Goal: Information Seeking & Learning: Learn about a topic

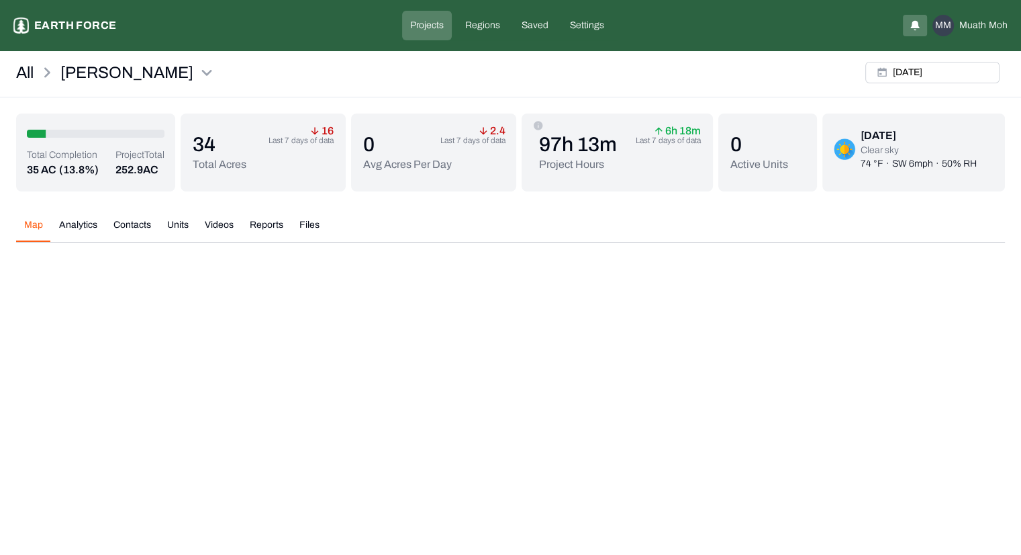
click at [73, 38] on div "Arnold-Avery Earth force Projects Regions Saved Settings MM Muath Moh" at bounding box center [510, 26] width 995 height 30
click at [75, 27] on p "Earth force" at bounding box center [75, 25] width 82 height 16
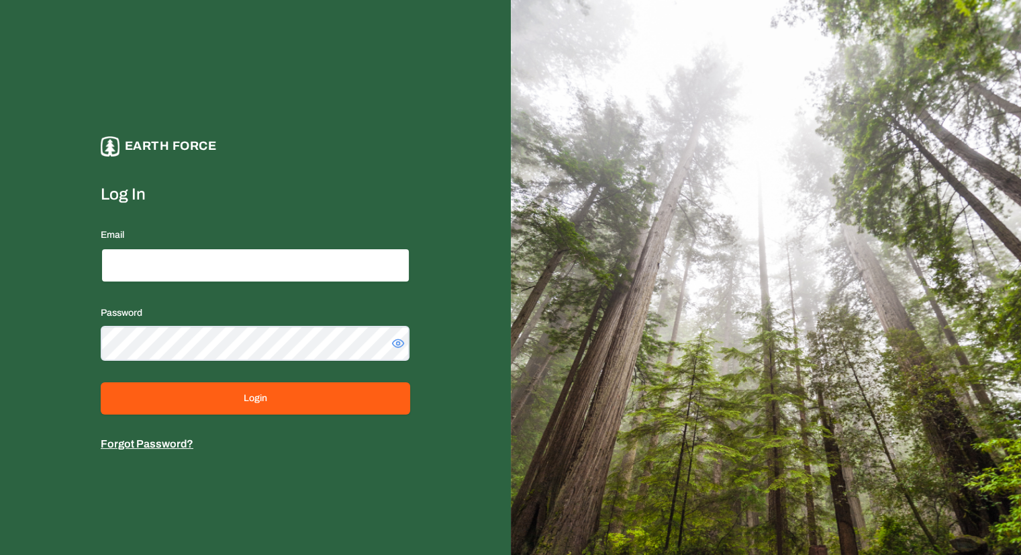
type input "**********"
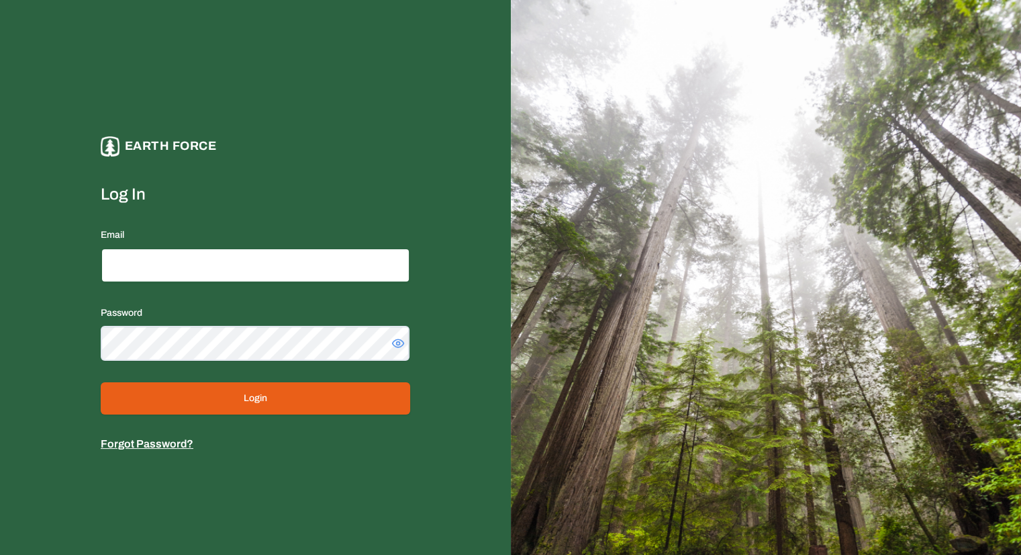
type input "**********"
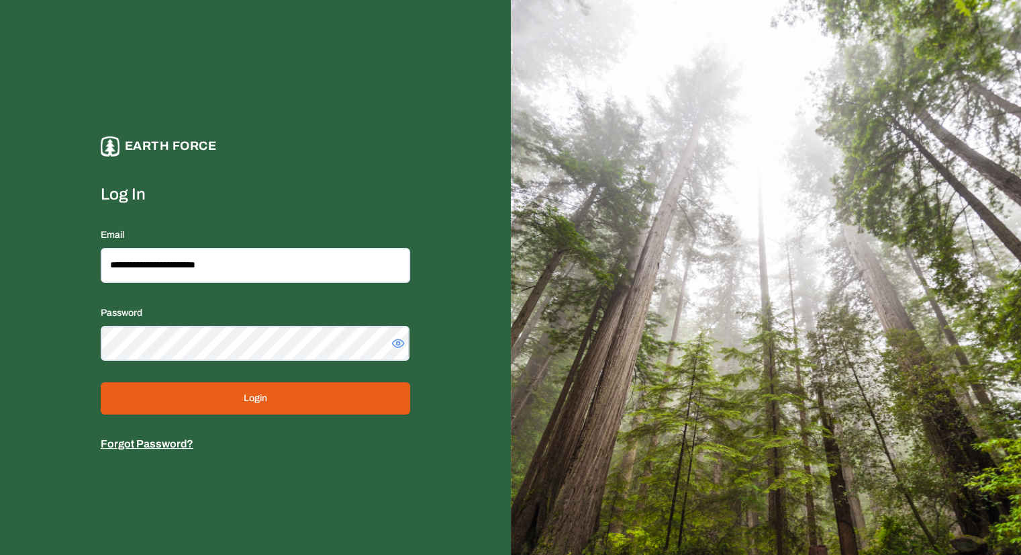
click at [215, 391] on button "Login" at bounding box center [256, 398] width 310 height 32
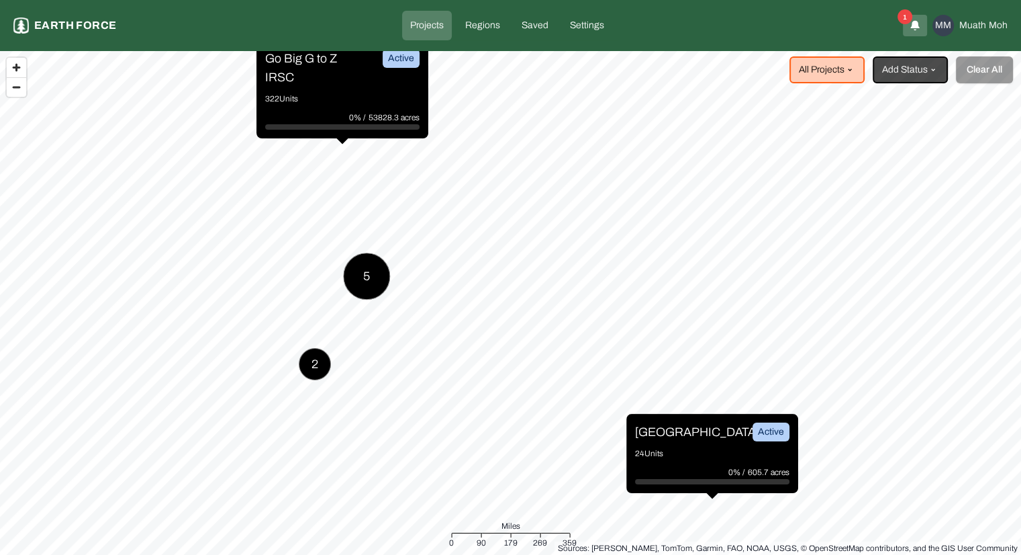
click at [688, 452] on p "24 Units" at bounding box center [712, 453] width 154 height 13
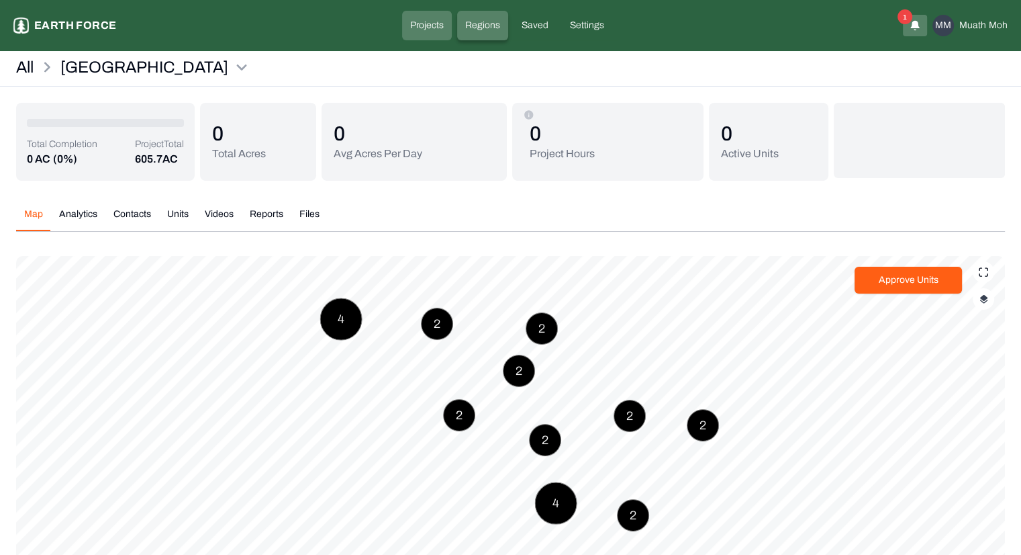
click at [475, 34] on link "Regions" at bounding box center [482, 26] width 51 height 30
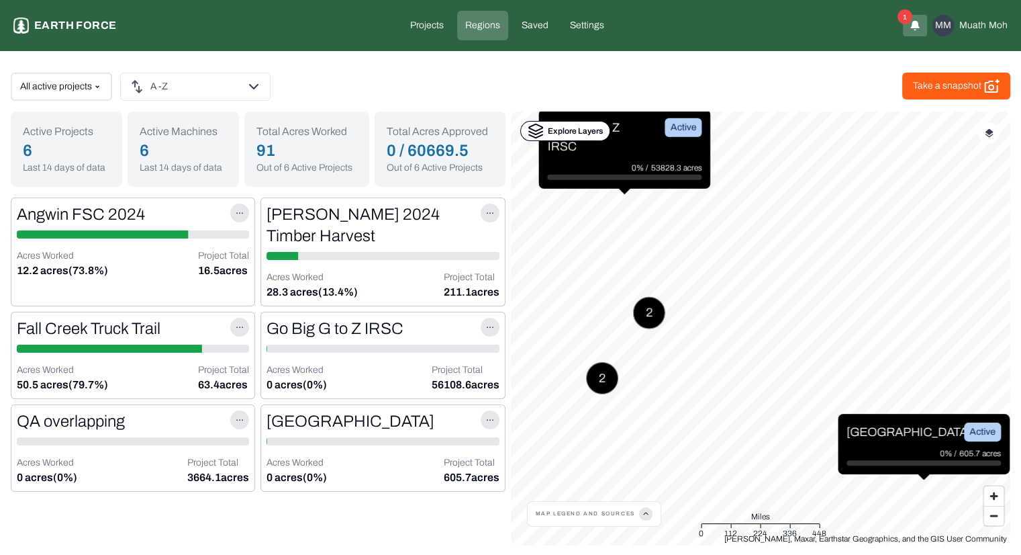
click at [545, 136] on div "Explore Layers" at bounding box center [565, 131] width 90 height 20
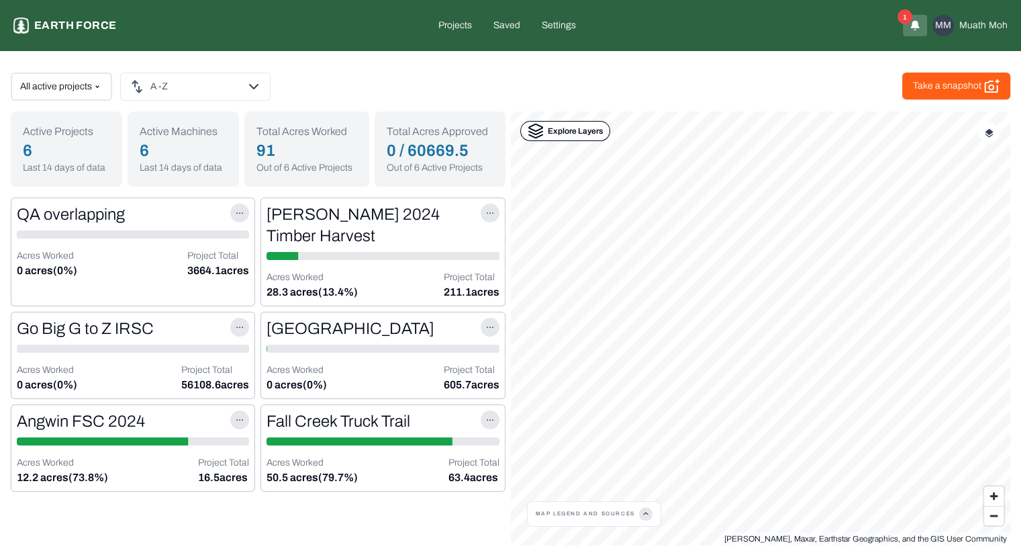
click at [583, 130] on p "Explore Layers" at bounding box center [575, 130] width 55 height 13
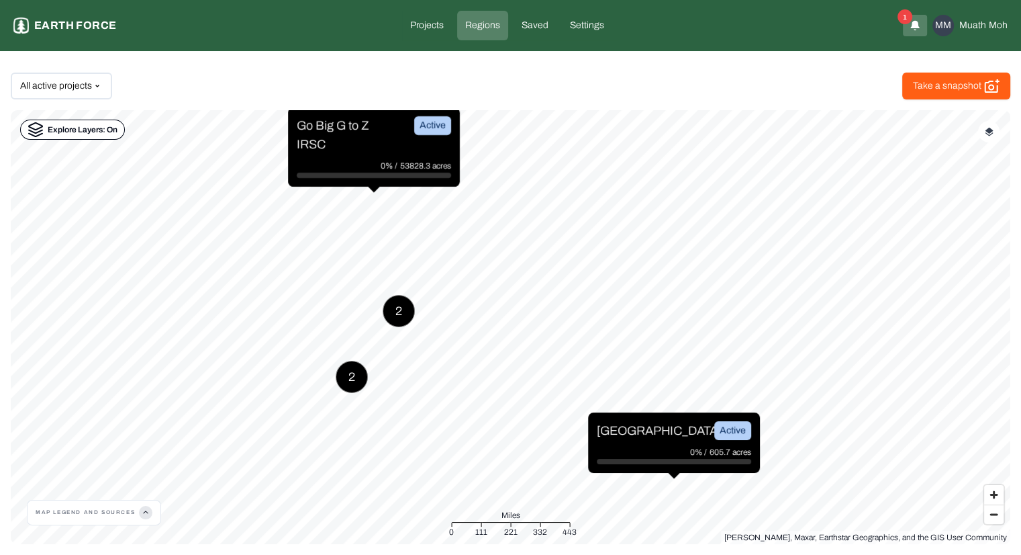
click at [337, 135] on p "Go Big G to Z IRSC" at bounding box center [347, 135] width 101 height 38
click at [100, 127] on p "Explore Layers: On" at bounding box center [83, 129] width 70 height 13
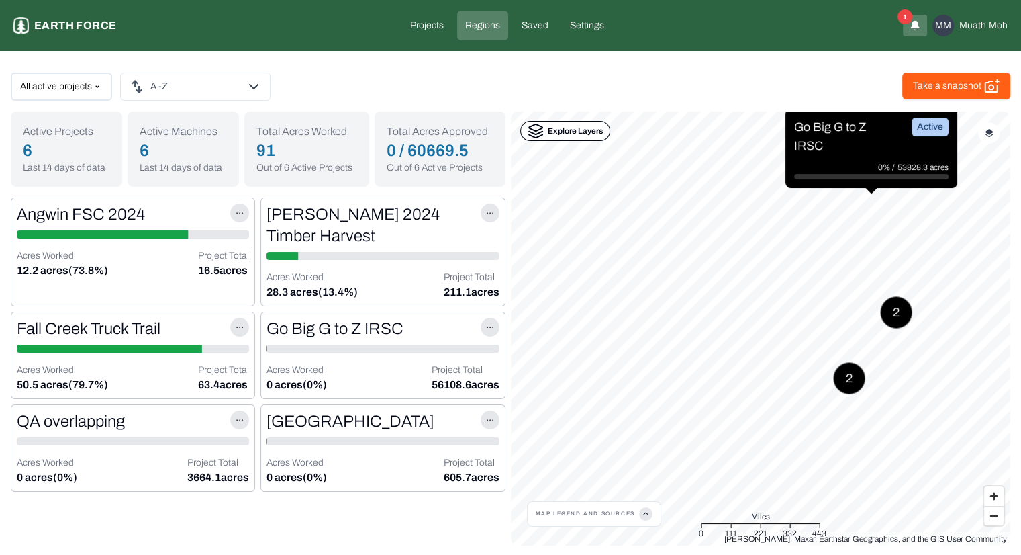
click at [580, 132] on p "Explore Layers" at bounding box center [575, 130] width 55 height 13
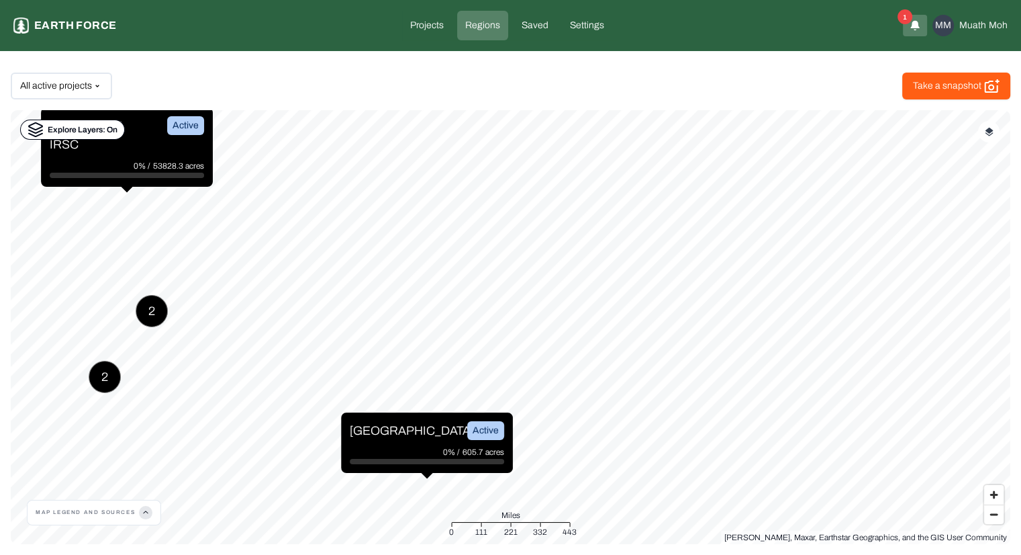
click at [201, 127] on div "Active" at bounding box center [185, 125] width 37 height 19
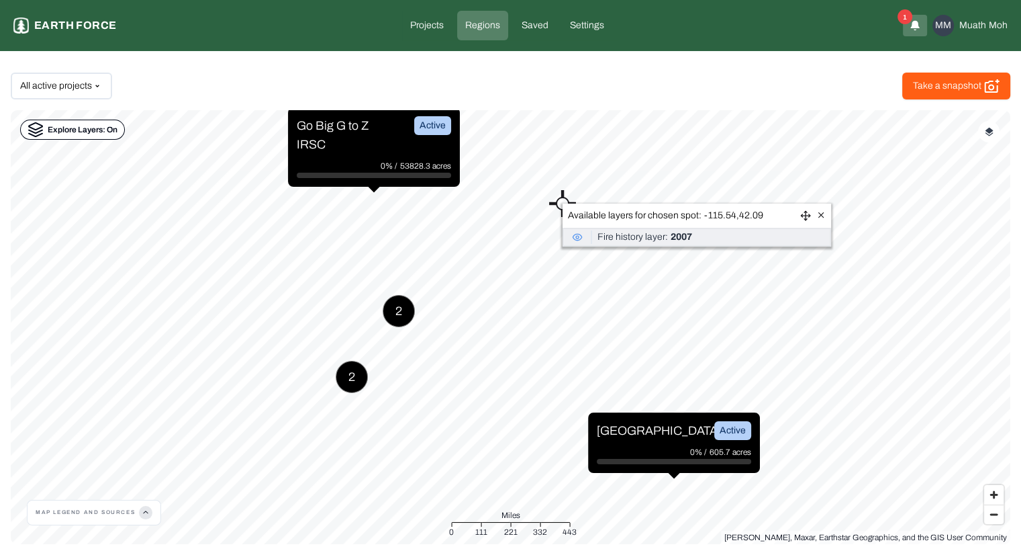
click at [563, 203] on div "Available layers for chosen spot: -115.54 , 42.09" at bounding box center [697, 215] width 269 height 24
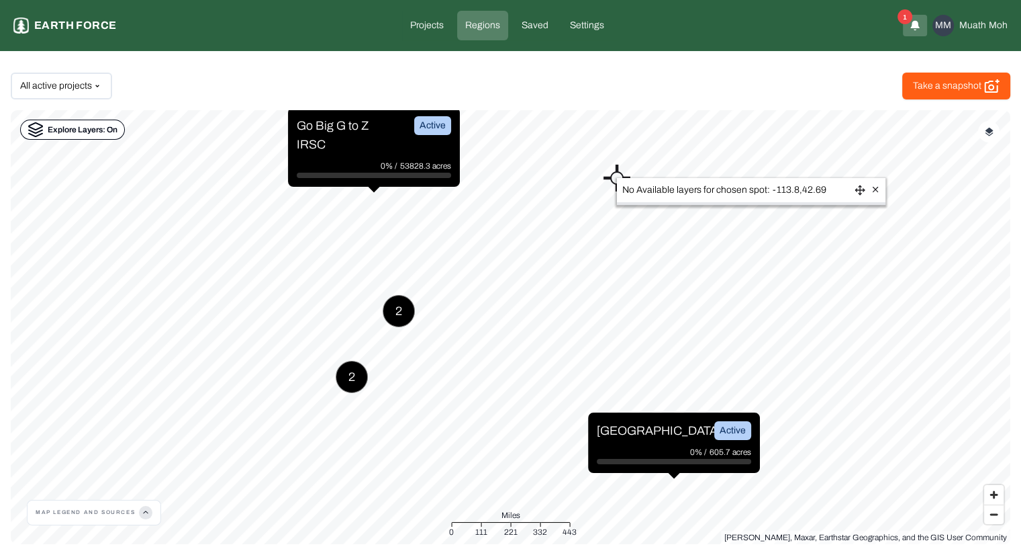
click at [109, 131] on p "Explore Layers: On" at bounding box center [83, 129] width 70 height 13
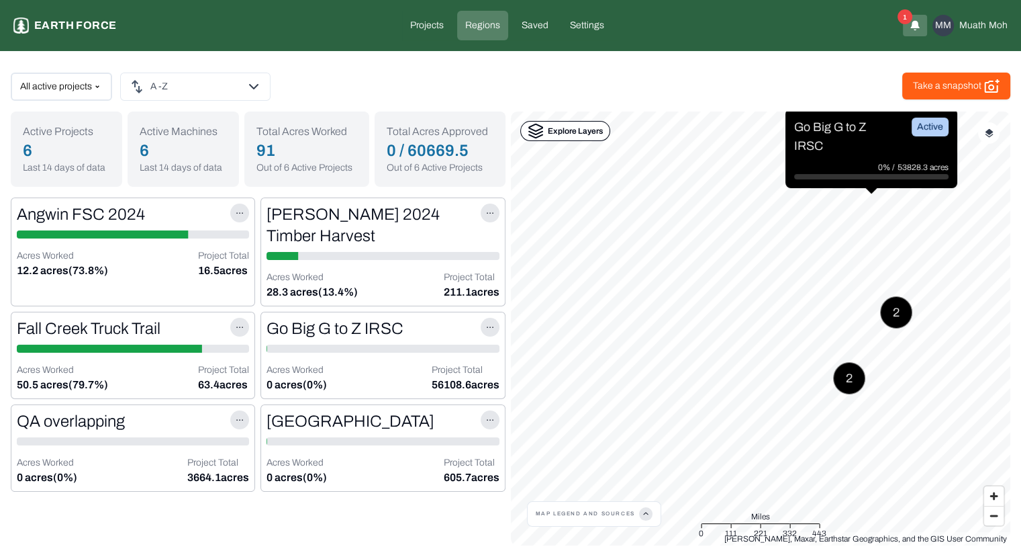
click at [595, 128] on p "Explore Layers" at bounding box center [575, 130] width 55 height 13
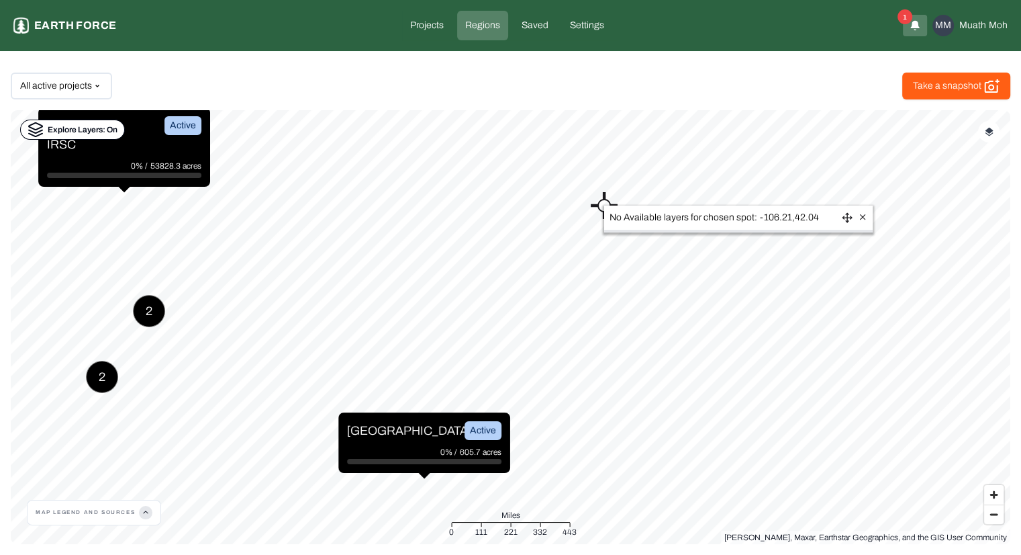
click at [523, 64] on div "All active projects Take a snapshot Active Projects 6 Last 14 days of data Acti…" at bounding box center [510, 303] width 1021 height 504
click at [83, 20] on p "Earth force" at bounding box center [75, 25] width 82 height 16
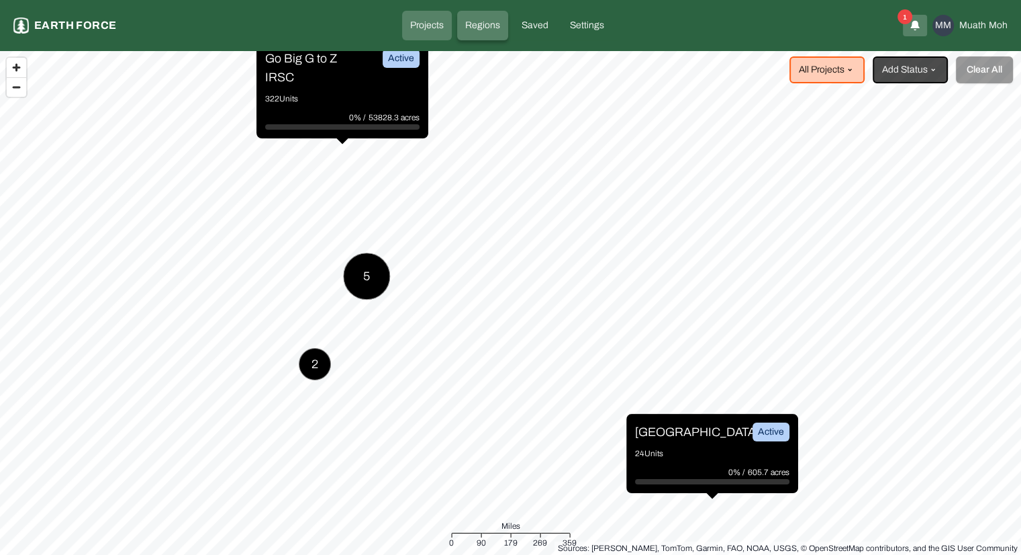
click at [478, 24] on p "Regions" at bounding box center [482, 25] width 35 height 13
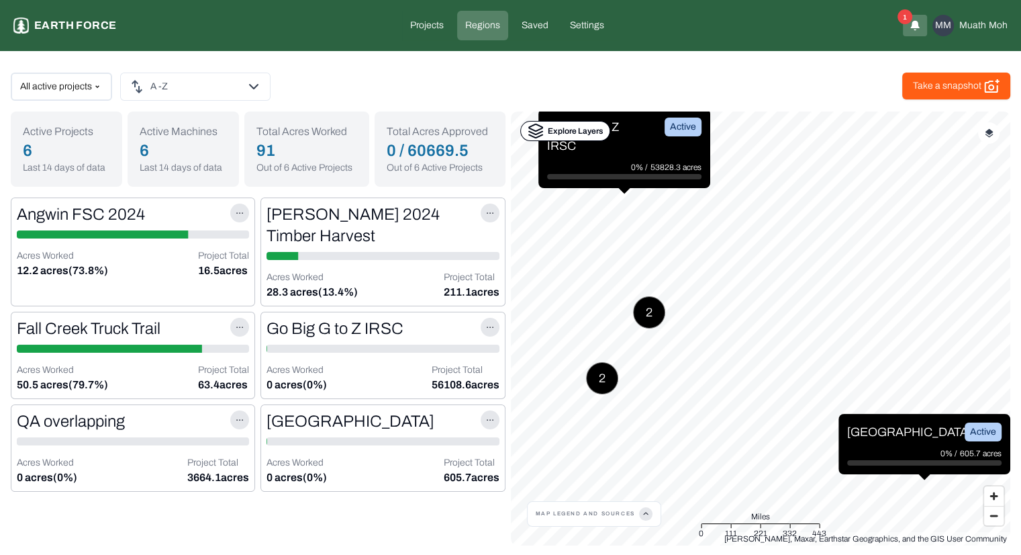
click at [551, 135] on p "Explore Layers" at bounding box center [575, 130] width 55 height 13
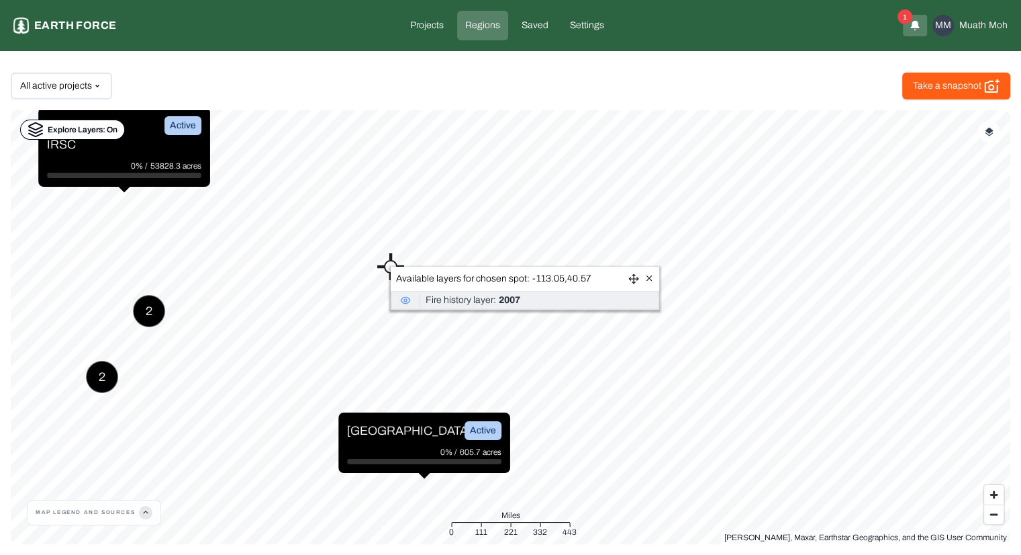
click at [107, 132] on p "Explore Layers: On" at bounding box center [83, 129] width 70 height 13
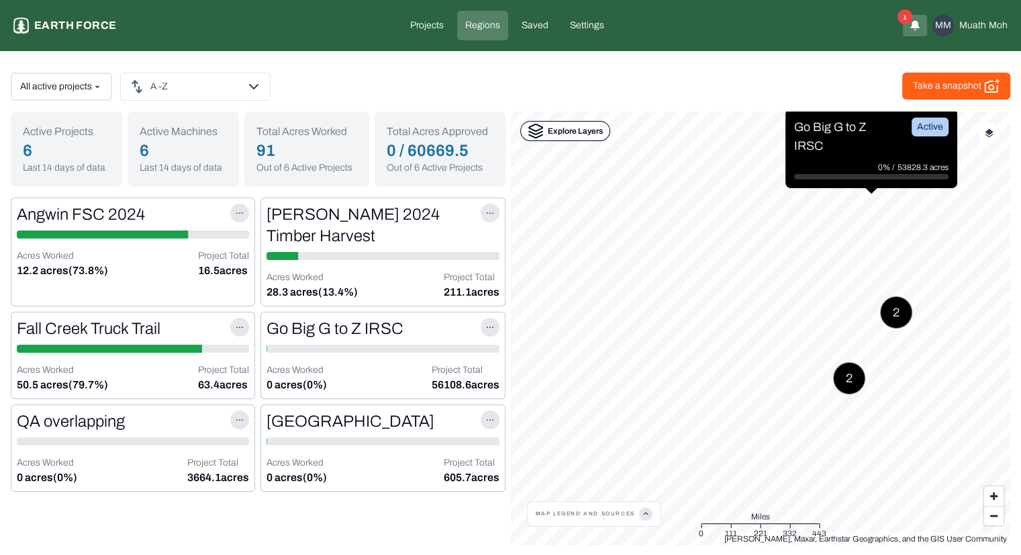
click at [847, 149] on p "Go Big G to Z IRSC" at bounding box center [844, 137] width 101 height 38
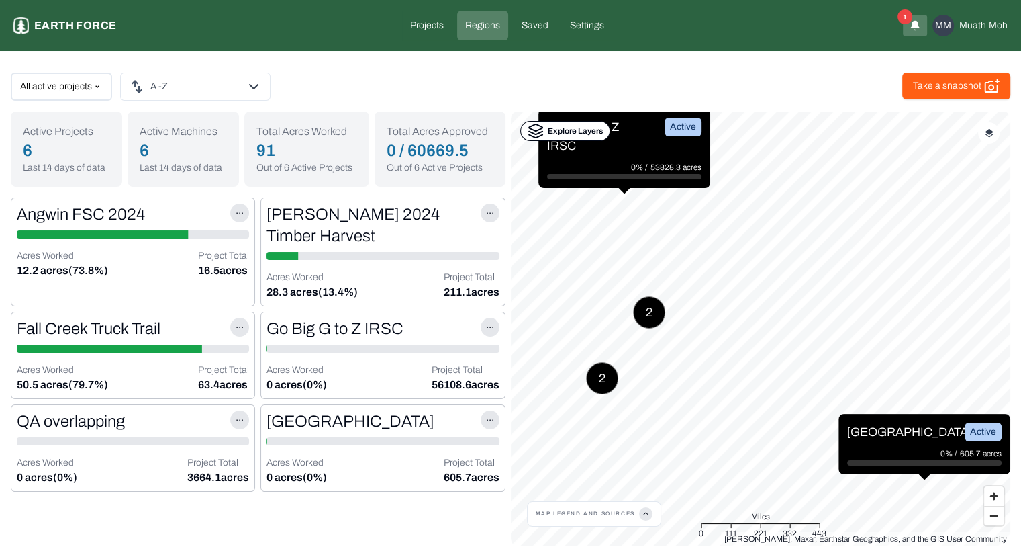
click at [581, 128] on p "Explore Layers" at bounding box center [575, 130] width 55 height 13
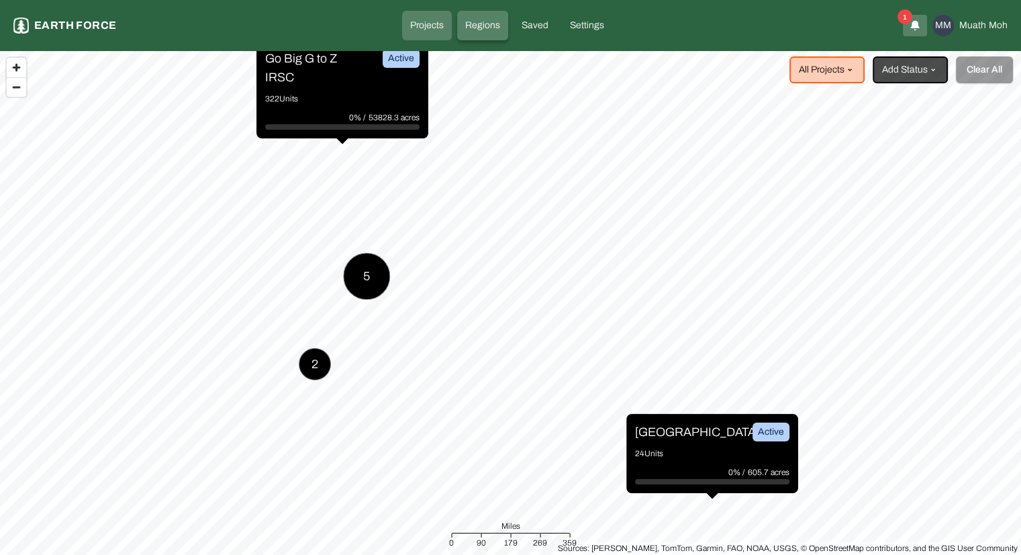
click at [486, 19] on p "Regions" at bounding box center [482, 25] width 35 height 13
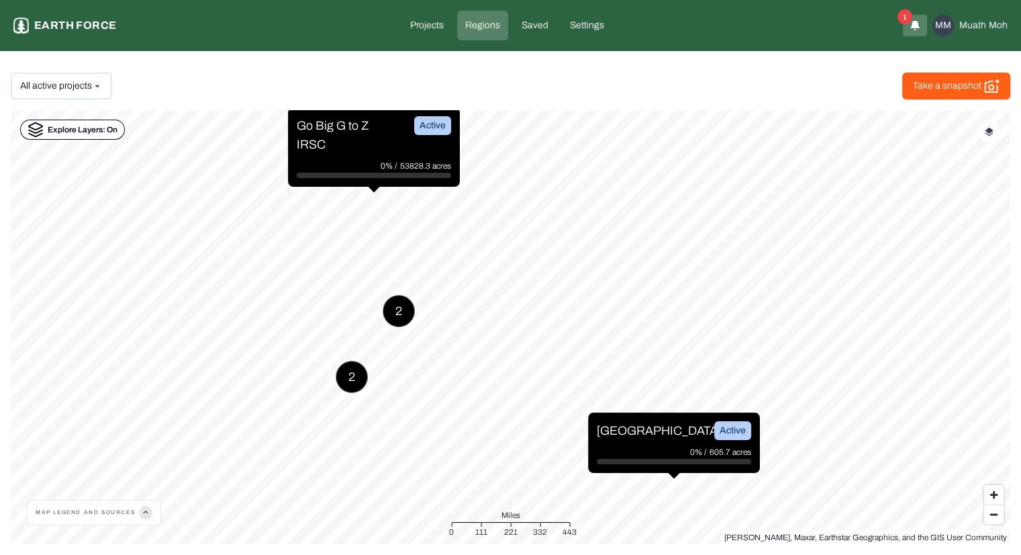
click at [71, 136] on div "Explore Layers: On" at bounding box center [72, 130] width 105 height 20
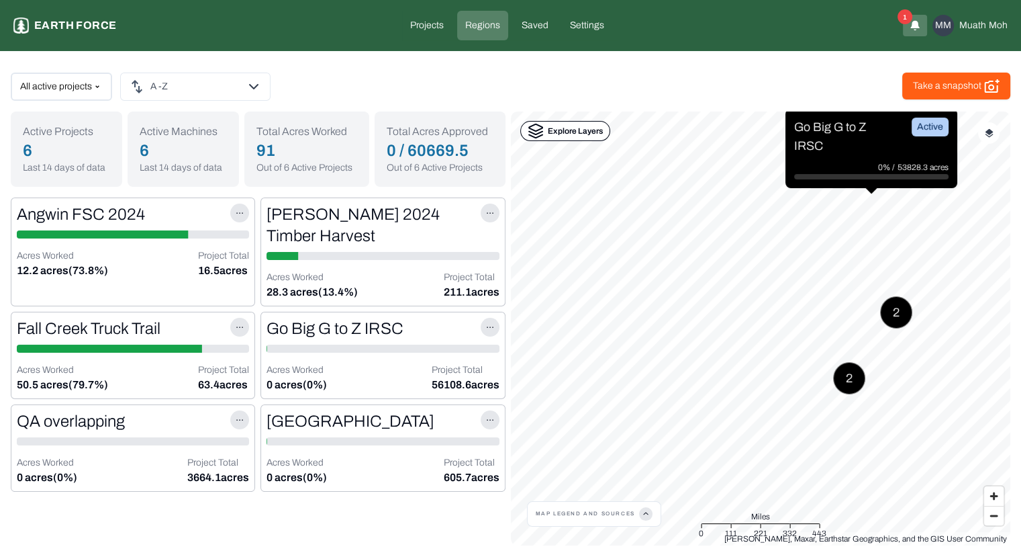
click at [581, 124] on p "Explore Layers" at bounding box center [575, 130] width 55 height 13
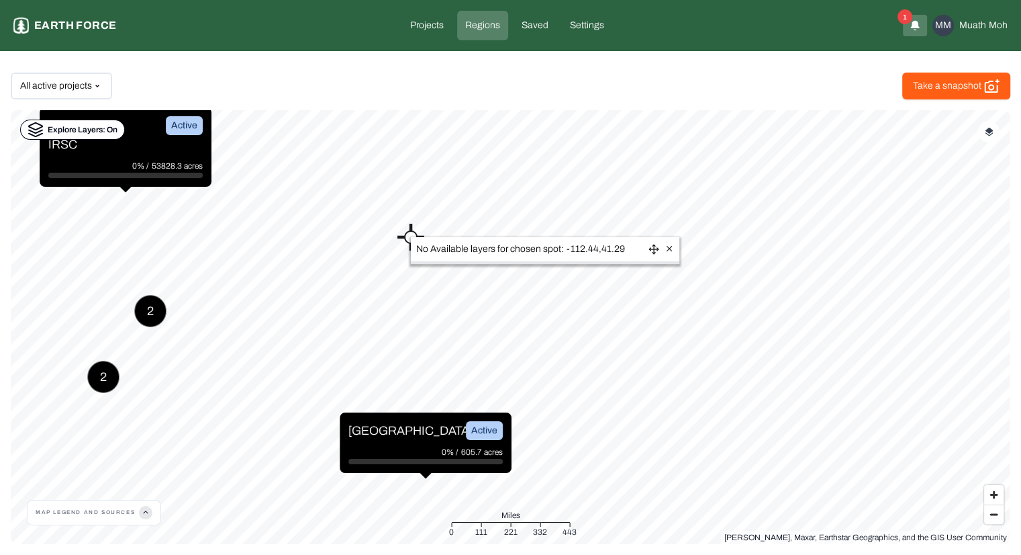
click at [158, 127] on div "Go Big G to Z IRSC Active" at bounding box center [125, 135] width 154 height 38
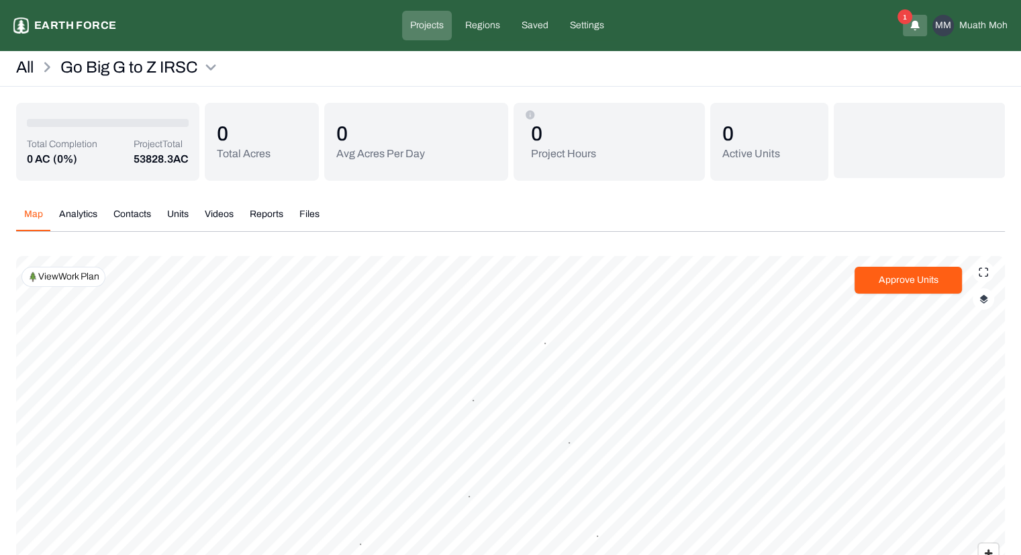
click at [89, 276] on p "View Work Plan" at bounding box center [68, 276] width 61 height 13
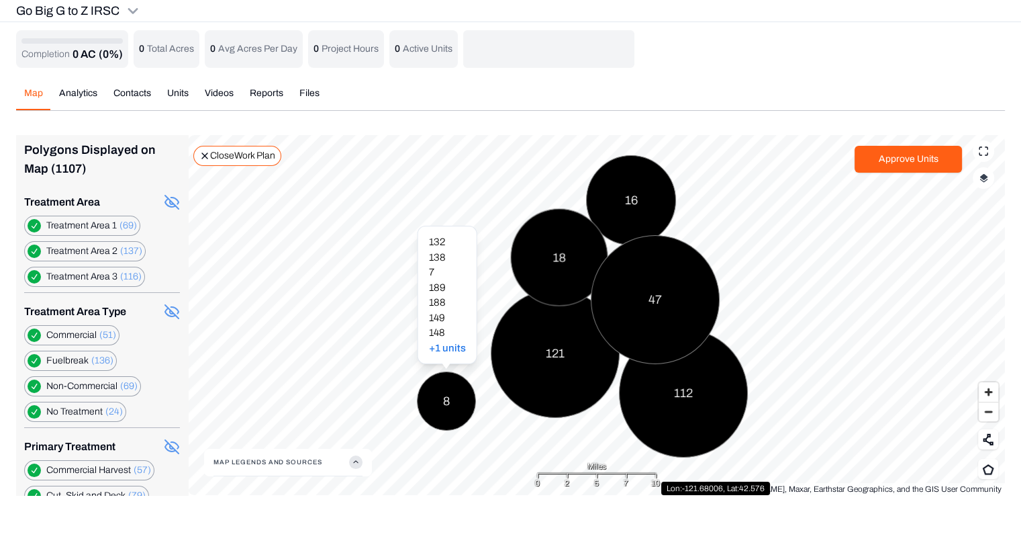
click at [438, 397] on div "8" at bounding box center [446, 400] width 59 height 59
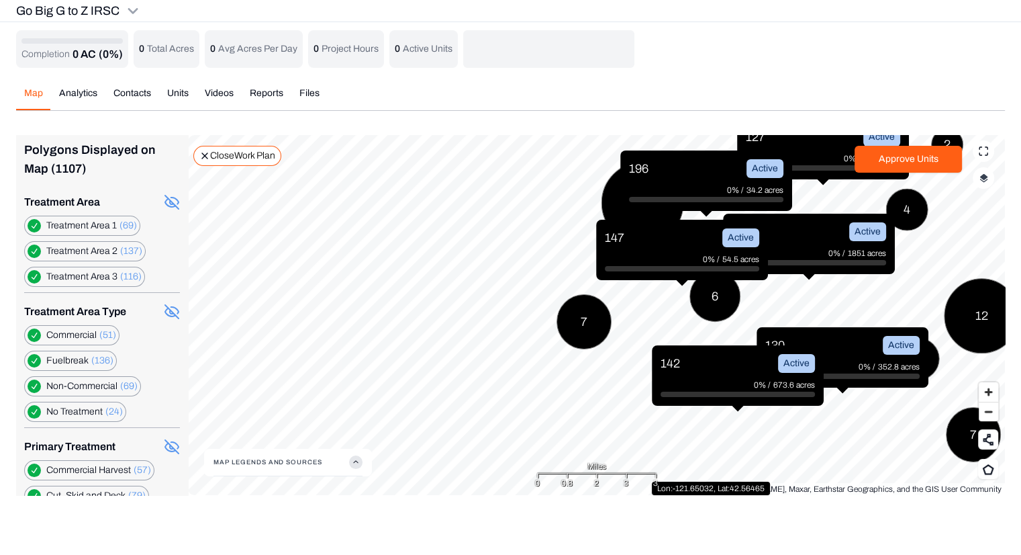
click at [687, 363] on div "142 Active" at bounding box center [738, 363] width 154 height 19
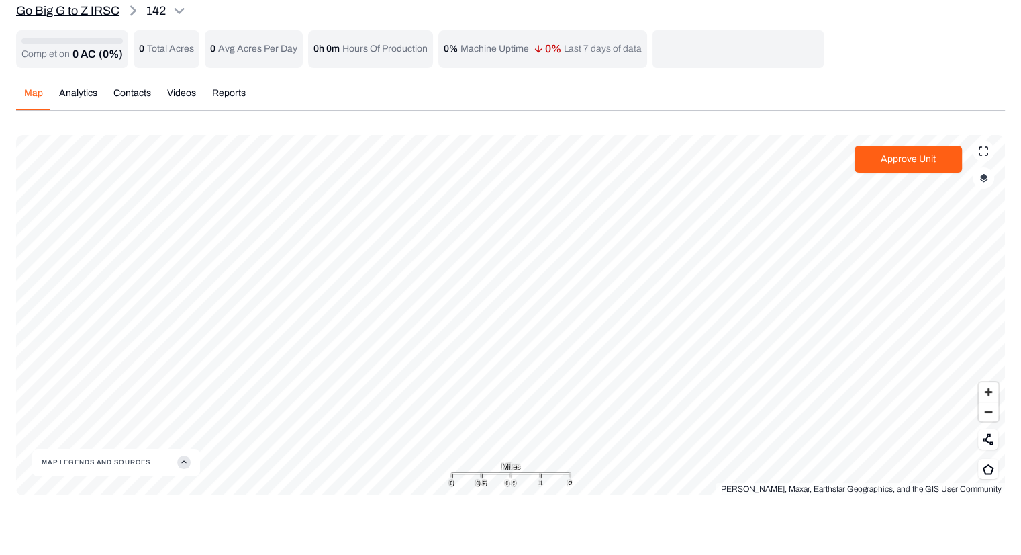
click at [56, 11] on p "Go Big G to Z IRSC" at bounding box center [67, 10] width 103 height 19
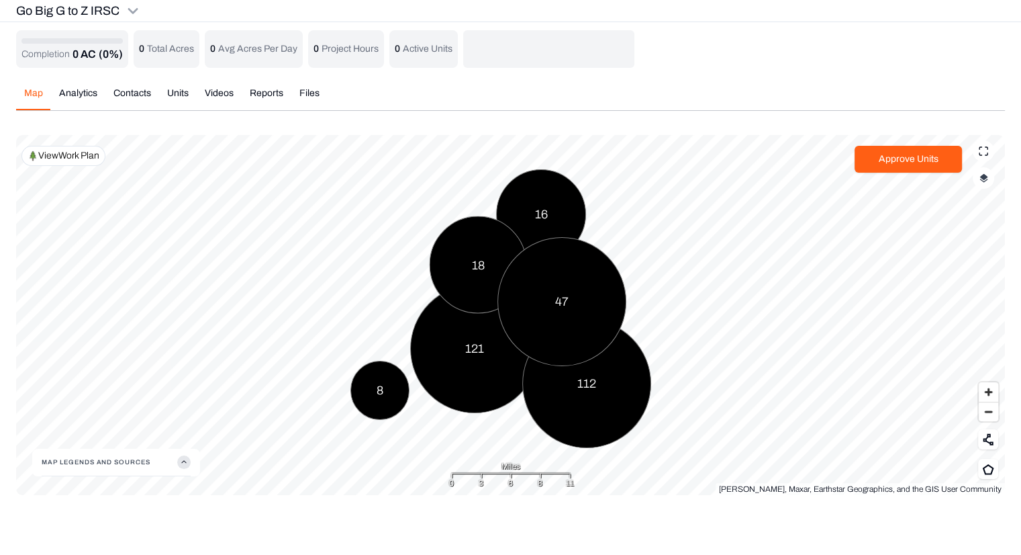
click at [66, 156] on p "View Work Plan" at bounding box center [68, 155] width 61 height 13
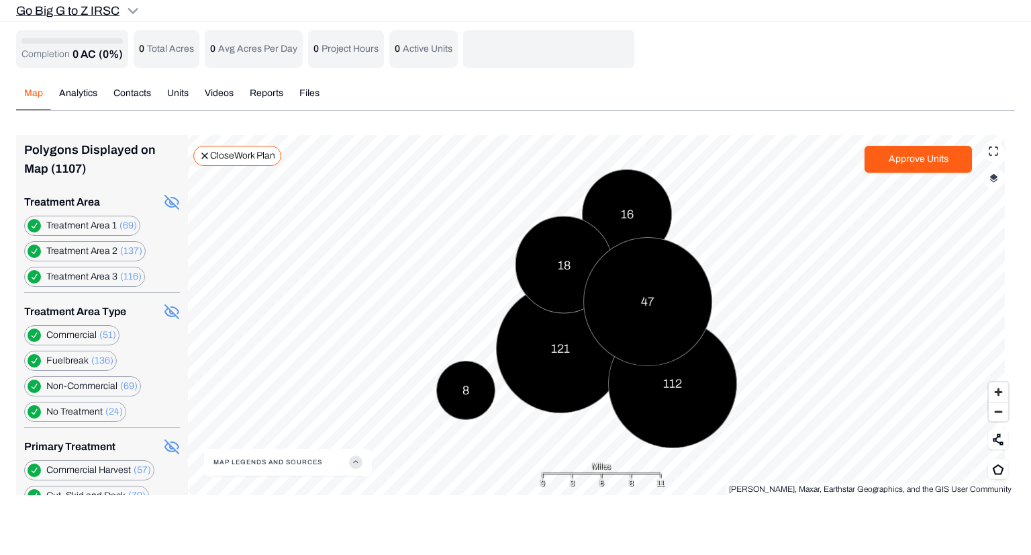
click at [99, 13] on html "Go Big G to Z IRSC Earth force Projects Regions Saved Settings 1 MM Muath Moh G…" at bounding box center [515, 255] width 1031 height 511
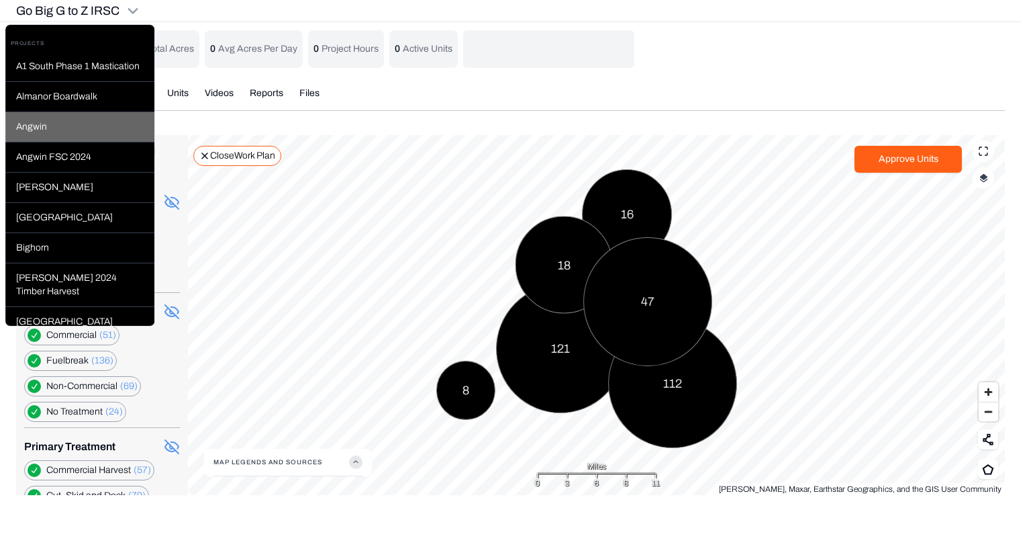
click at [56, 138] on div "Angwin" at bounding box center [79, 127] width 149 height 30
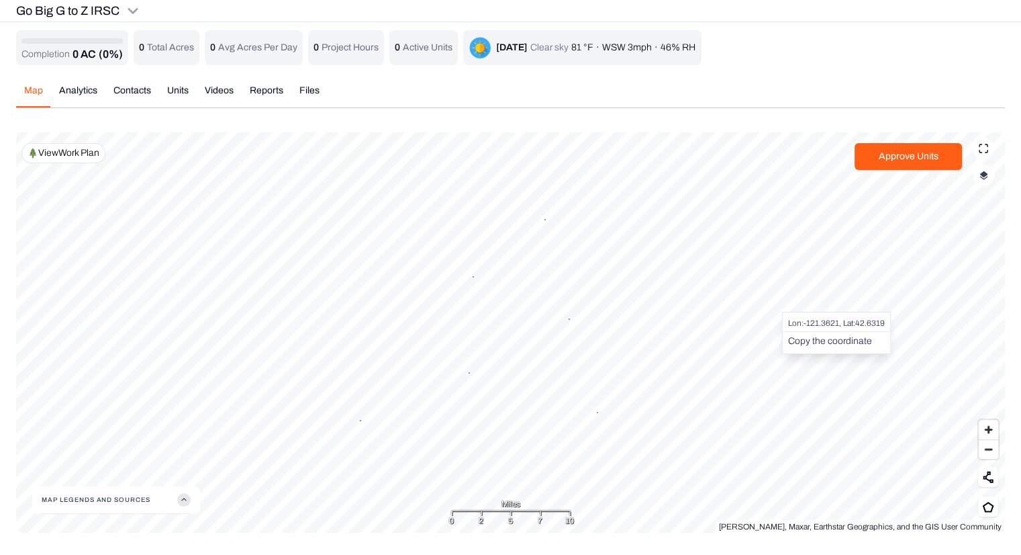
click at [811, 339] on button "Copy the coordinate" at bounding box center [830, 340] width 84 height 13
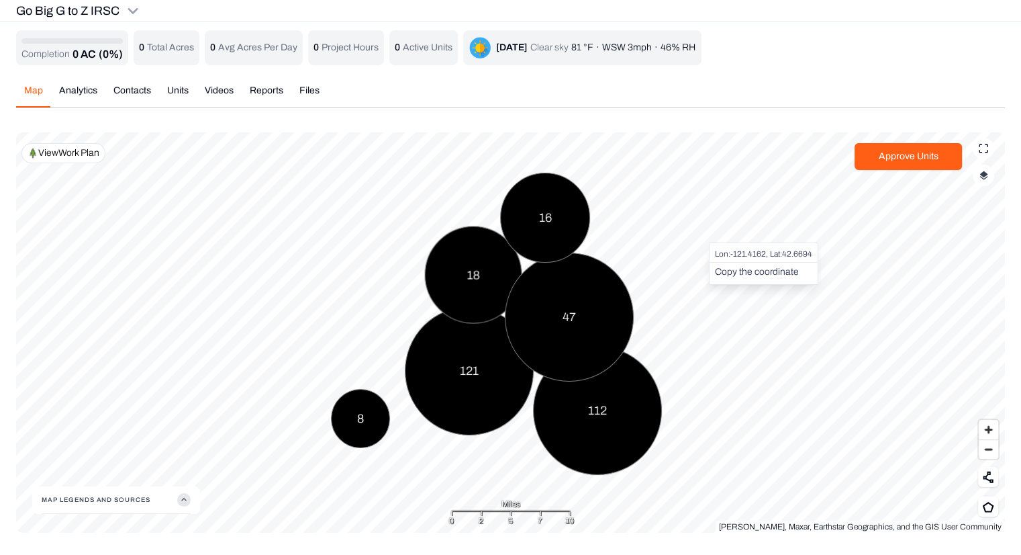
click at [220, 87] on div "Go Big G to Z IRSC Completion 0 AC (0%) 0 Total Acres 0 Avg Acres Per Day 0 Pro…" at bounding box center [510, 266] width 1021 height 533
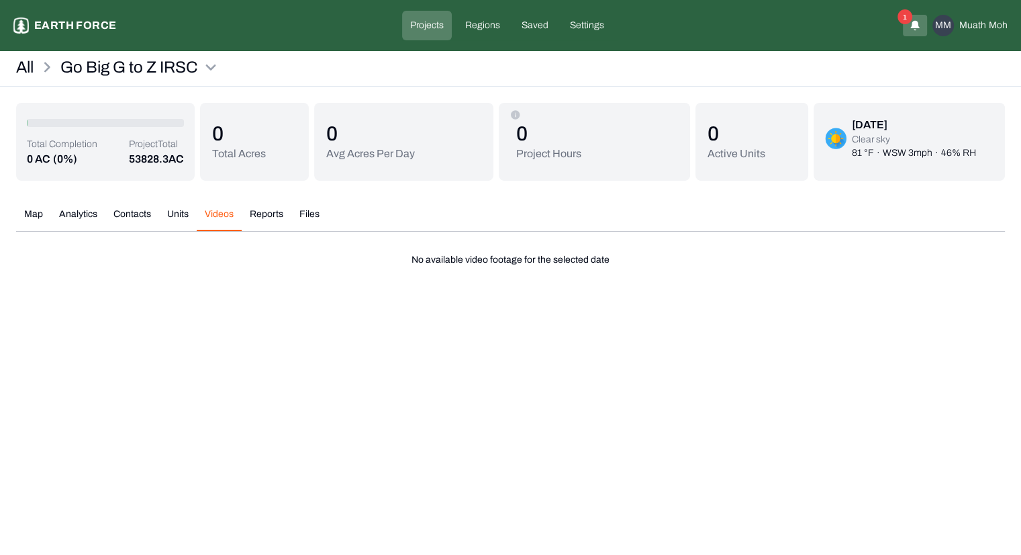
click at [169, 206] on div "Map Analytics Contacts Units Videos Reports Files Polygons Displayed on Map (11…" at bounding box center [510, 232] width 989 height 70
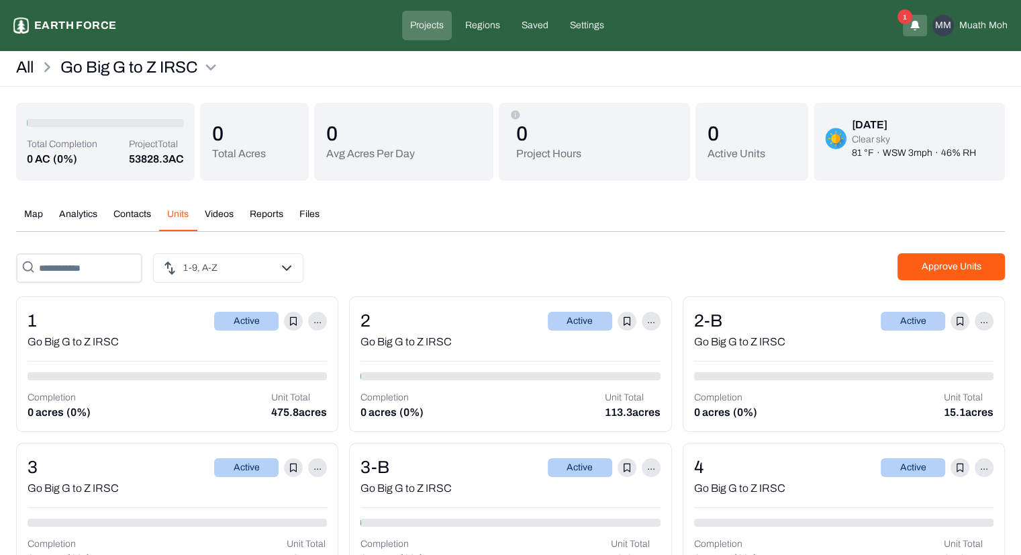
click at [171, 210] on button "Units" at bounding box center [178, 220] width 38 height 24
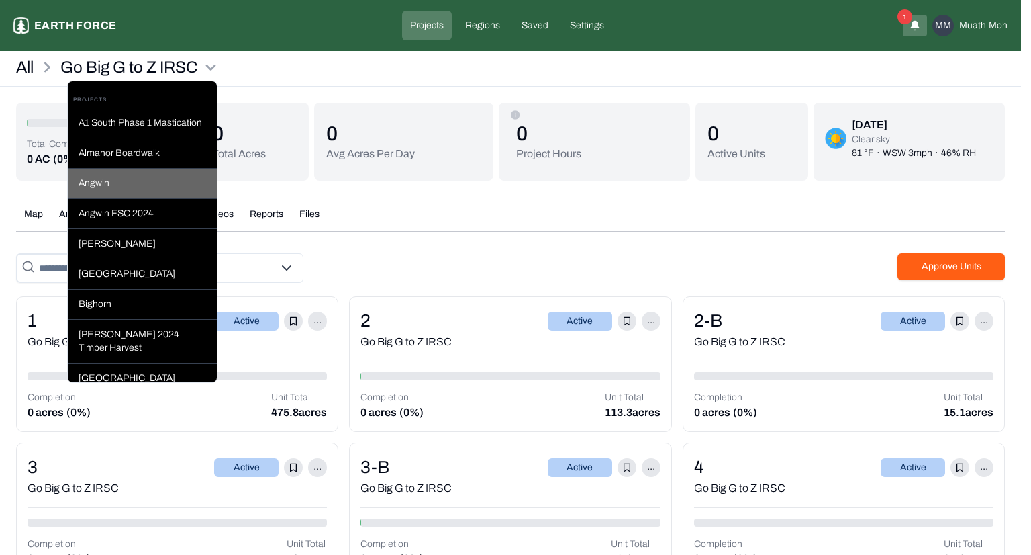
click at [115, 197] on div "Angwin" at bounding box center [142, 184] width 149 height 30
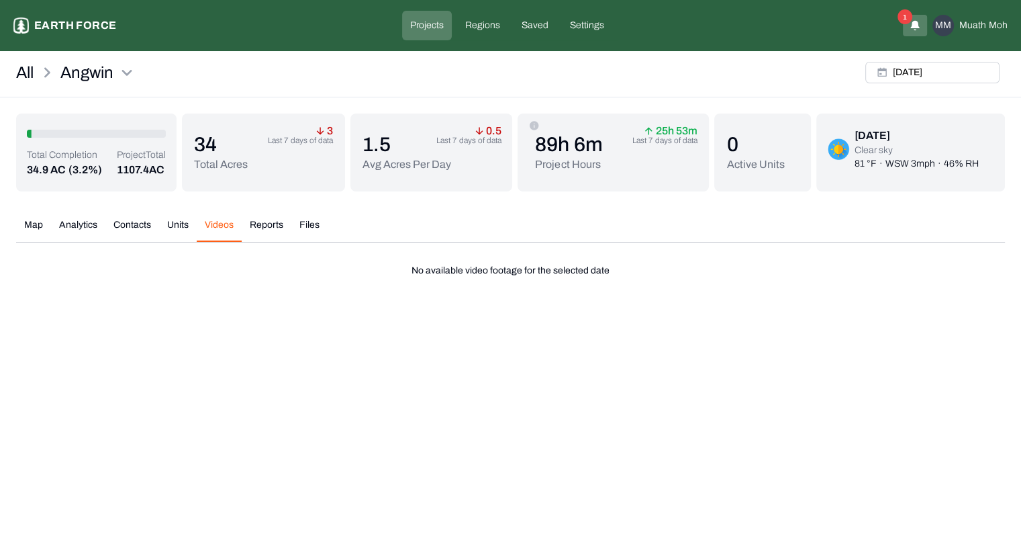
click at [222, 229] on button "Videos" at bounding box center [219, 230] width 45 height 24
click at [911, 71] on button "Wed, May, 17, 2023" at bounding box center [933, 72] width 134 height 21
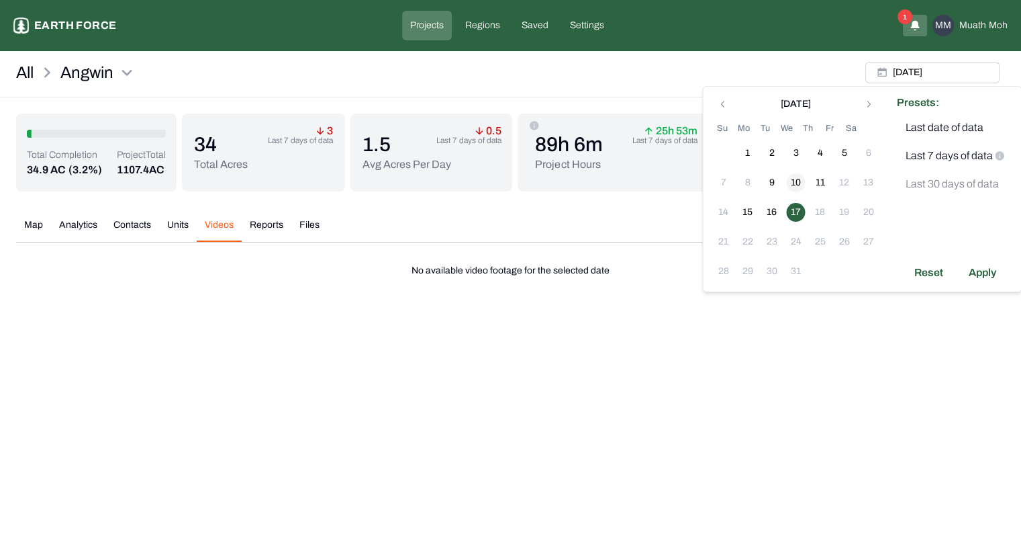
click at [796, 181] on button "10" at bounding box center [795, 182] width 19 height 19
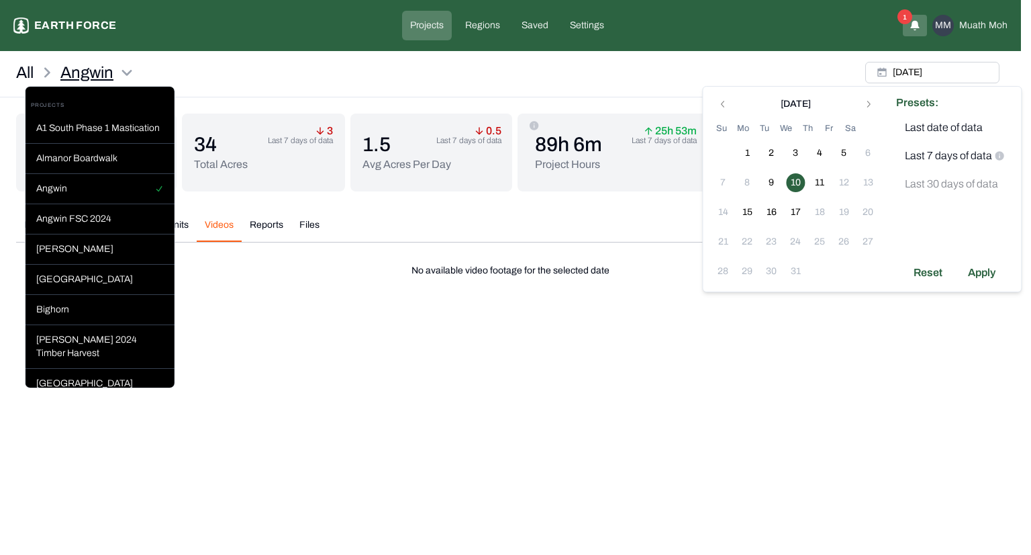
click at [100, 79] on html "Angwin Earth force Projects Regions Saved Settings 1 MM Muath Moh All Angwin We…" at bounding box center [515, 146] width 1031 height 293
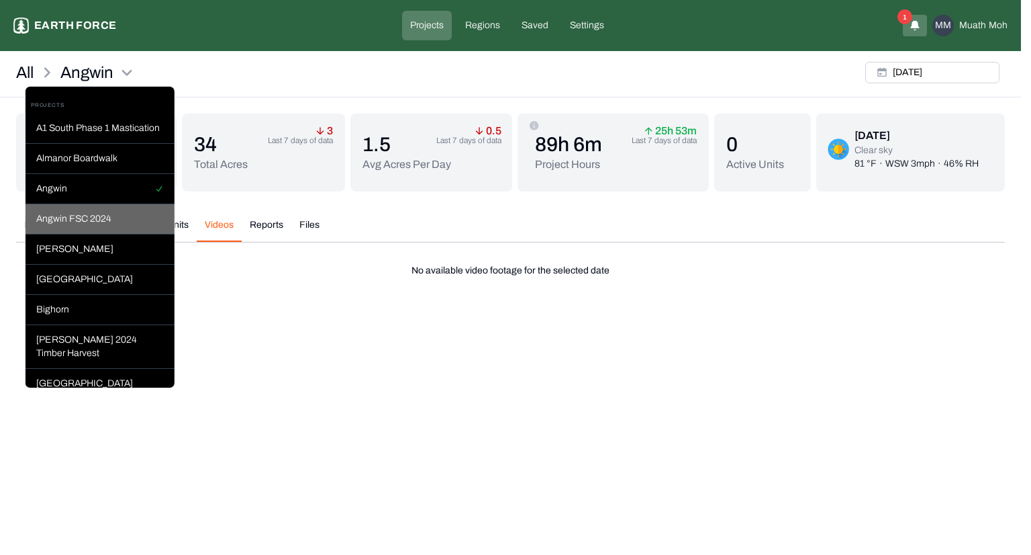
click at [91, 234] on div "Angwin FSC 2024" at bounding box center [100, 219] width 149 height 30
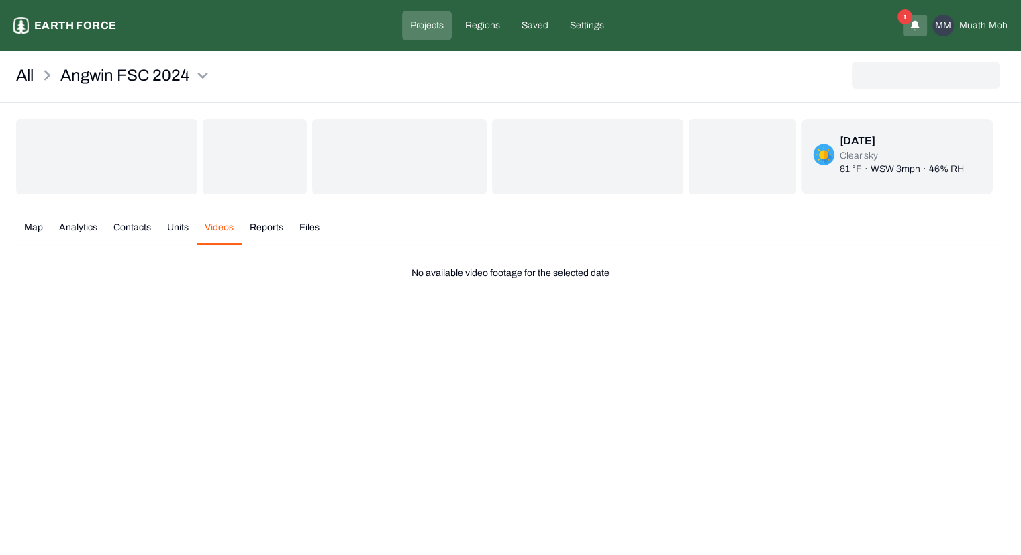
click at [210, 226] on button "Videos" at bounding box center [219, 233] width 45 height 24
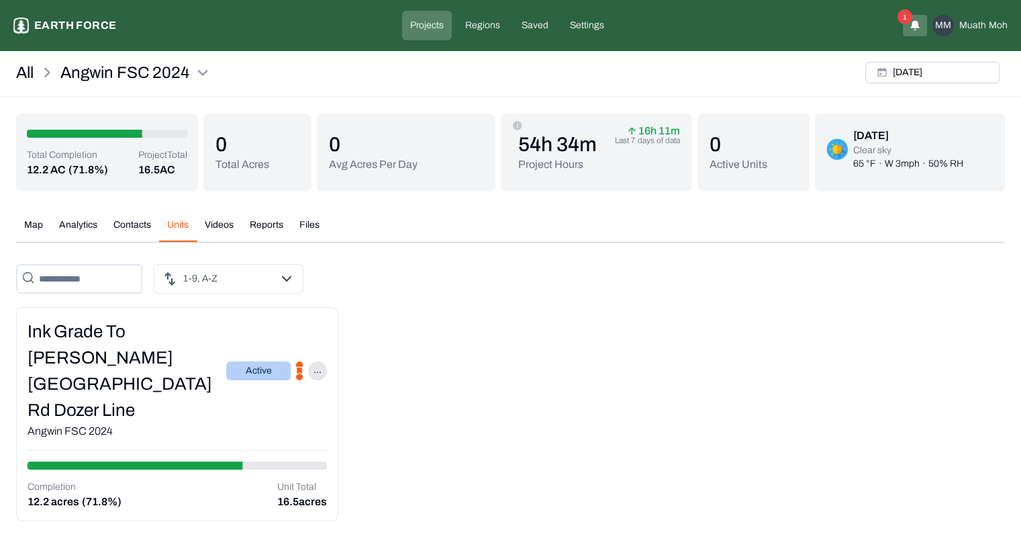
click at [175, 224] on button "Units" at bounding box center [178, 230] width 38 height 24
click at [144, 343] on div "Ink Grade to [PERSON_NAME][GEOGRAPHIC_DATA] Rd Dozer Line" at bounding box center [127, 370] width 199 height 105
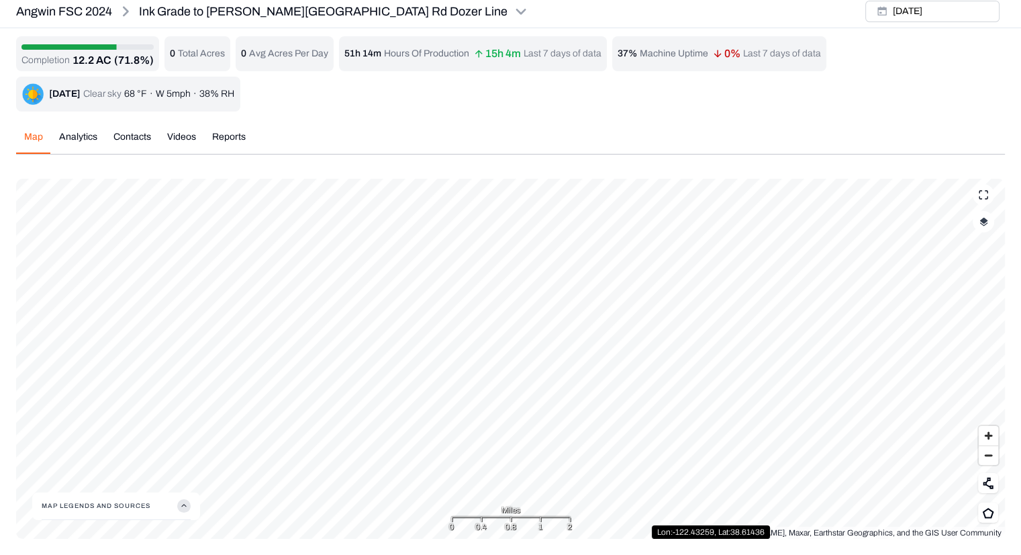
scroll to position [4, 0]
click at [685, 351] on button "Copy the coordinate" at bounding box center [715, 351] width 84 height 13
click at [185, 135] on div "Completion 12.2 AC (71.8%) 0 Total Acres 0 Avg Acres Per Day 51h 14m Hours Of P…" at bounding box center [510, 288] width 989 height 502
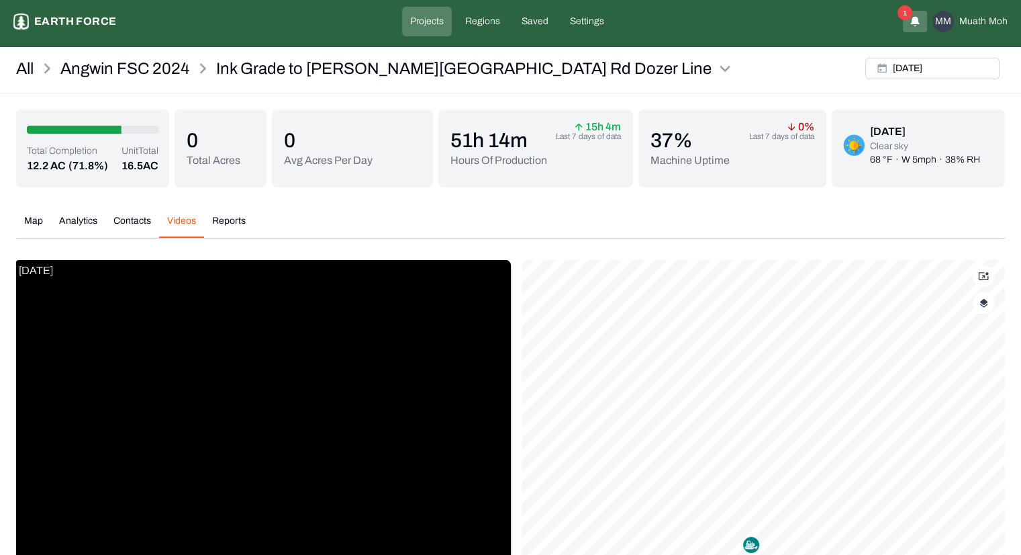
scroll to position [177, 0]
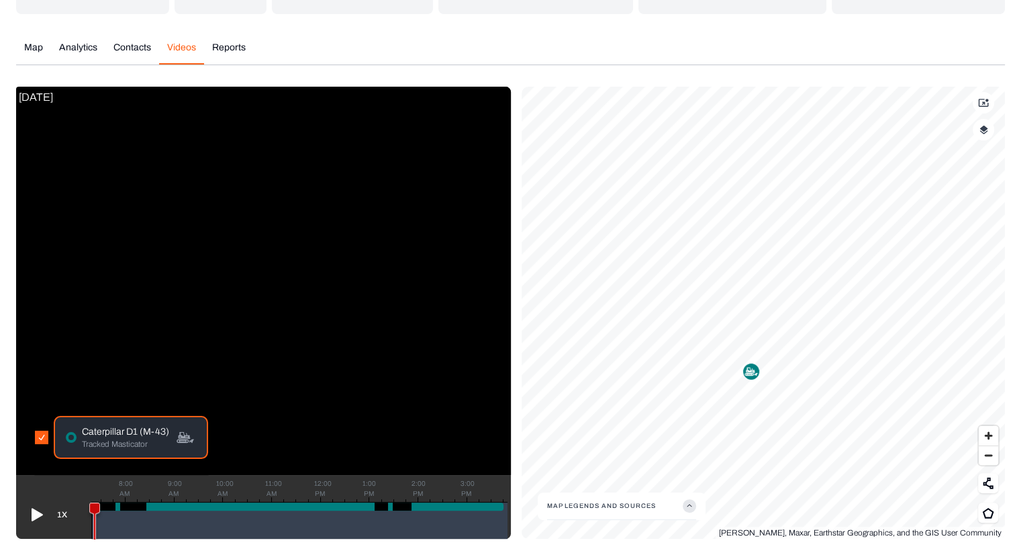
scroll to position [87, 0]
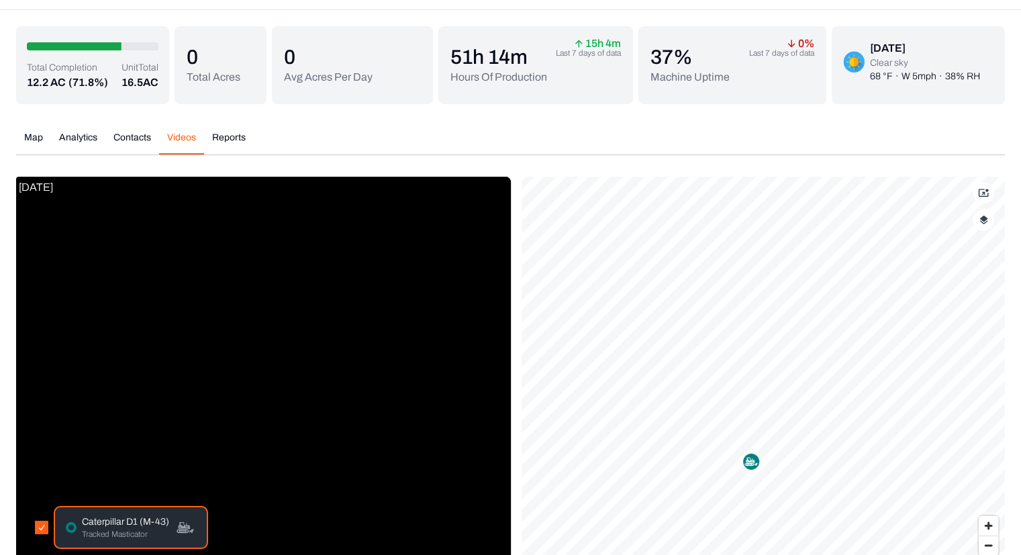
click at [24, 44] on div "Total Completion 12.2 AC (71.8%) Unit Total 16.5 AC 0 Total Acres 0 Avg Acres P…" at bounding box center [510, 327] width 989 height 602
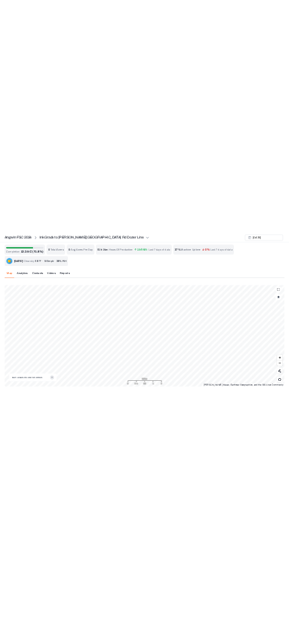
scroll to position [4, 0]
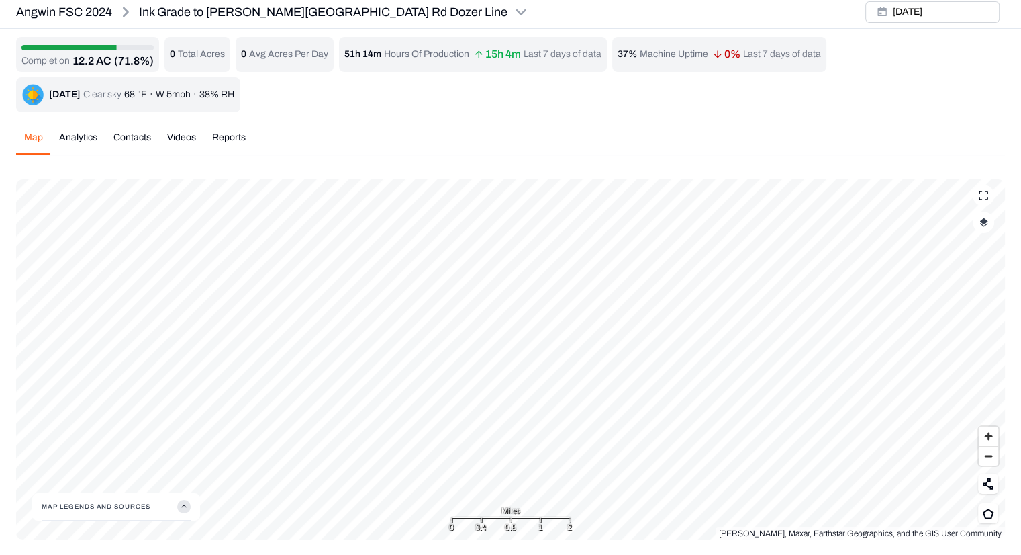
click at [124, 511] on button "Map Legends And Sources" at bounding box center [116, 506] width 149 height 27
click at [84, 490] on img at bounding box center [82, 489] width 21 height 22
click at [54, 486] on img at bounding box center [52, 488] width 21 height 21
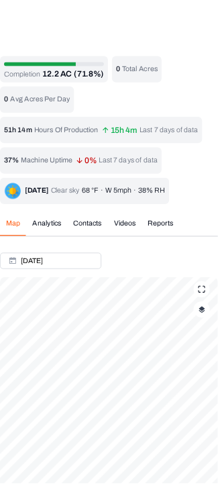
scroll to position [159, 0]
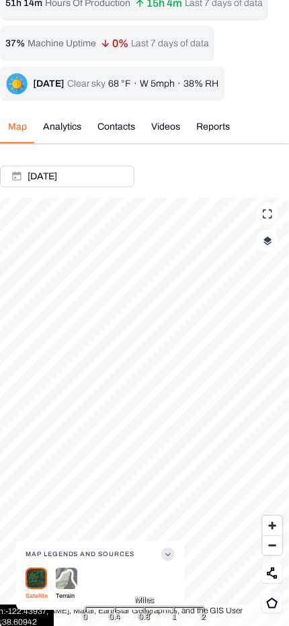
click at [68, 554] on img at bounding box center [66, 579] width 21 height 22
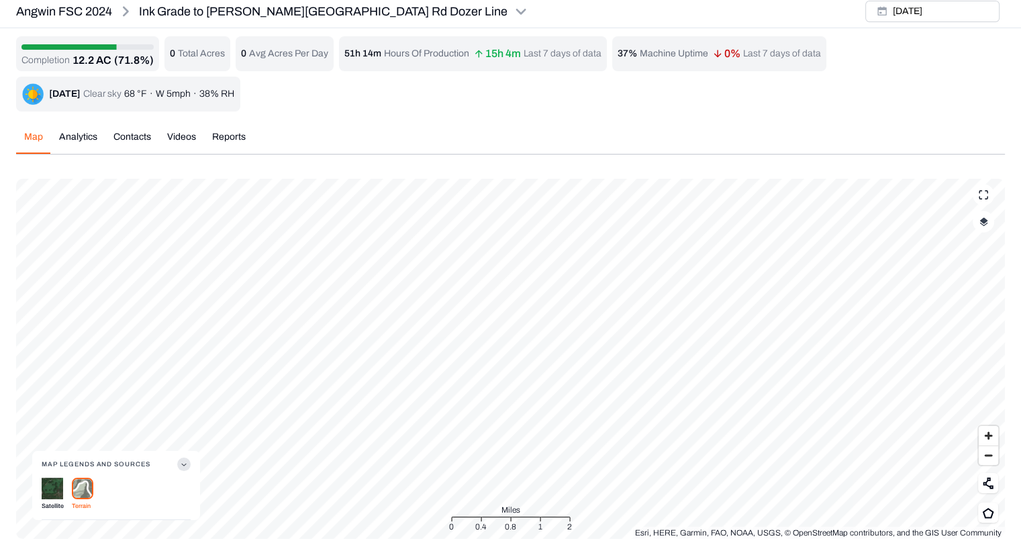
scroll to position [4, 0]
click at [50, 500] on p "Satellite" at bounding box center [53, 506] width 22 height 13
click at [81, 11] on p "Angwin FSC 2024" at bounding box center [64, 12] width 96 height 19
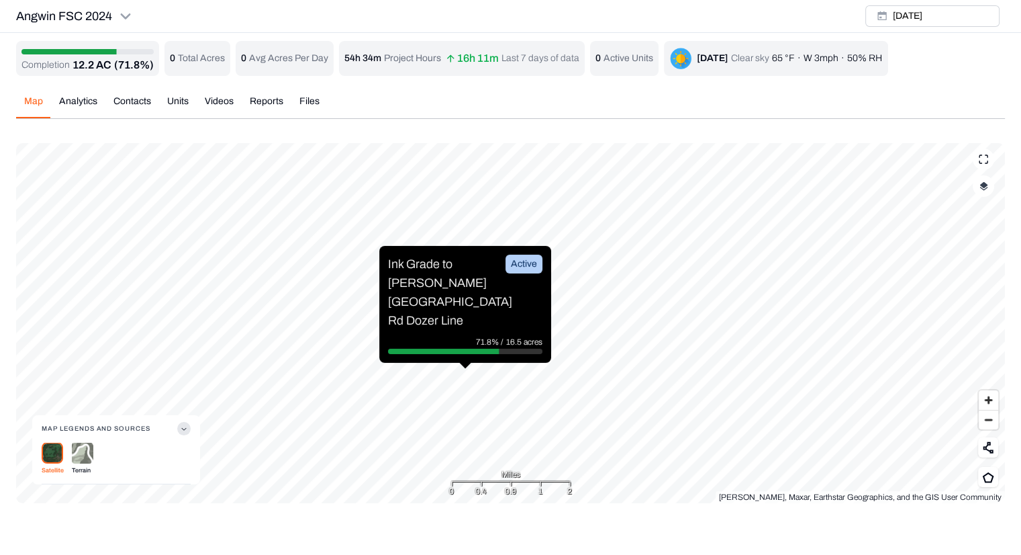
click at [79, 446] on img at bounding box center [82, 453] width 21 height 22
click at [986, 189] on img "button" at bounding box center [984, 185] width 9 height 9
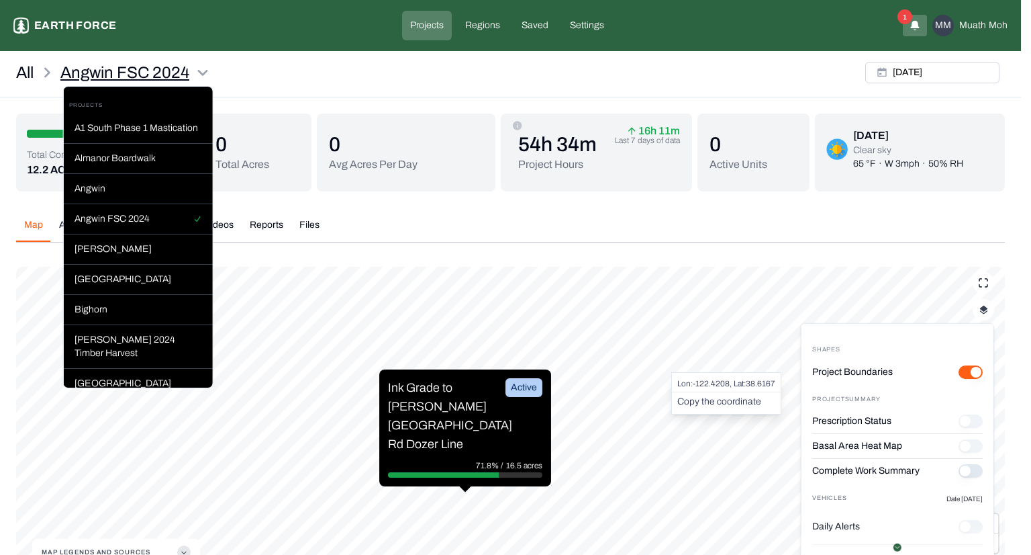
click at [132, 73] on html "Angwin FSC 2024 Earth force Projects Regions Saved Settings 1 MM Muath Moh All …" at bounding box center [515, 321] width 1031 height 643
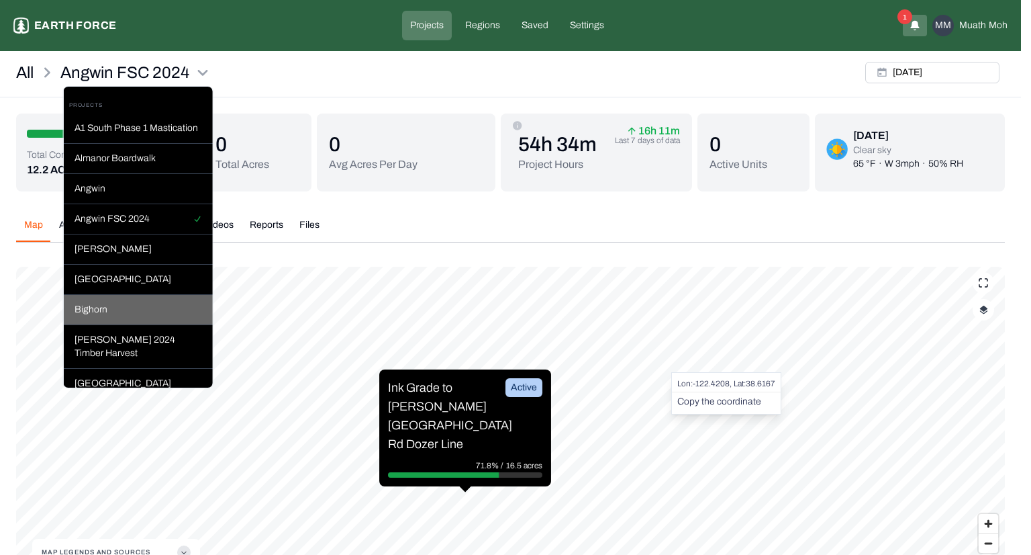
click at [126, 325] on div "Bighorn" at bounding box center [138, 310] width 149 height 30
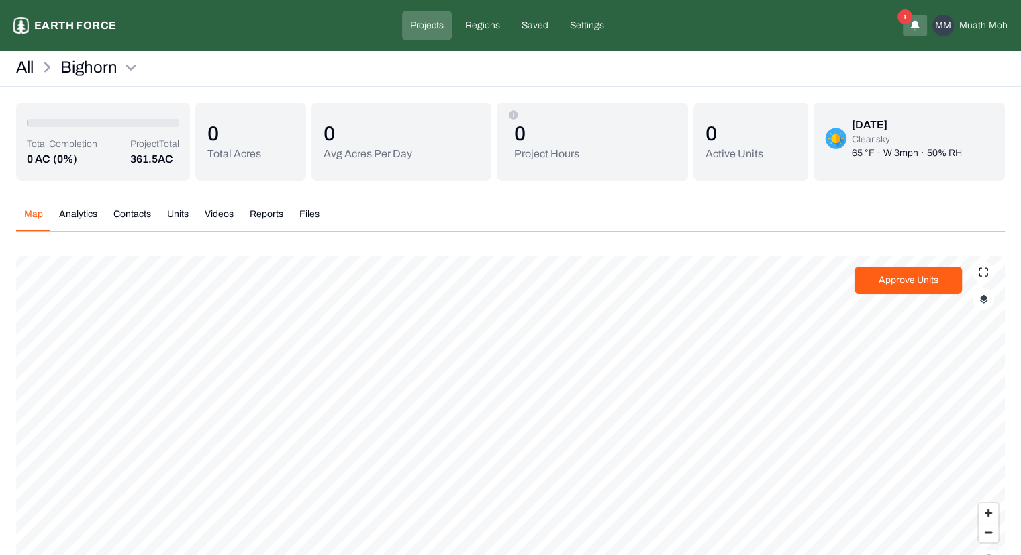
click at [982, 300] on img "button" at bounding box center [984, 298] width 9 height 9
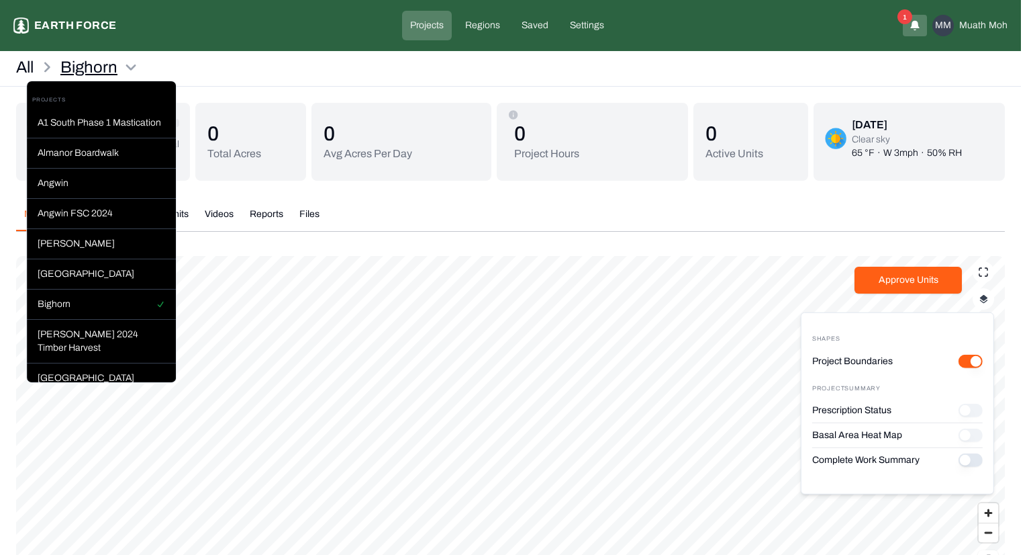
click at [110, 73] on html "Bighorn Earth force Projects Regions Saved Settings 1 MM Muath Moh All Bighorn …" at bounding box center [515, 316] width 1031 height 632
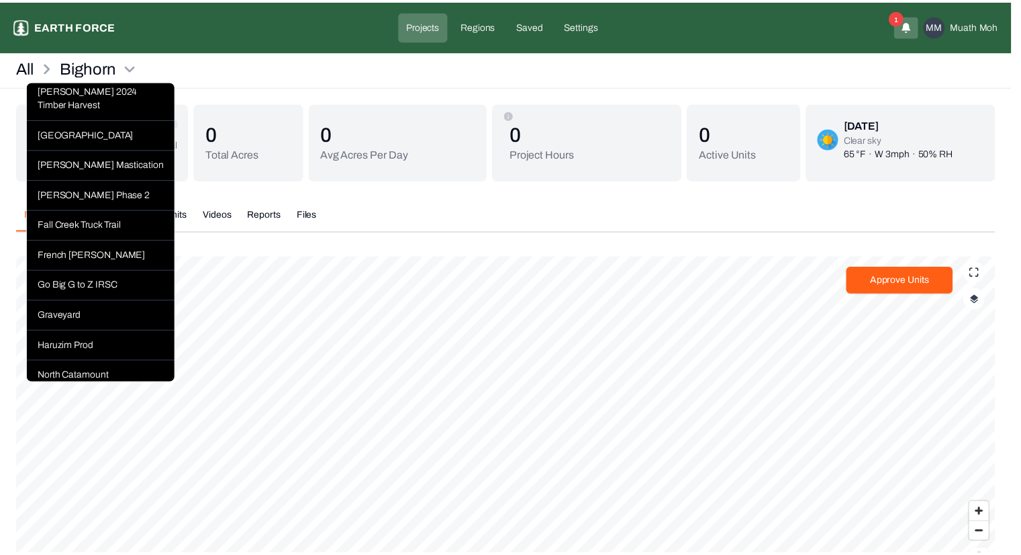
scroll to position [244, 0]
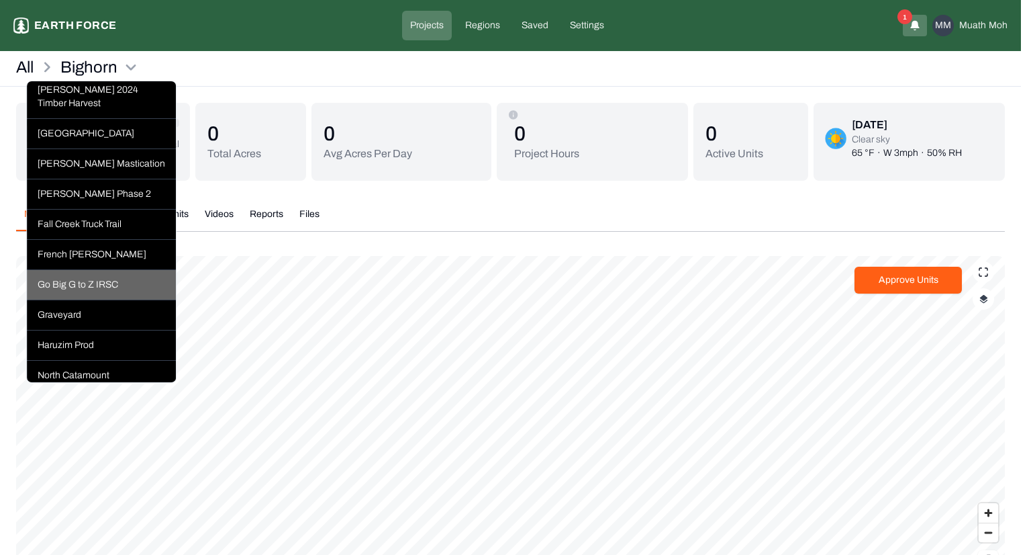
click at [99, 292] on div "Go Big G to Z IRSC" at bounding box center [101, 285] width 149 height 30
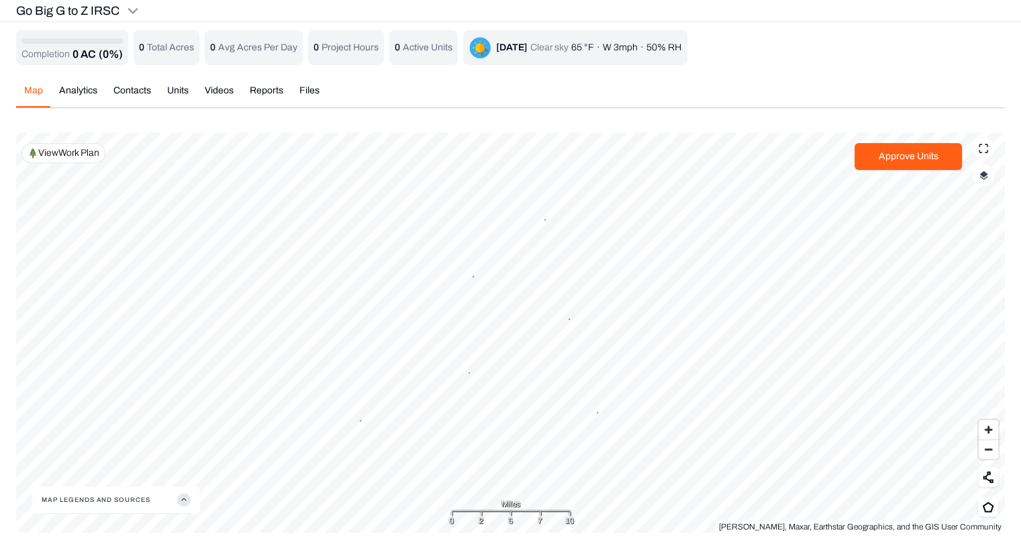
click at [982, 175] on img "button" at bounding box center [984, 175] width 9 height 9
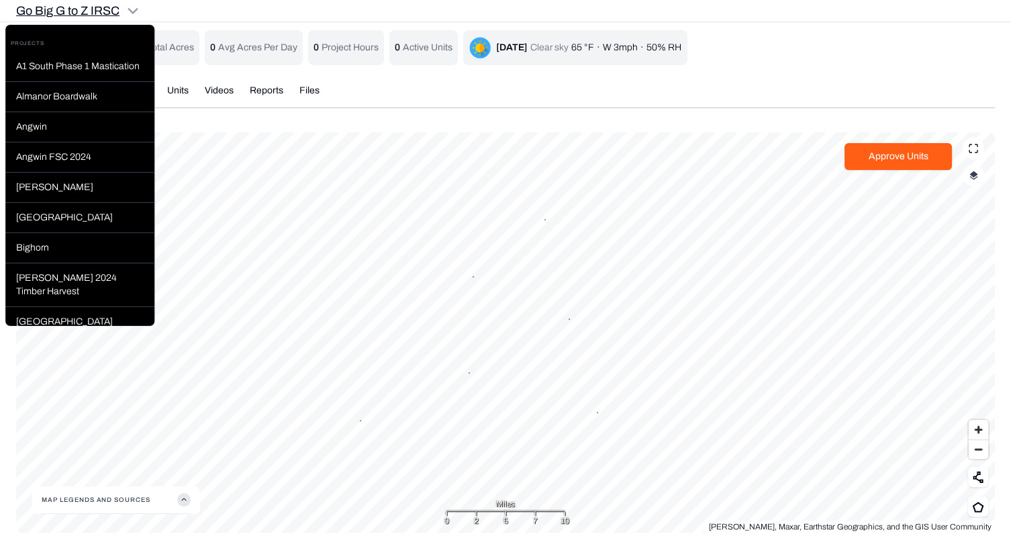
click at [73, 10] on html "Go Big G to Z IRSC Earth force Projects Regions Saved Settings 1 MM Muath Moh G…" at bounding box center [510, 274] width 1021 height 549
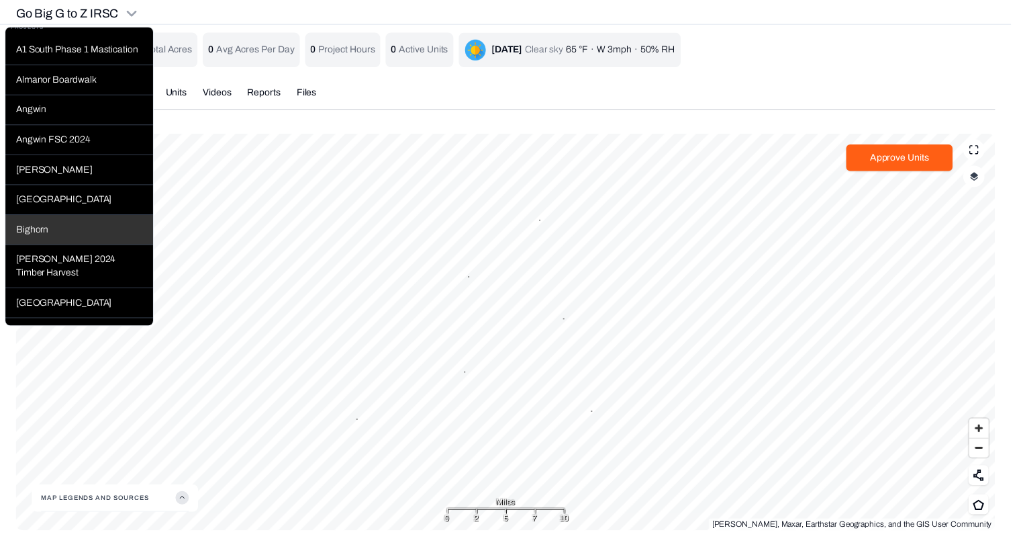
scroll to position [21, 0]
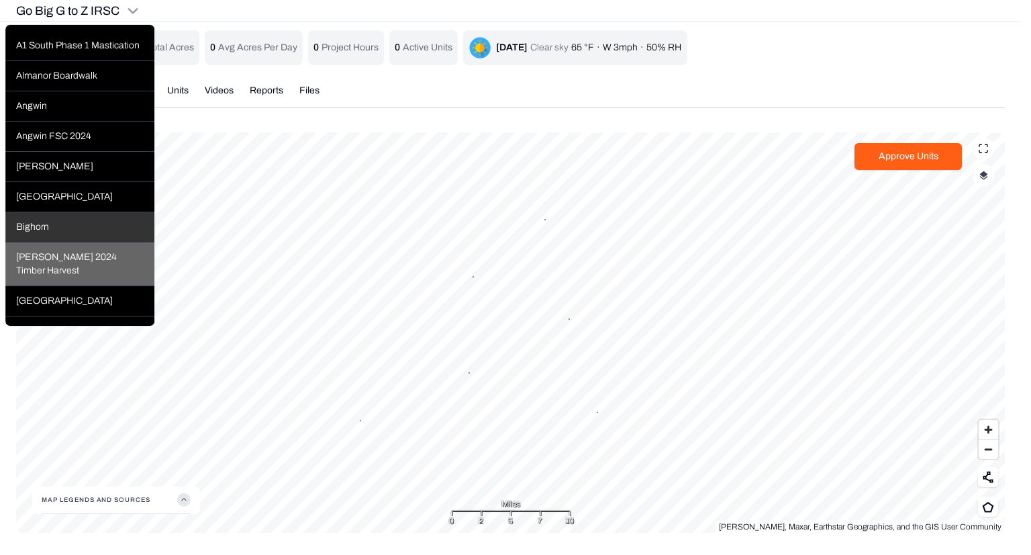
click at [65, 271] on div "[PERSON_NAME] 2024 Timber Harvest" at bounding box center [79, 264] width 149 height 44
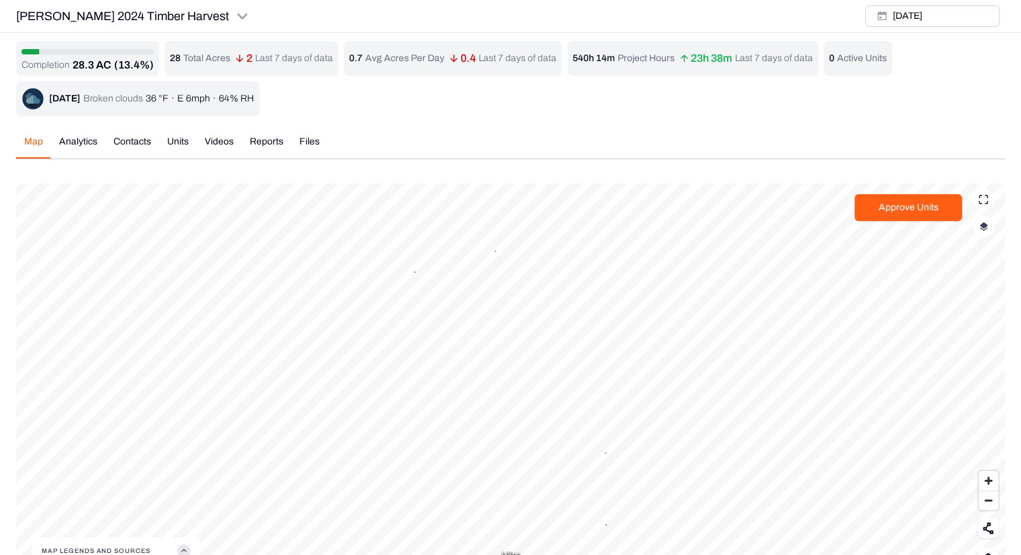
scroll to position [44, 0]
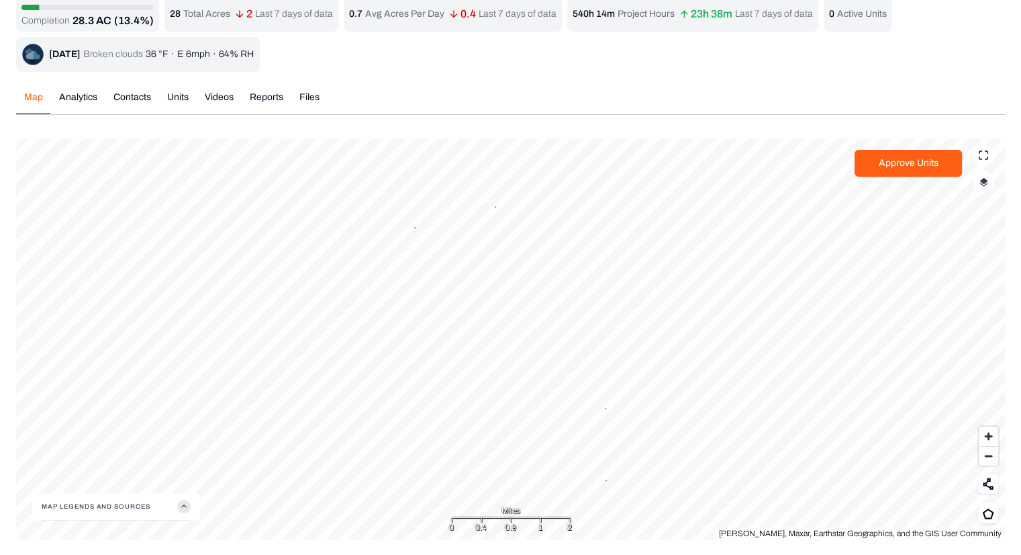
click at [981, 183] on img "button" at bounding box center [984, 181] width 9 height 9
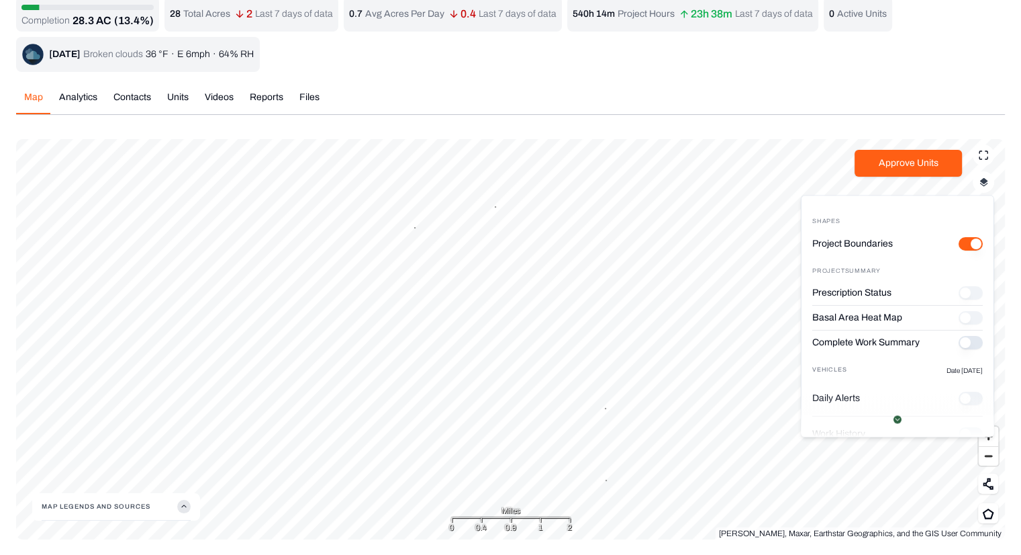
click at [474, 60] on div "Completion 28.3 AC (13.4%) 28 Total Acres 2 Last 7 days of data 0.7 Avg Acres P…" at bounding box center [510, 34] width 989 height 75
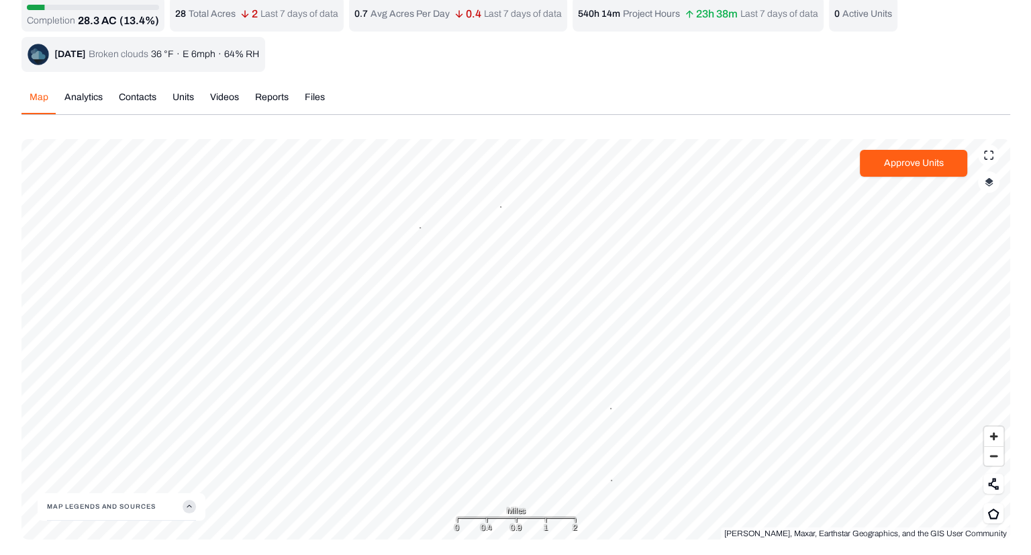
scroll to position [0, 0]
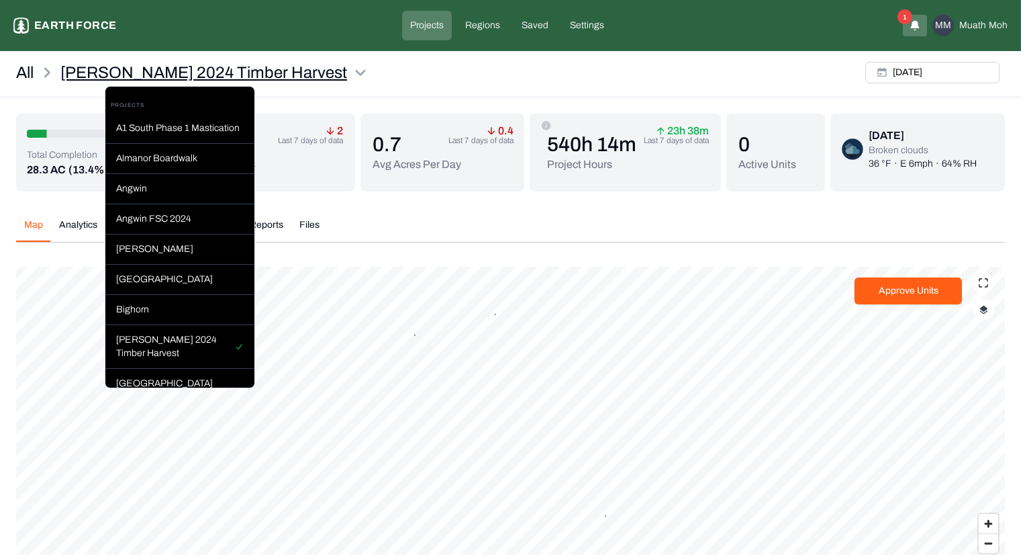
click at [165, 75] on html "Blodgett 2024 Timber Harvest Earth force Projects Regions Saved Settings 1 MM M…" at bounding box center [515, 321] width 1031 height 643
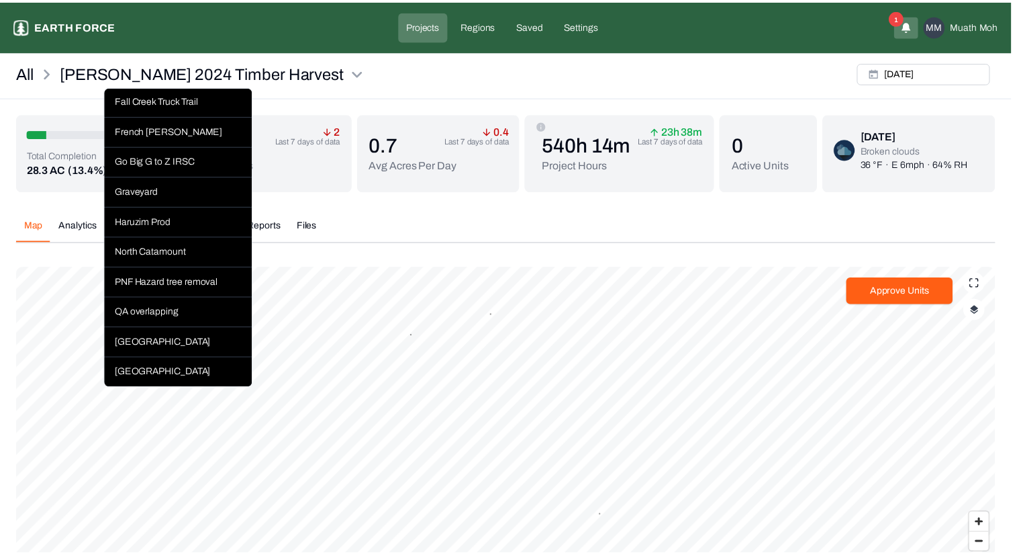
scroll to position [383, 0]
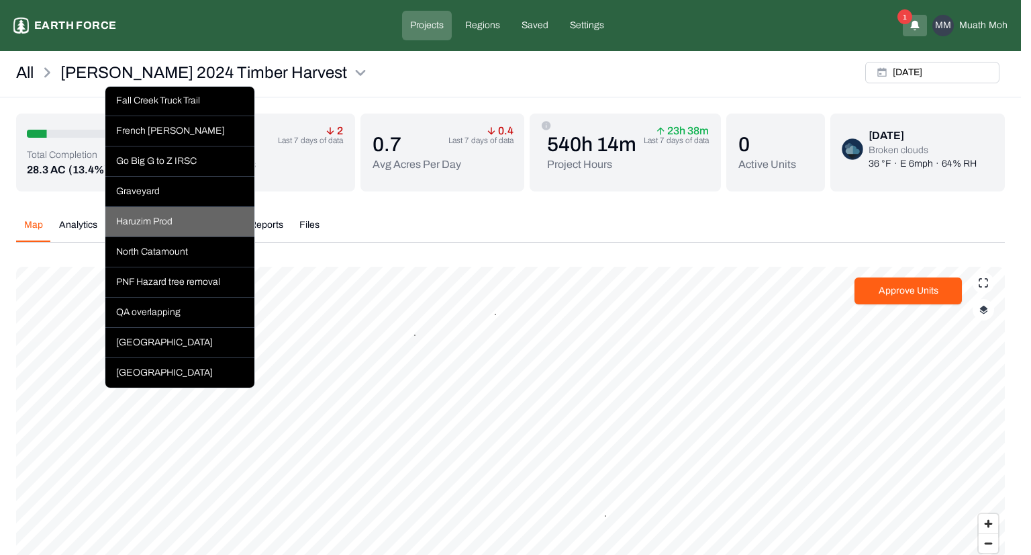
click at [161, 224] on div "Haruzim Prod" at bounding box center [179, 222] width 149 height 30
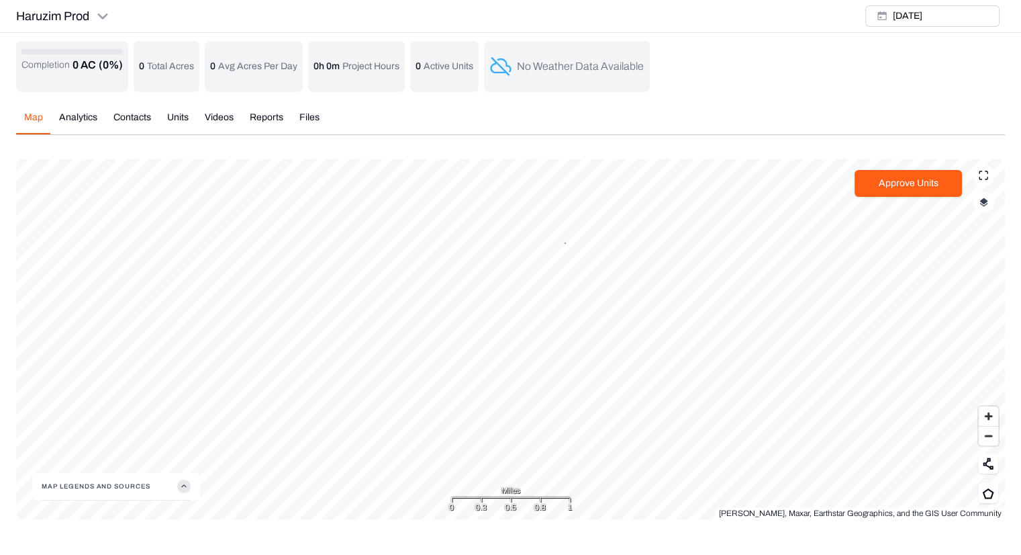
click at [986, 206] on button "button" at bounding box center [983, 201] width 21 height 21
click at [964, 338] on button "Prescription Status" at bounding box center [971, 337] width 24 height 13
click at [172, 484] on button "Map Legends And Sources" at bounding box center [116, 486] width 149 height 27
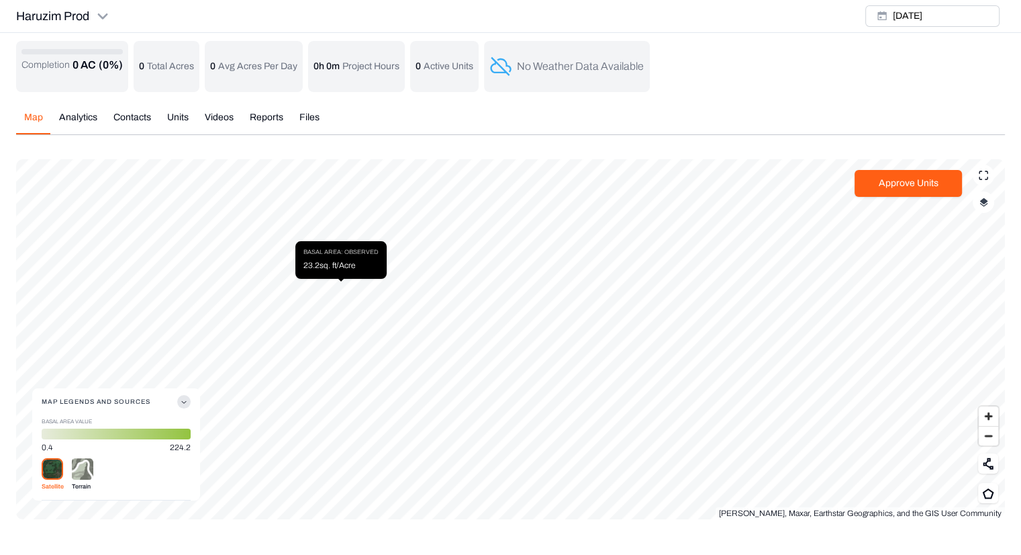
click at [991, 195] on button "button" at bounding box center [983, 201] width 21 height 21
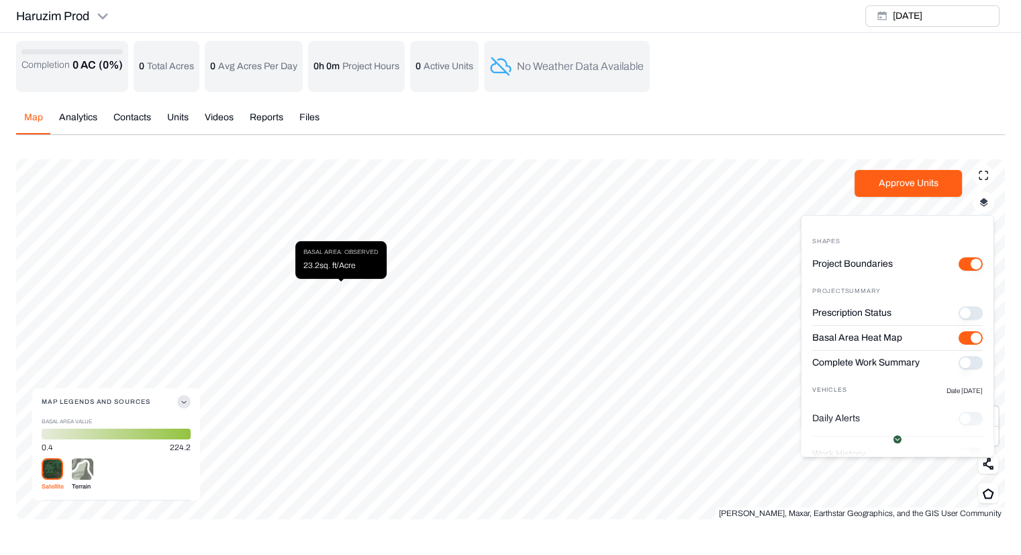
type "on"
click at [962, 304] on div "Prescription Status" at bounding box center [898, 313] width 171 height 25
click at [962, 308] on button "Prescription Status" at bounding box center [971, 312] width 24 height 13
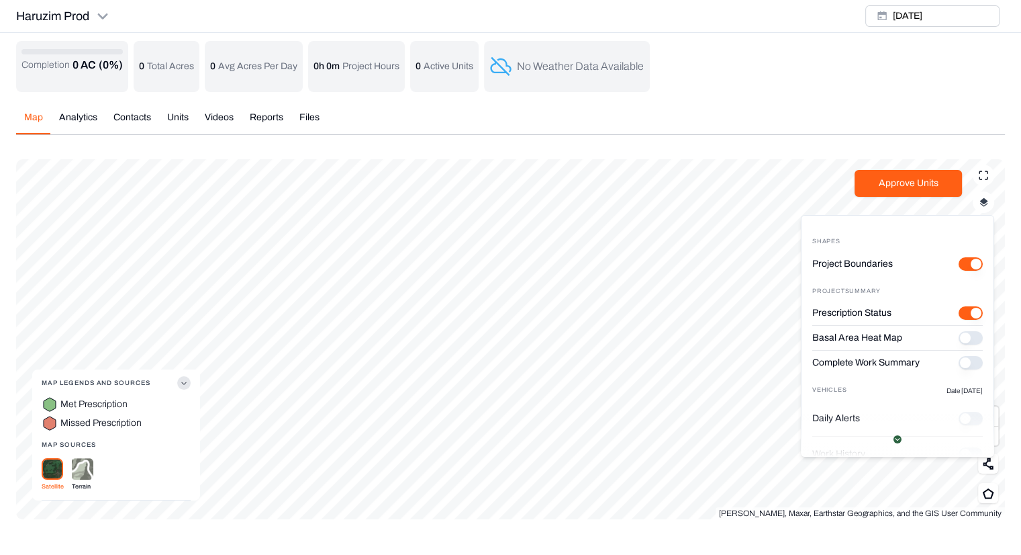
click at [964, 340] on button "Prescription Status" at bounding box center [971, 337] width 24 height 13
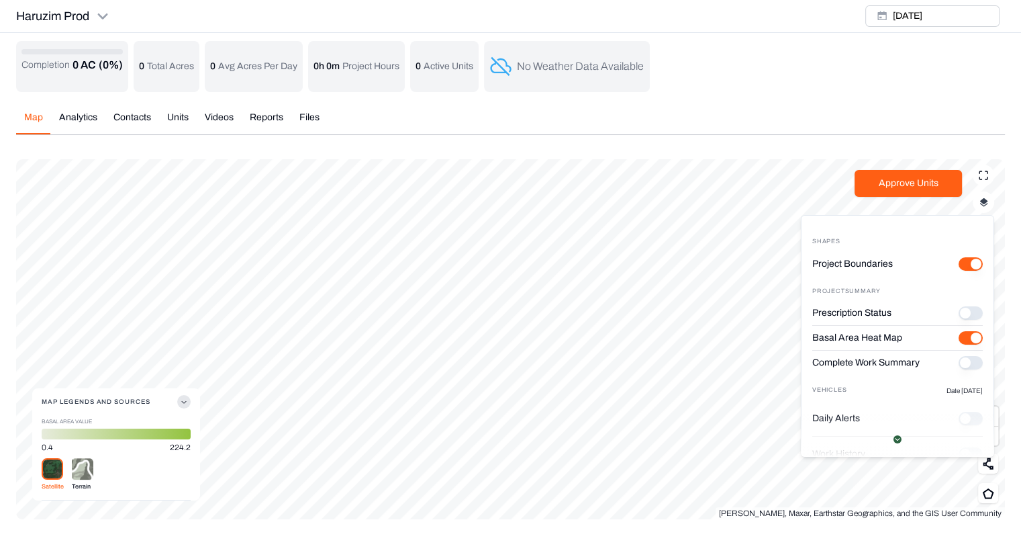
click at [964, 363] on button "Complete Work Summary" at bounding box center [971, 362] width 24 height 13
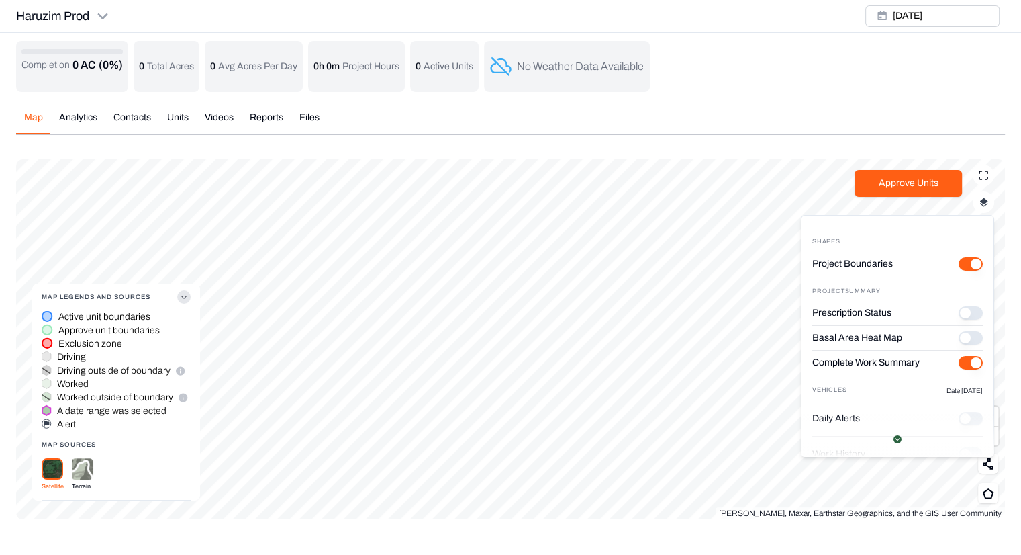
click at [967, 336] on button "Prescription Status" at bounding box center [971, 337] width 24 height 13
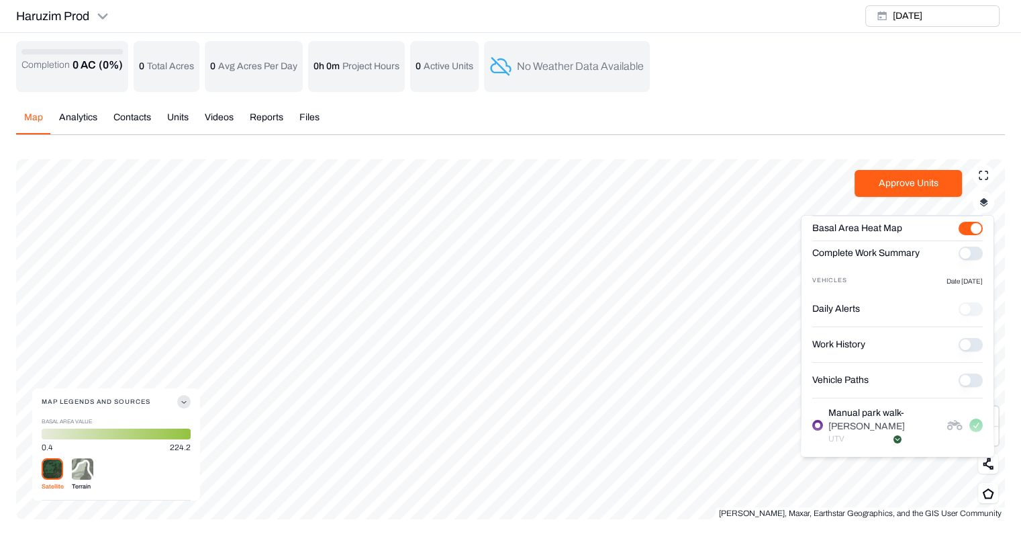
scroll to position [120, 0]
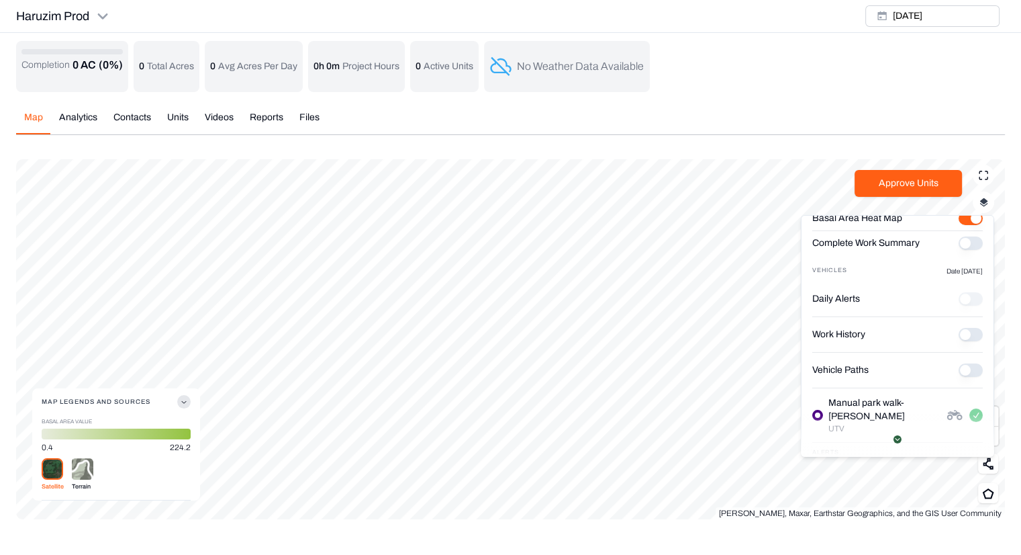
click at [964, 330] on History "Work History" at bounding box center [971, 334] width 24 height 13
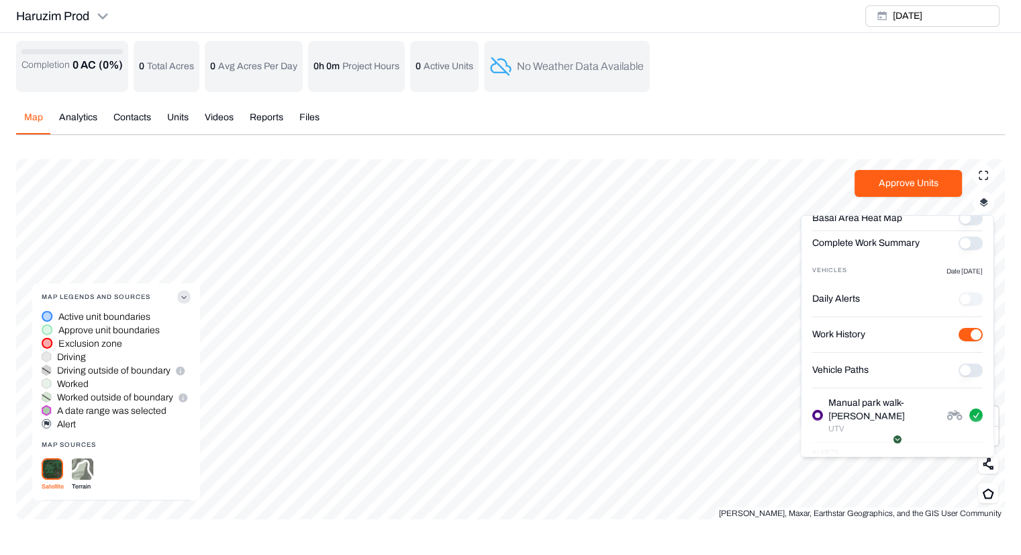
click at [962, 370] on Paths "Vehicle Paths" at bounding box center [971, 369] width 24 height 13
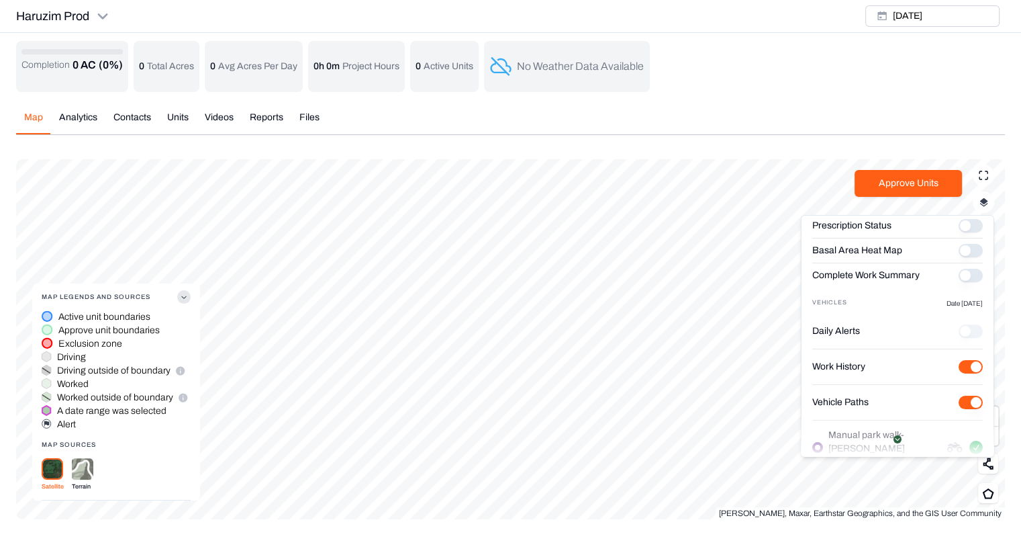
scroll to position [77, 0]
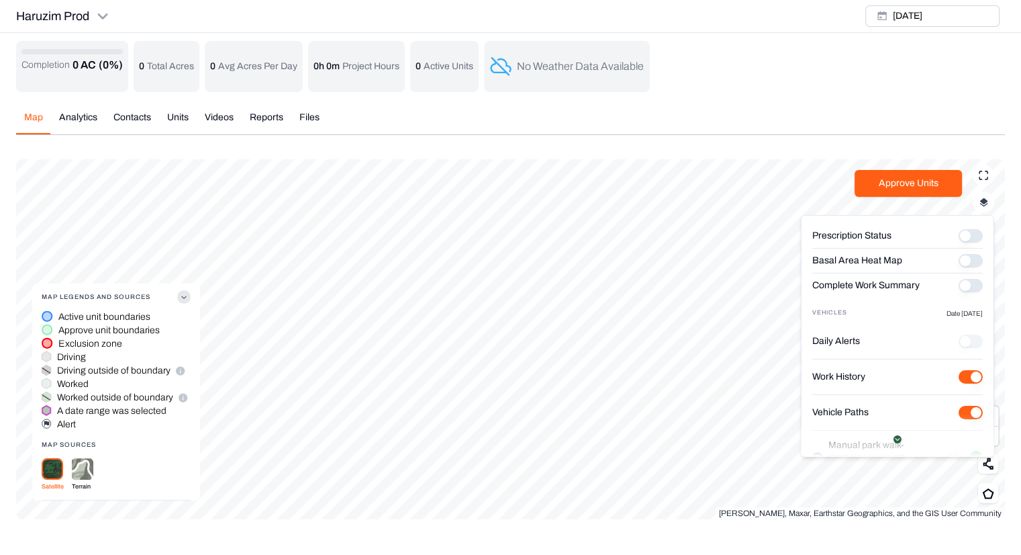
click at [964, 256] on button "Prescription Status" at bounding box center [971, 260] width 24 height 13
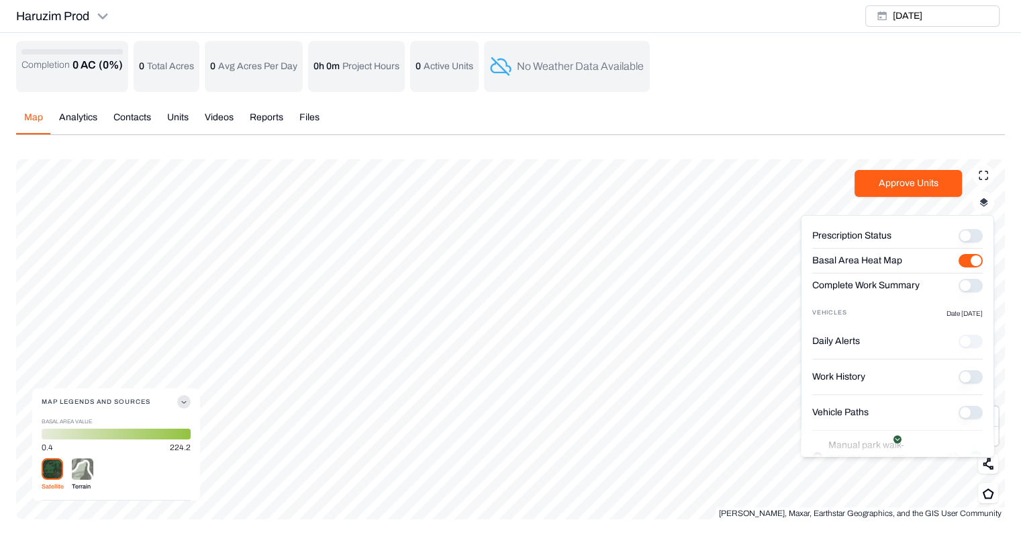
click at [962, 376] on History "Work History" at bounding box center [971, 376] width 24 height 13
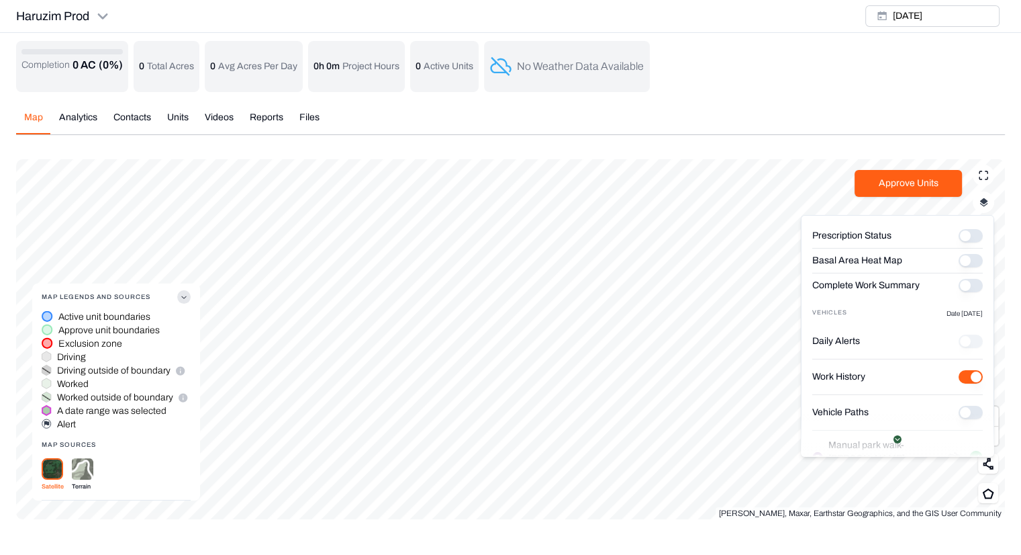
click at [962, 410] on Paths "Vehicle Paths" at bounding box center [971, 412] width 24 height 13
click at [965, 261] on button "Prescription Status" at bounding box center [971, 260] width 24 height 13
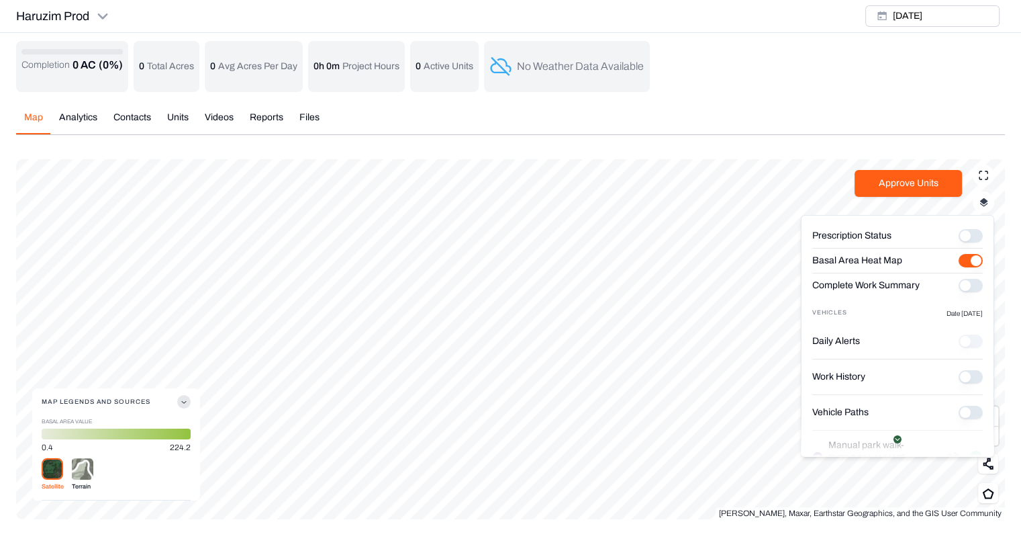
click at [964, 416] on div at bounding box center [897, 435] width 193 height 43
click at [964, 412] on Paths "Vehicle Paths" at bounding box center [971, 412] width 24 height 13
click at [960, 259] on button "Prescription Status" at bounding box center [971, 260] width 24 height 13
type button "on"
click at [83, 463] on img at bounding box center [82, 469] width 21 height 22
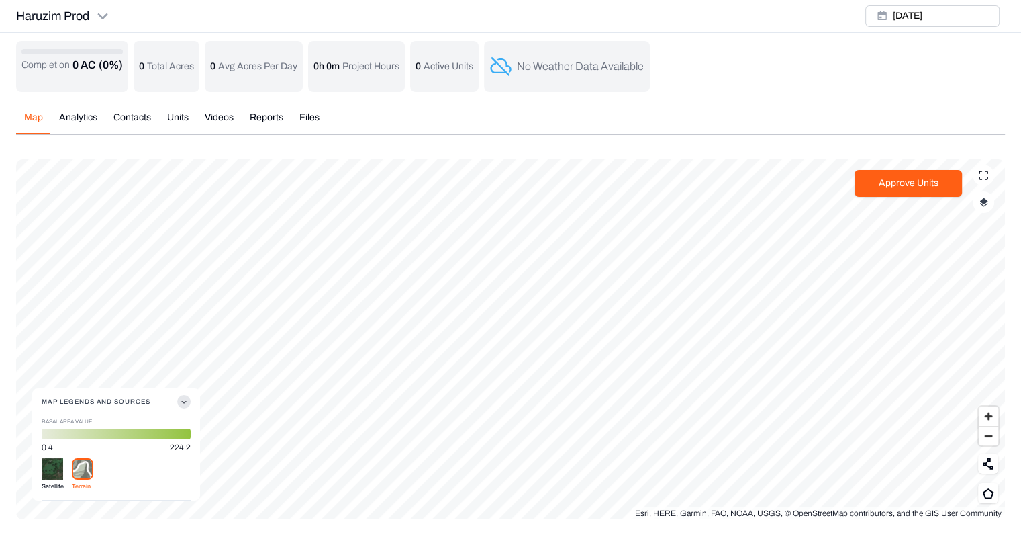
click at [50, 464] on img at bounding box center [52, 468] width 21 height 21
click at [87, 466] on img at bounding box center [82, 469] width 21 height 22
click at [995, 462] on button at bounding box center [988, 463] width 20 height 20
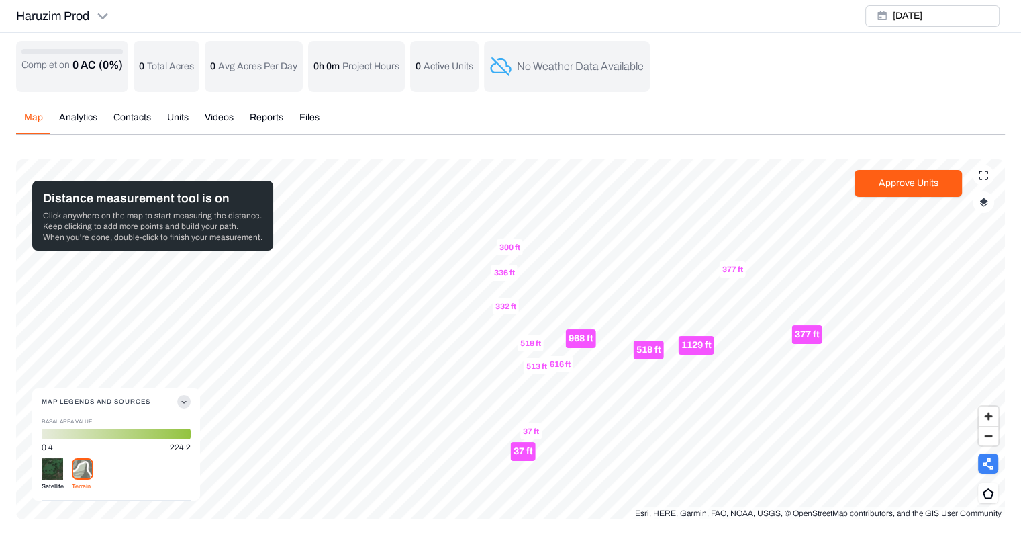
click at [523, 430] on div "37 ft" at bounding box center [530, 431] width 21 height 16
click at [990, 486] on button at bounding box center [988, 493] width 20 height 20
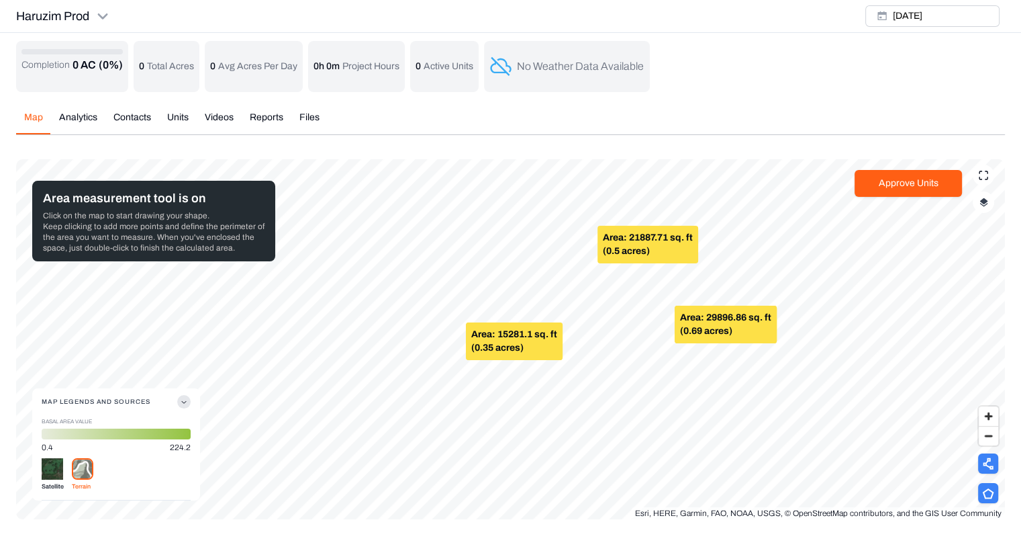
click at [989, 455] on button at bounding box center [988, 463] width 20 height 20
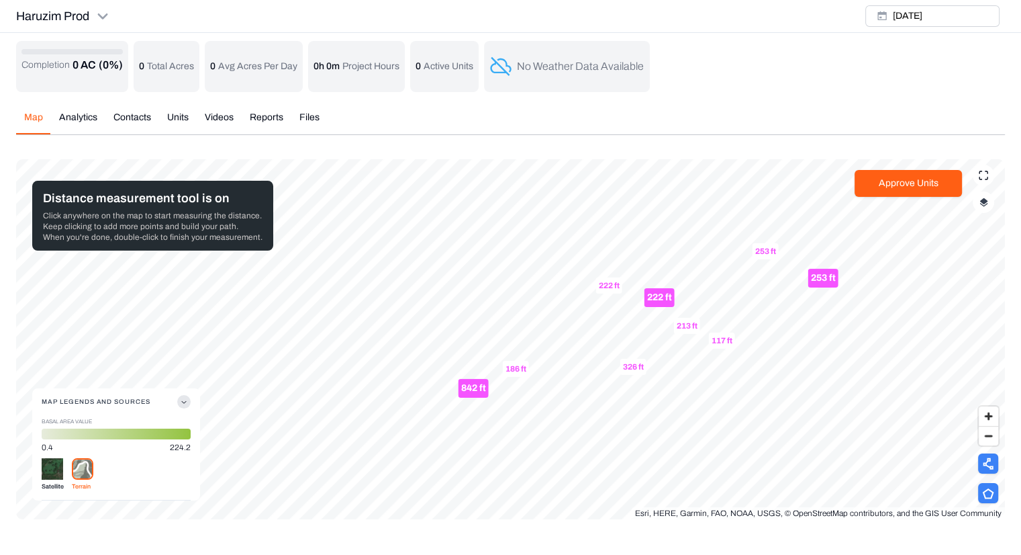
click at [989, 494] on icon at bounding box center [988, 493] width 12 height 11
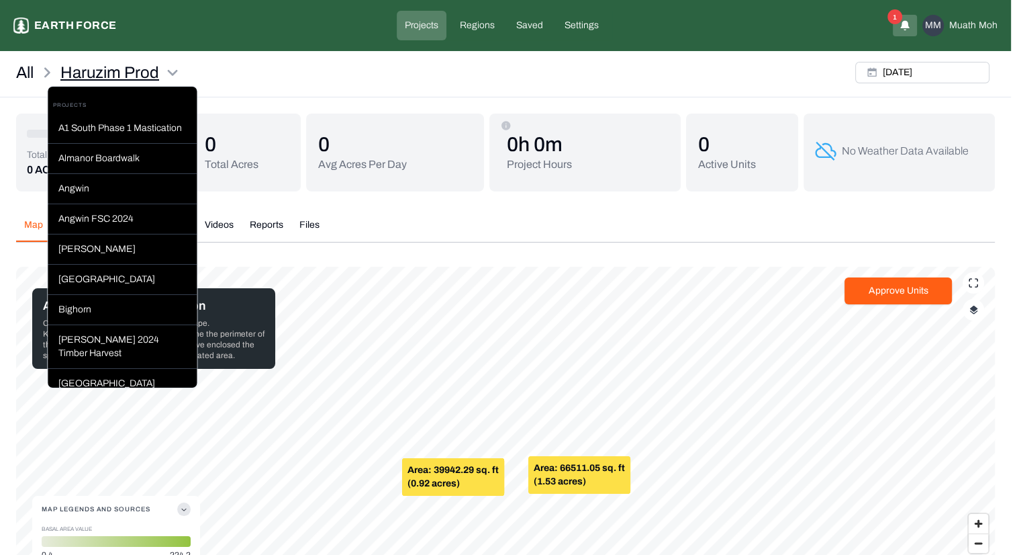
click at [121, 69] on html "Haruzim Prod Earth force Projects Regions Saved Settings 1 MM Muath Moh All Har…" at bounding box center [510, 321] width 1021 height 643
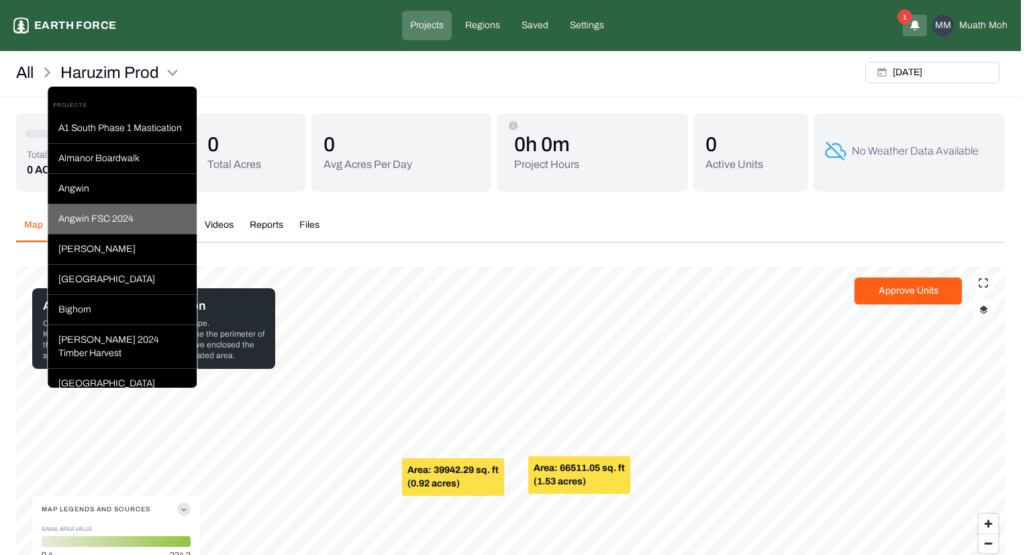
click at [91, 226] on div "Angwin FSC 2024" at bounding box center [122, 219] width 149 height 30
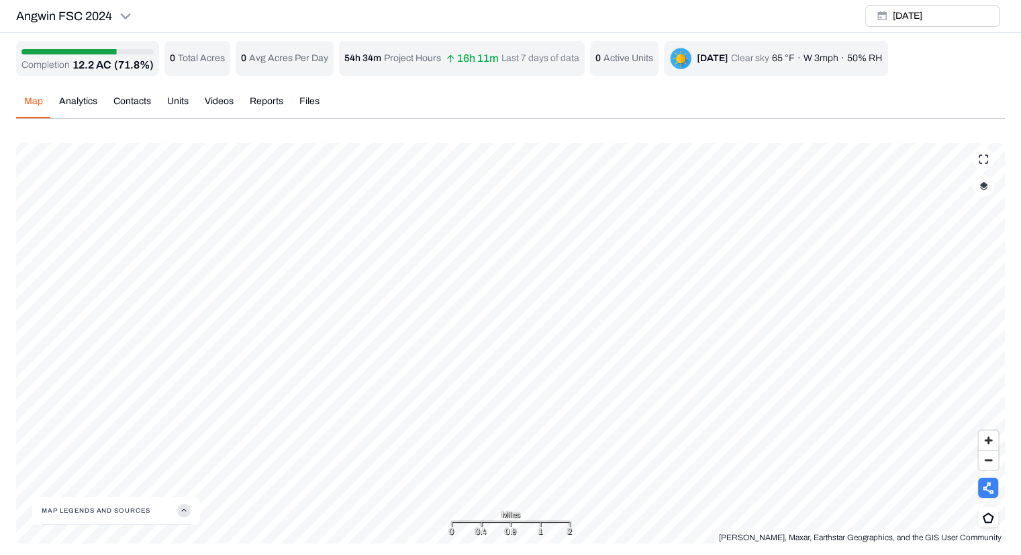
click at [989, 487] on icon at bounding box center [988, 487] width 11 height 12
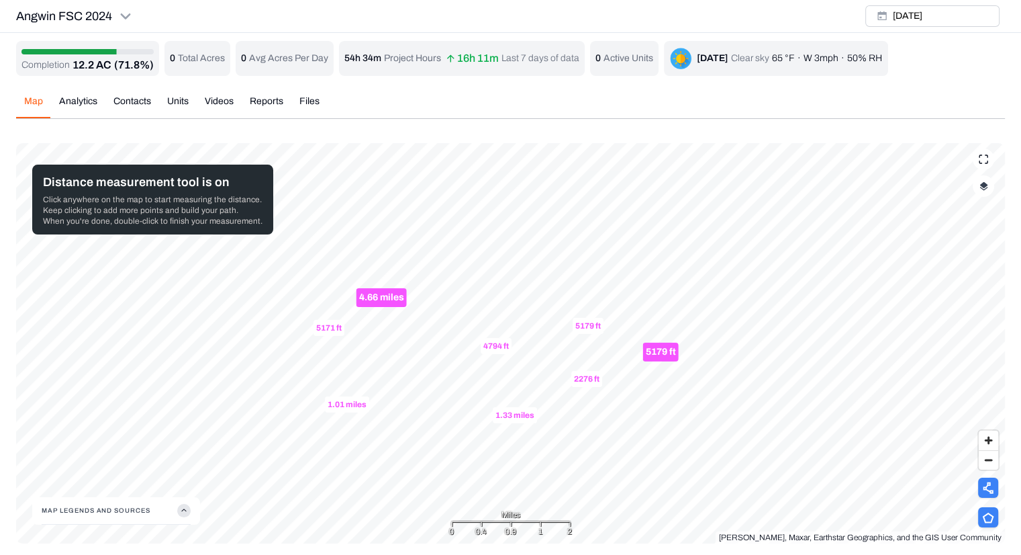
click at [993, 518] on icon at bounding box center [988, 517] width 12 height 11
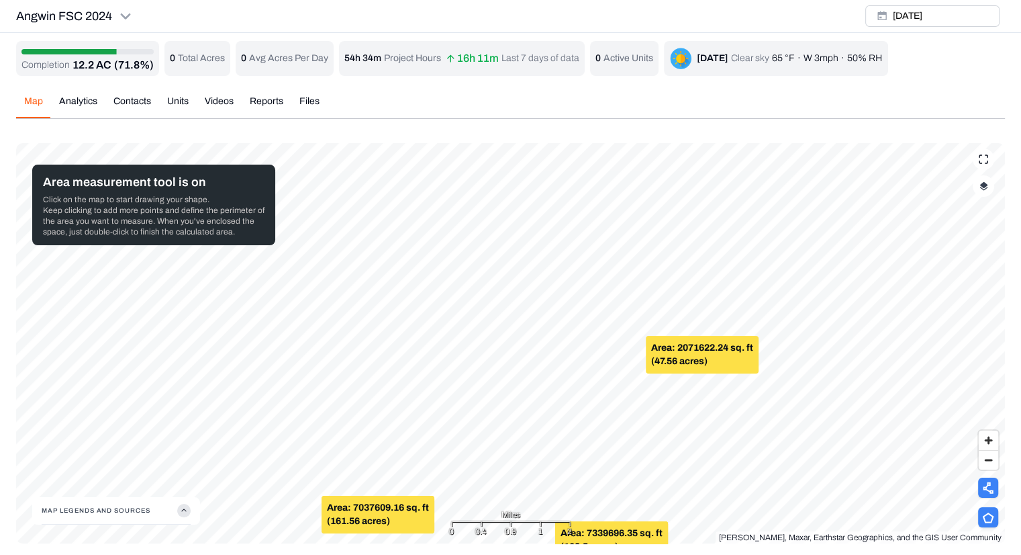
click at [989, 490] on icon at bounding box center [988, 487] width 10 height 11
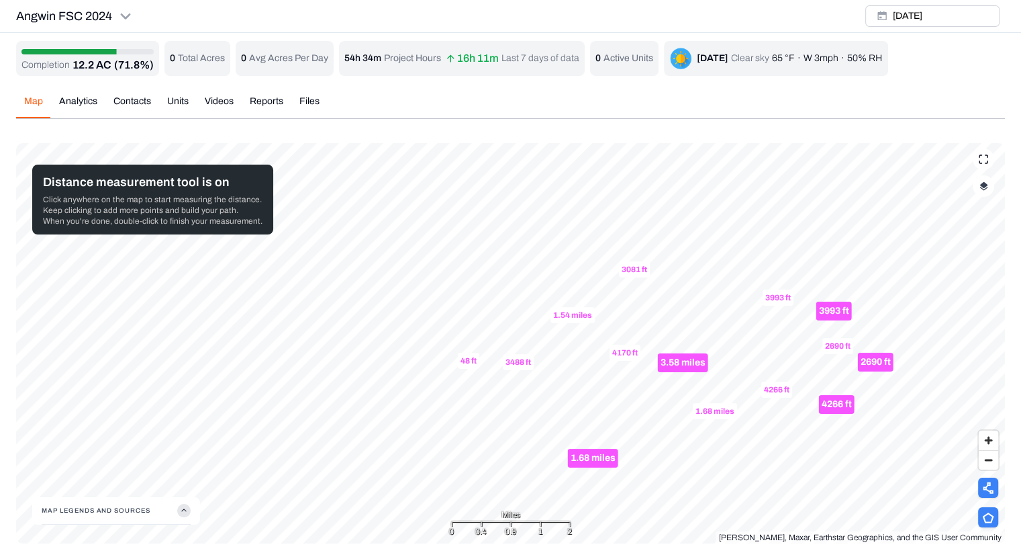
click at [984, 512] on icon at bounding box center [988, 517] width 12 height 11
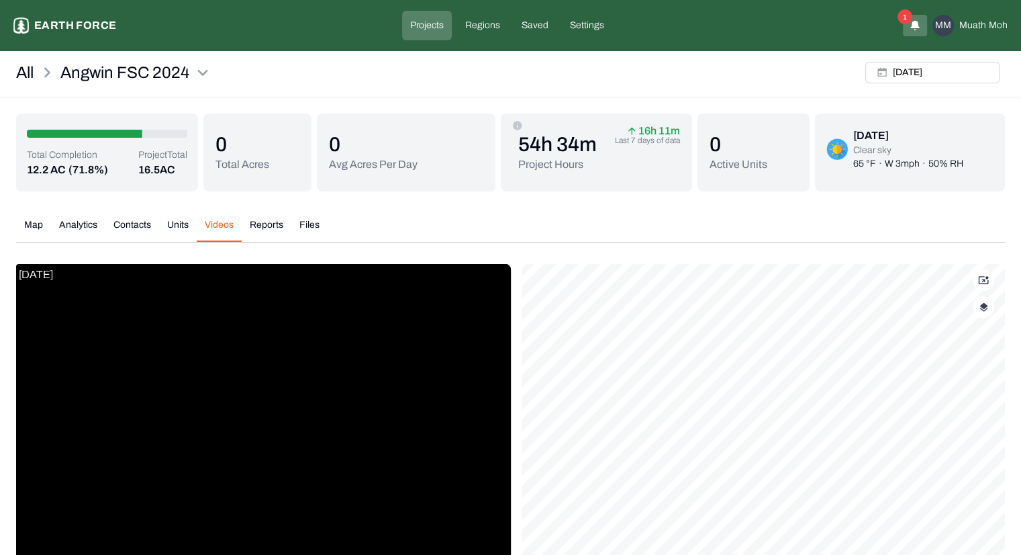
click at [226, 95] on div "All Angwin FSC 2024 Mon, May, 06, 2024 Total Completion 12.2 AC (71.8%) Project…" at bounding box center [510, 385] width 1021 height 659
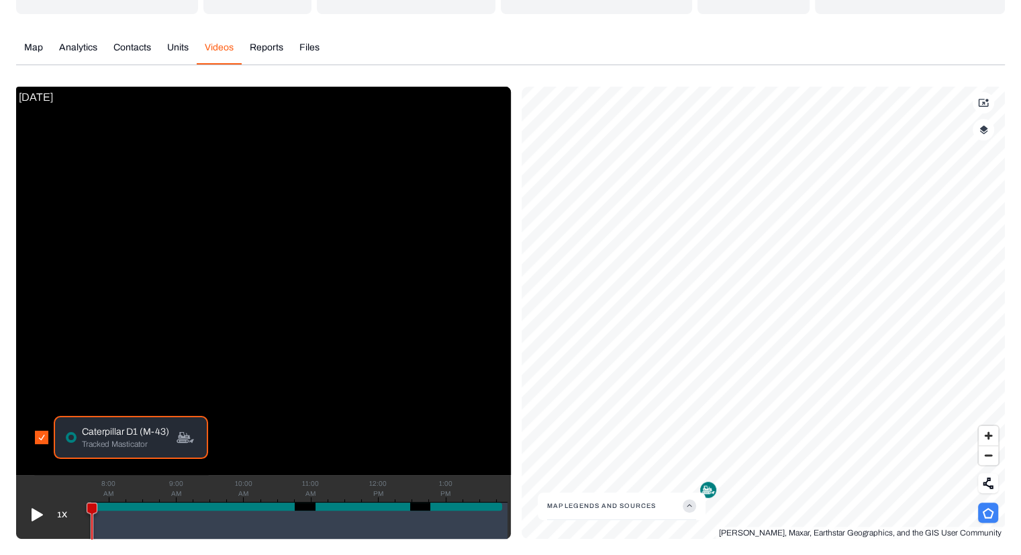
click at [986, 504] on button at bounding box center [988, 512] width 20 height 20
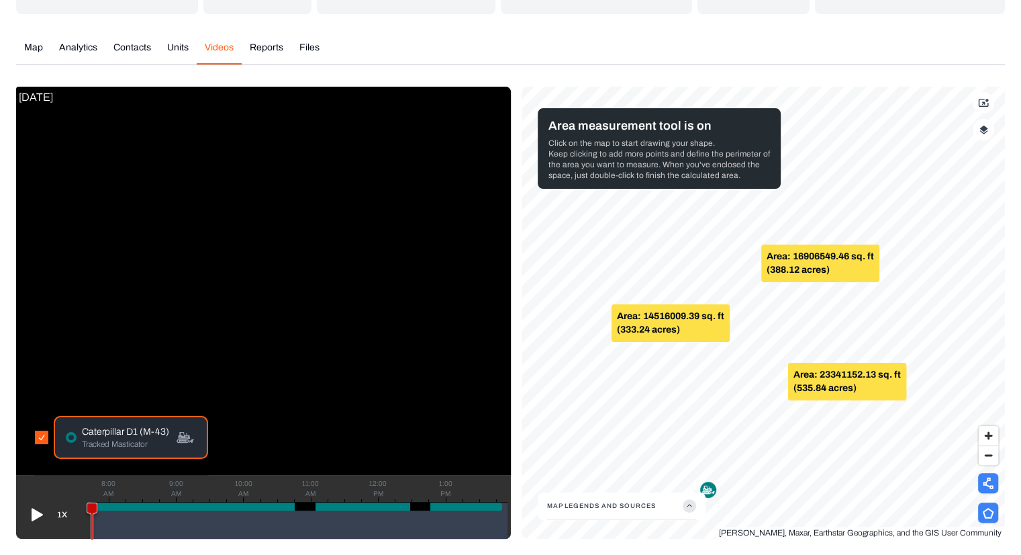
click at [990, 483] on icon at bounding box center [988, 483] width 11 height 12
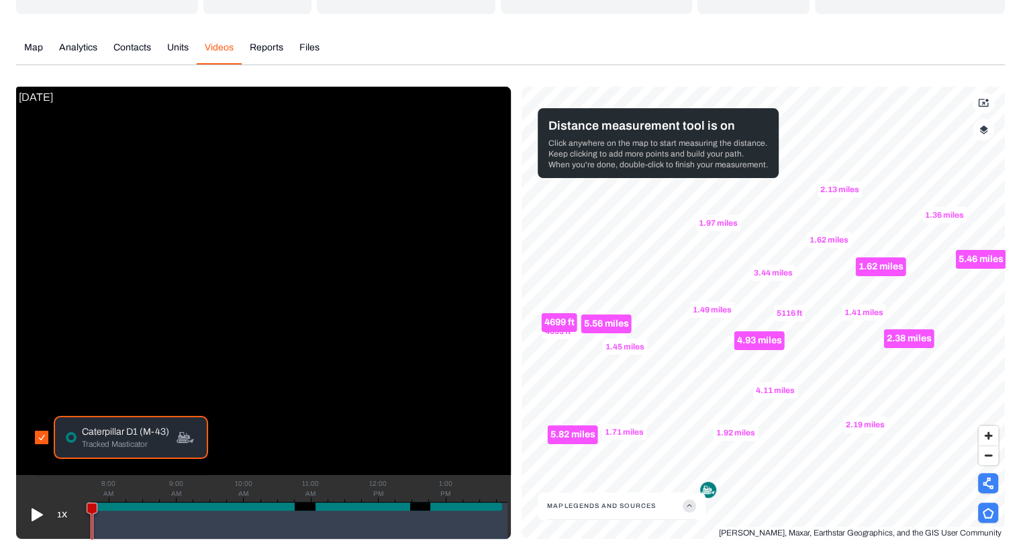
click at [987, 503] on button at bounding box center [988, 512] width 20 height 20
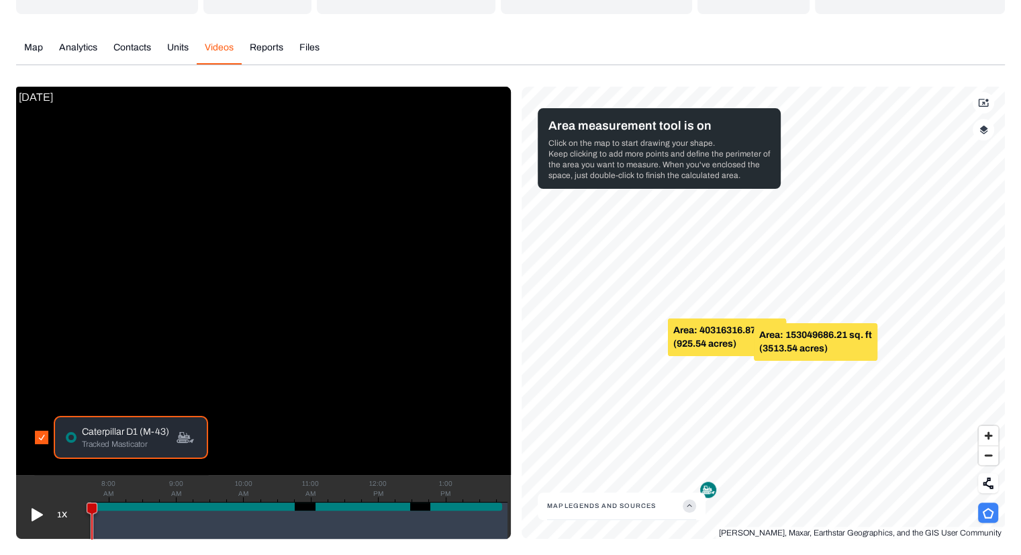
click at [629, 508] on button "Map Legends And Sources" at bounding box center [621, 505] width 149 height 27
click at [586, 482] on img at bounding box center [588, 488] width 21 height 22
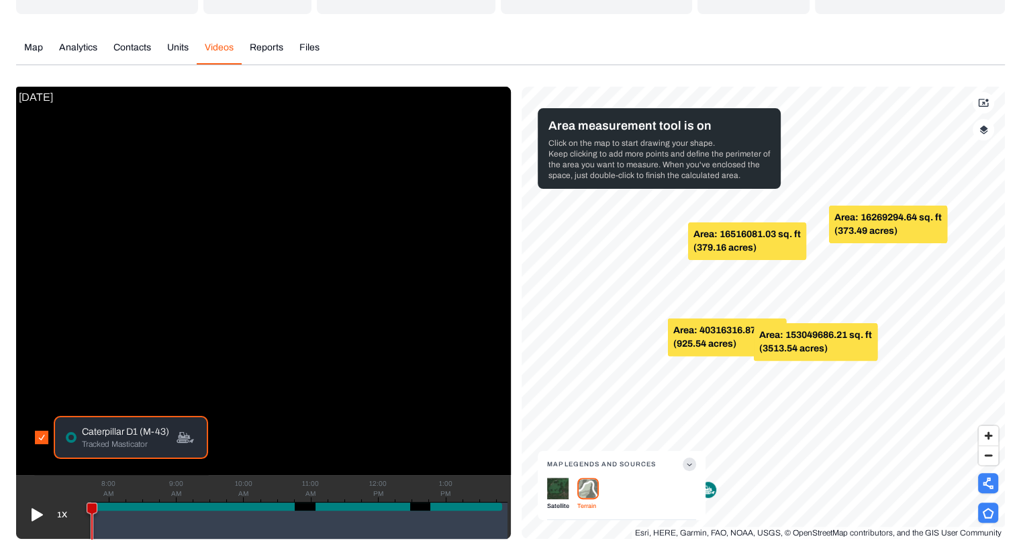
click at [989, 481] on icon at bounding box center [988, 483] width 11 height 12
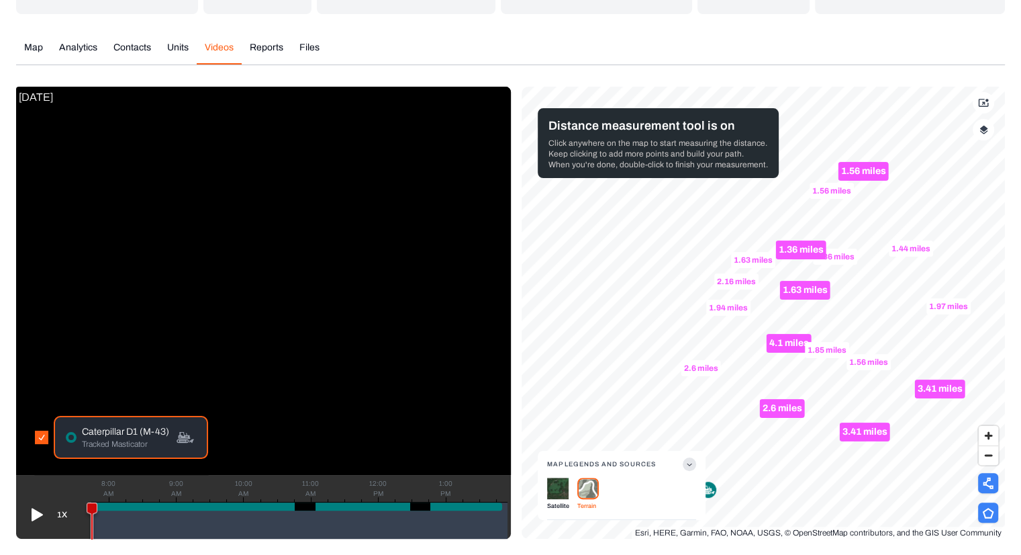
click at [992, 507] on icon at bounding box center [988, 512] width 12 height 11
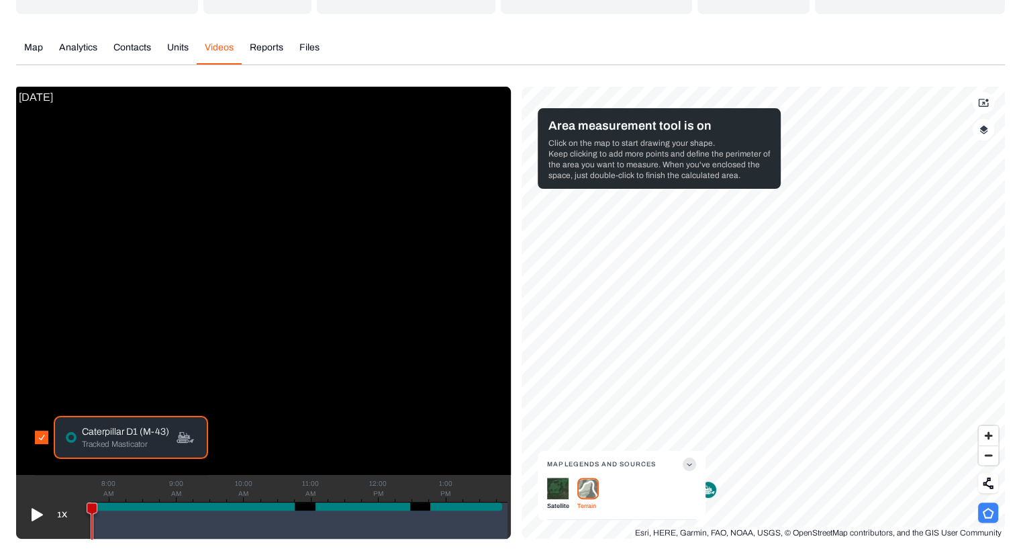
scroll to position [0, 0]
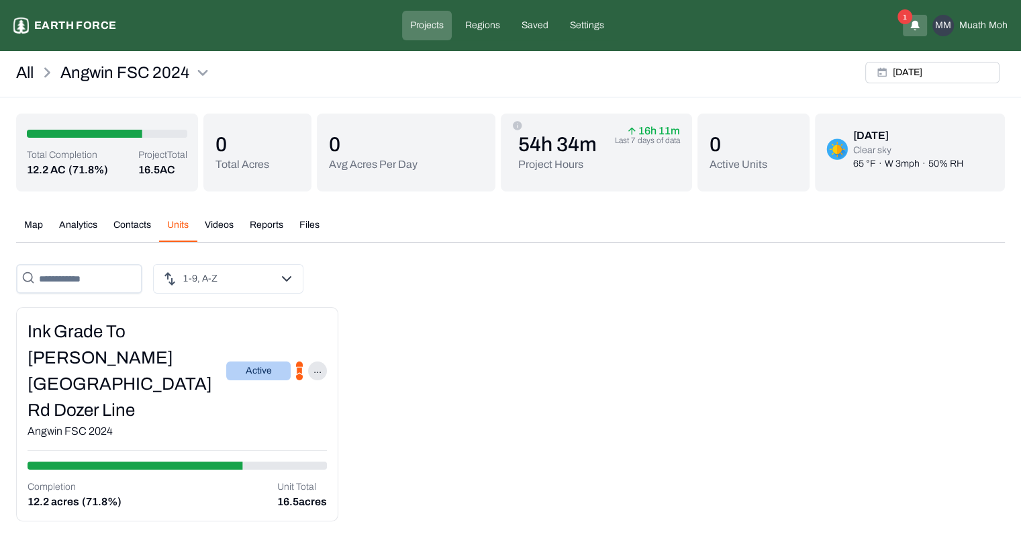
click at [167, 232] on button "Units" at bounding box center [178, 230] width 38 height 24
click at [156, 331] on div "Ink Grade to [PERSON_NAME][GEOGRAPHIC_DATA] Rd Dozer Line" at bounding box center [127, 370] width 199 height 105
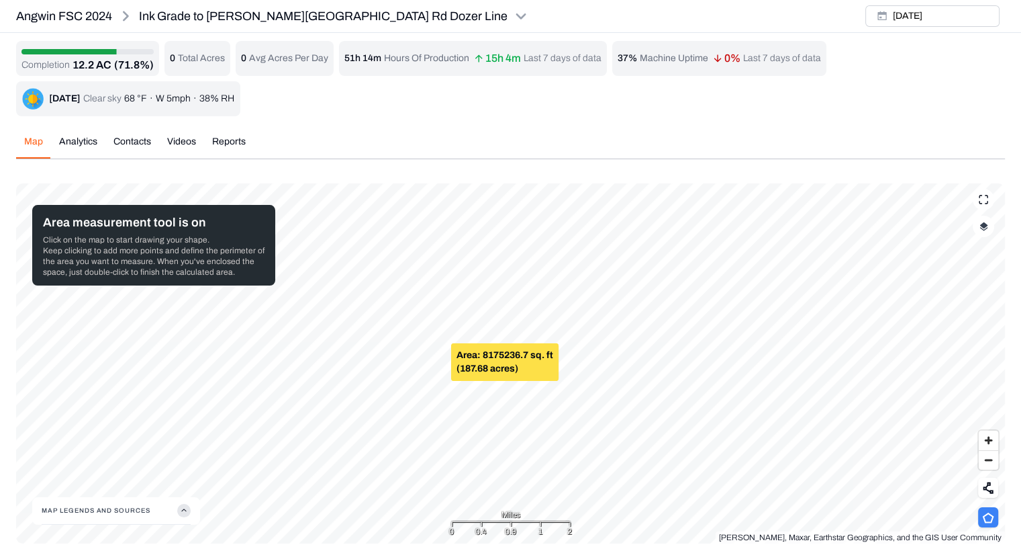
scroll to position [4, 0]
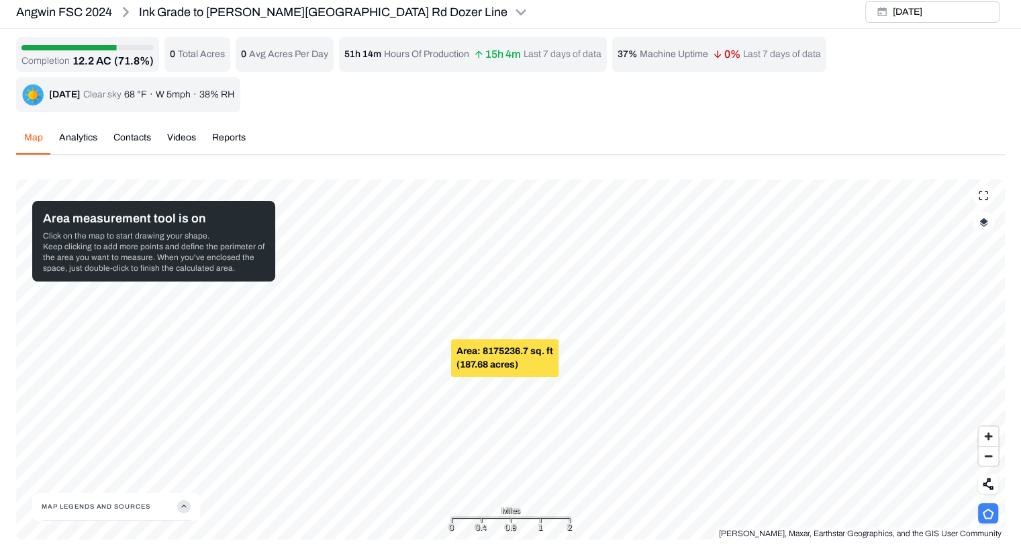
click at [103, 508] on button "Map Legends And Sources" at bounding box center [116, 506] width 149 height 27
click at [81, 491] on img at bounding box center [82, 489] width 21 height 22
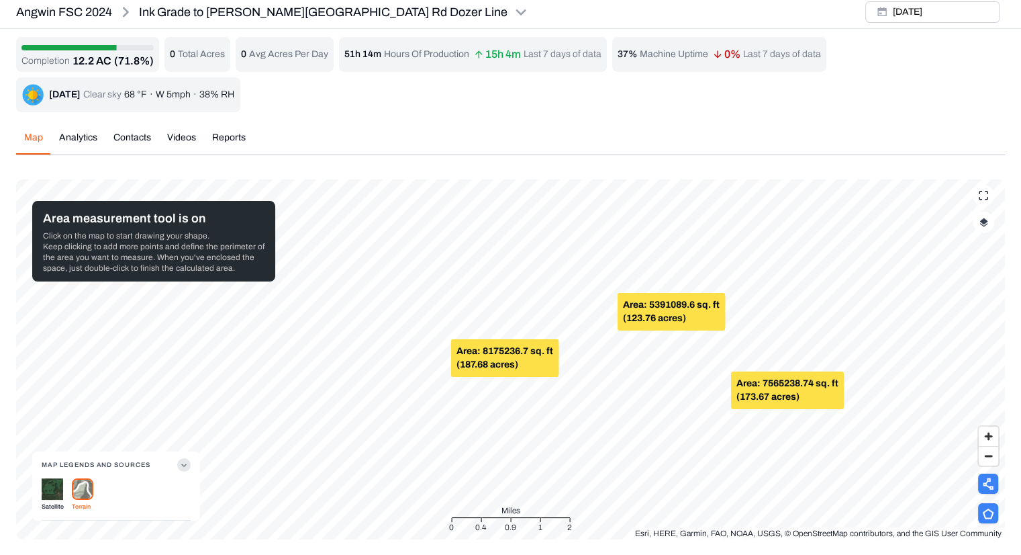
click at [989, 481] on icon at bounding box center [988, 483] width 11 height 12
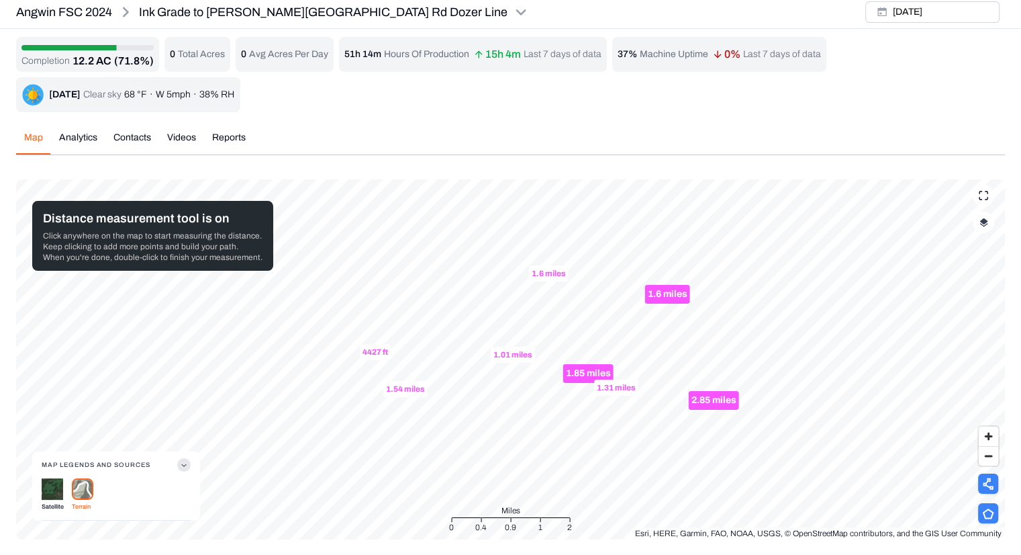
click at [988, 510] on icon at bounding box center [988, 513] width 12 height 11
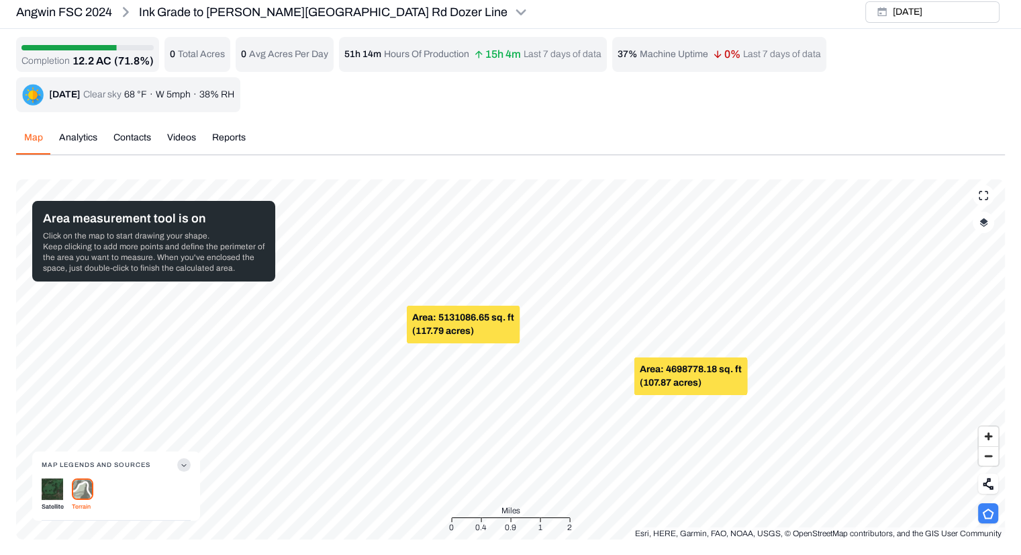
scroll to position [0, 0]
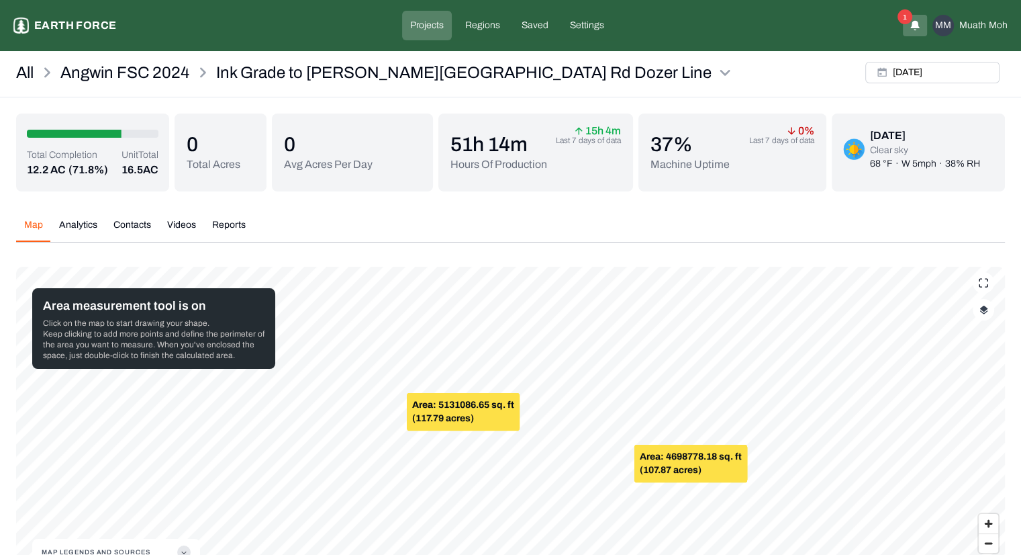
click at [96, 27] on p "Earth force" at bounding box center [75, 25] width 82 height 16
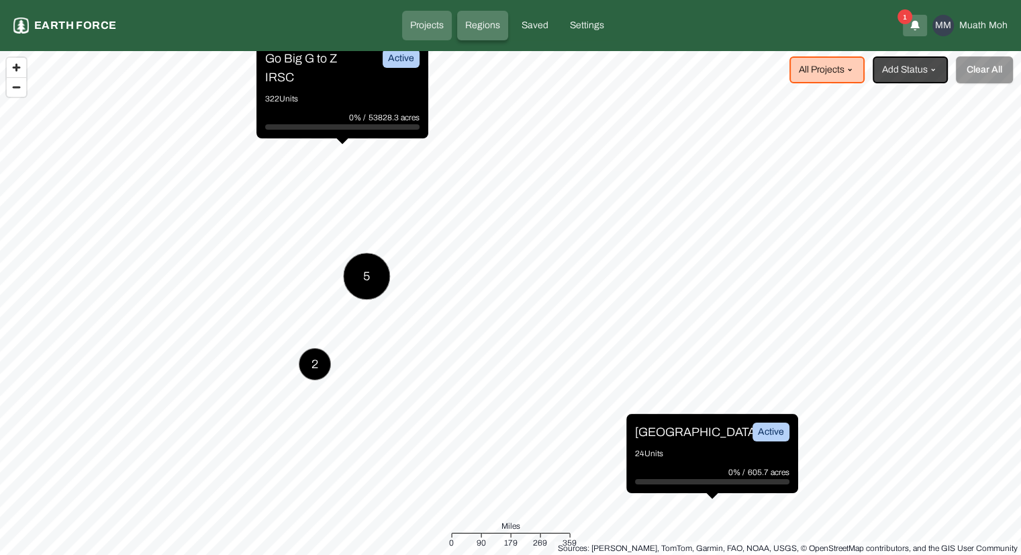
click at [489, 28] on p "Regions" at bounding box center [482, 25] width 35 height 13
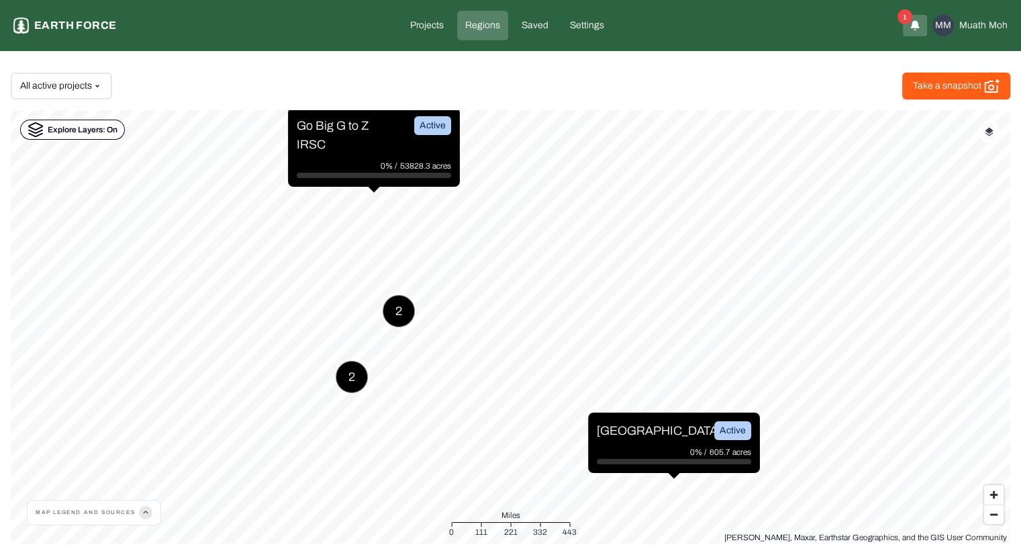
click at [107, 132] on p "Explore Layers: On" at bounding box center [83, 129] width 70 height 13
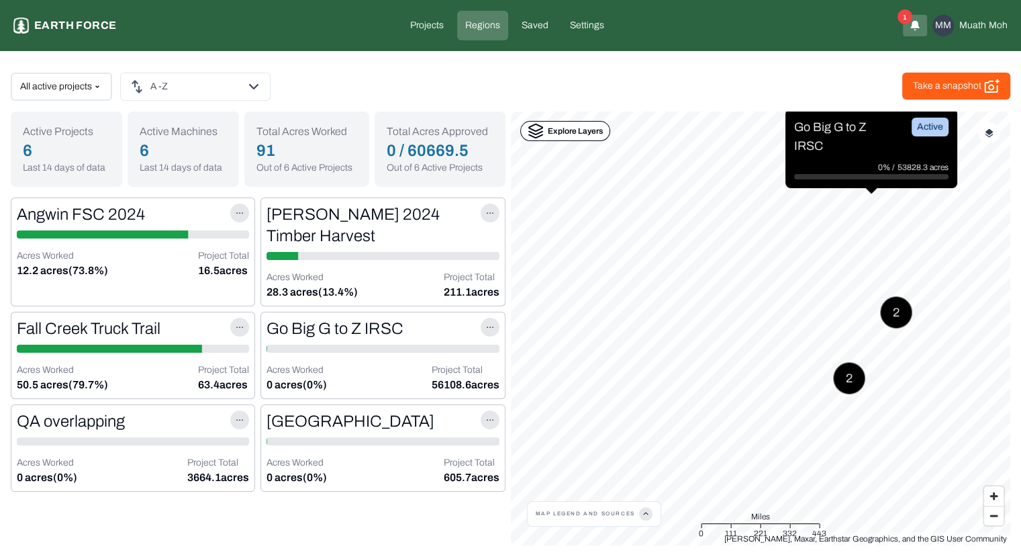
click at [306, 109] on div "All active projects A -Z Take a snapshot Active Projects 6 Last 14 days of data…" at bounding box center [510, 303] width 1021 height 505
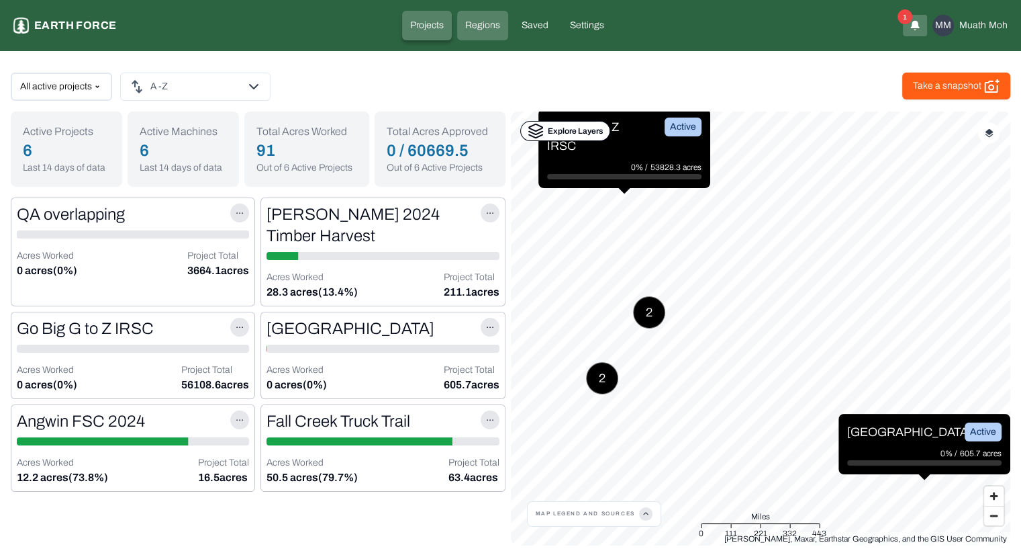
click at [441, 28] on p "Projects" at bounding box center [427, 25] width 34 height 13
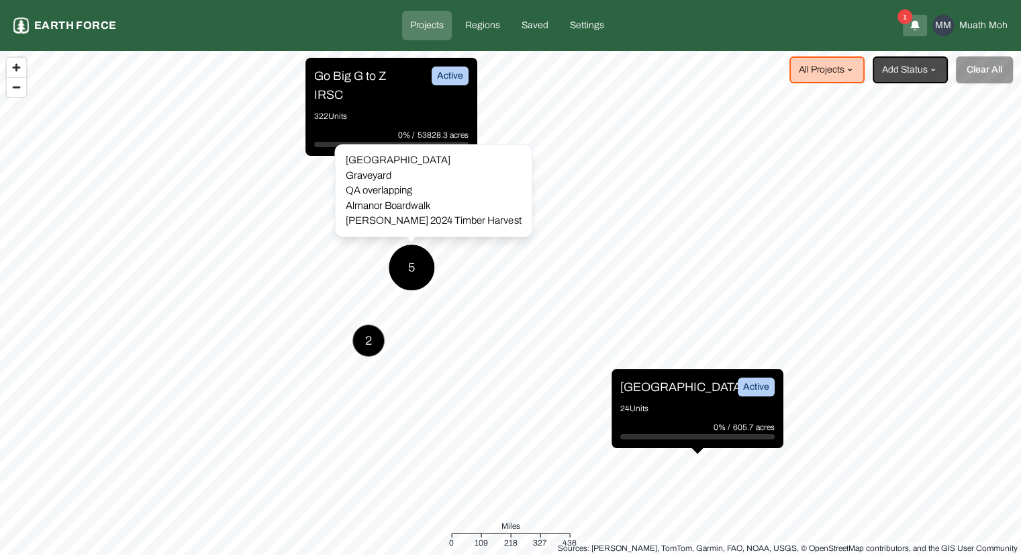
click at [408, 272] on div "5" at bounding box center [411, 267] width 47 height 47
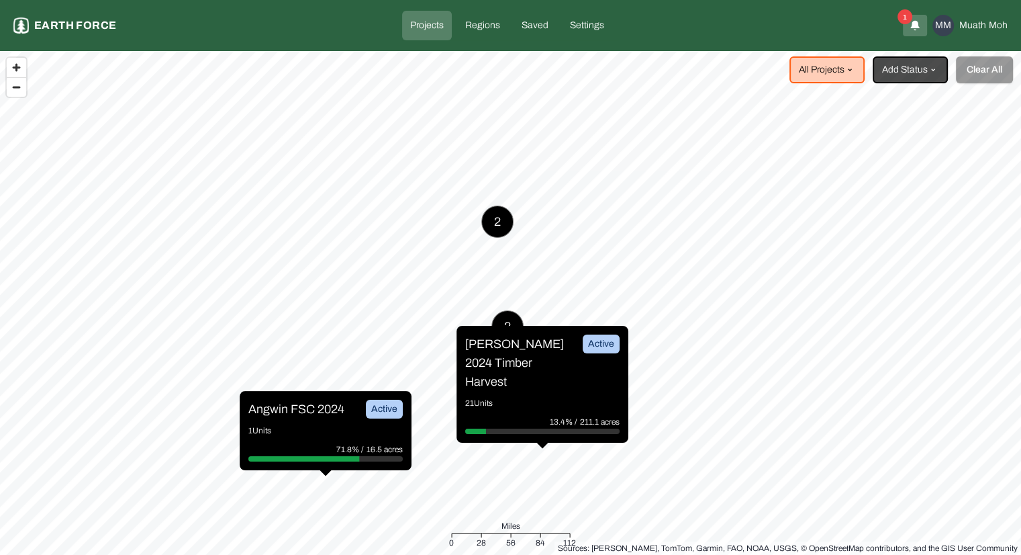
click at [323, 418] on div "Angwin FSC 2024 Active 1 Units 71.8% / 16.5 acres" at bounding box center [326, 430] width 172 height 79
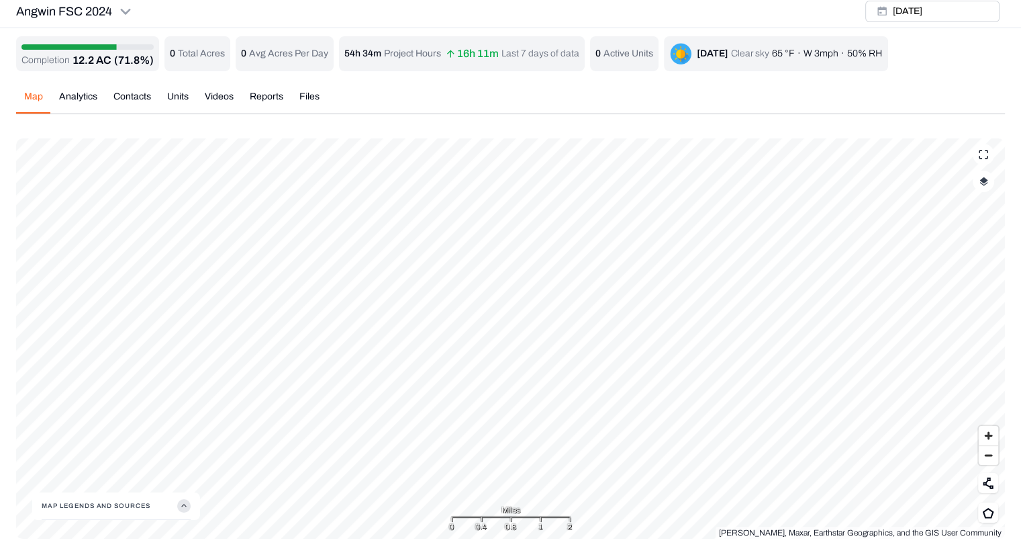
scroll to position [4, 0]
click at [161, 498] on button "Map Legends And Sources" at bounding box center [116, 506] width 149 height 27
click at [986, 189] on button "button" at bounding box center [983, 181] width 21 height 21
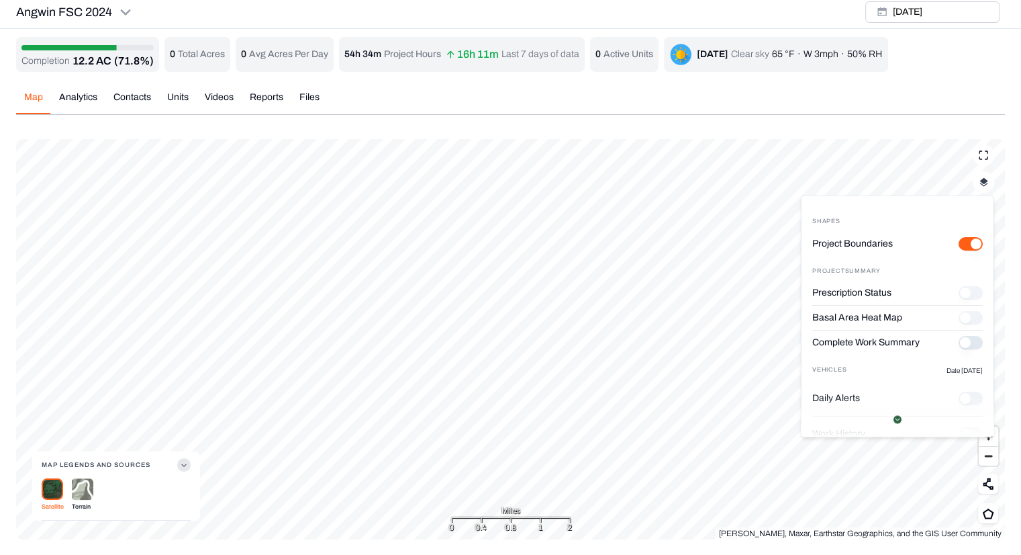
click at [959, 341] on button "Complete Work Summary" at bounding box center [971, 342] width 24 height 13
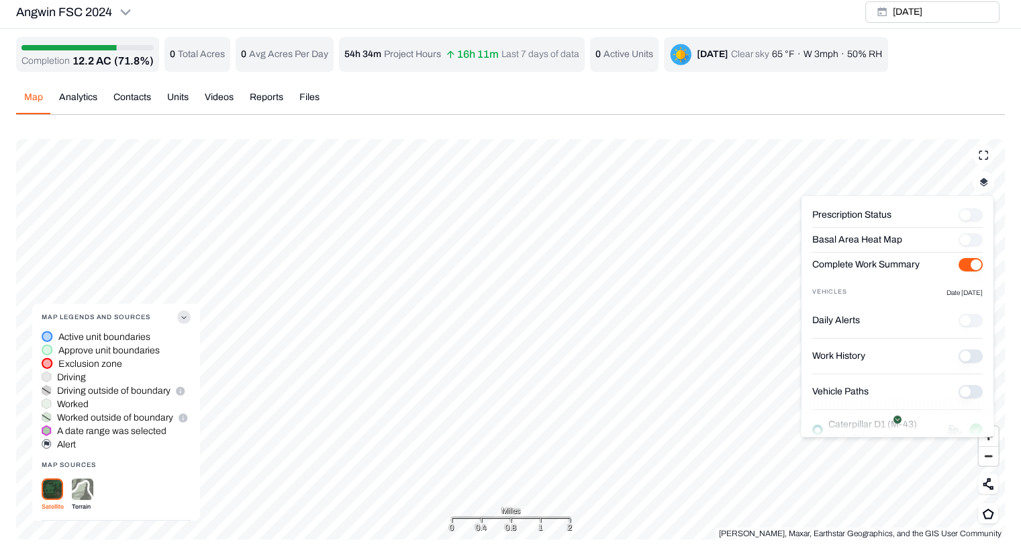
scroll to position [81, 0]
click at [965, 351] on History "Work History" at bounding box center [971, 353] width 24 height 13
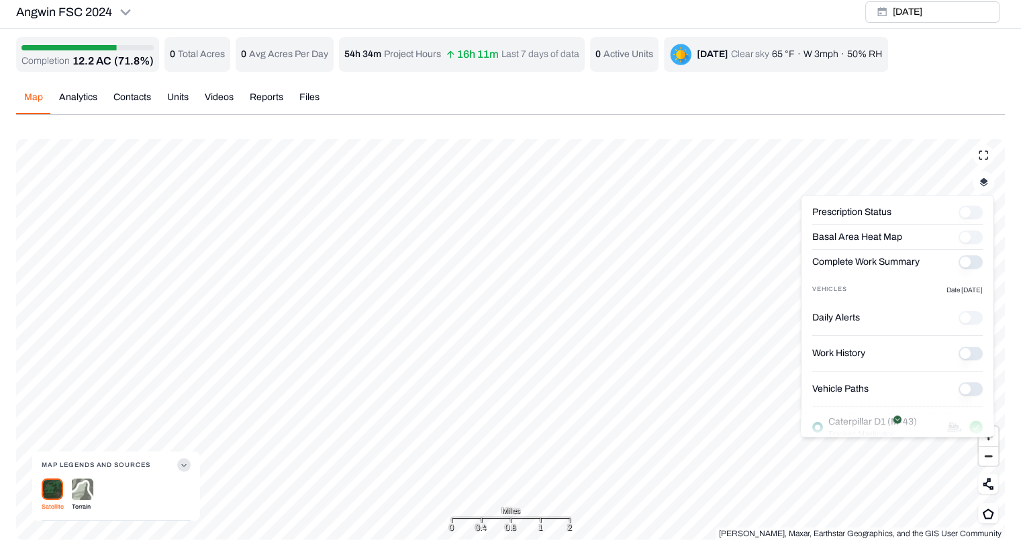
click at [961, 351] on History "Work History" at bounding box center [971, 353] width 24 height 13
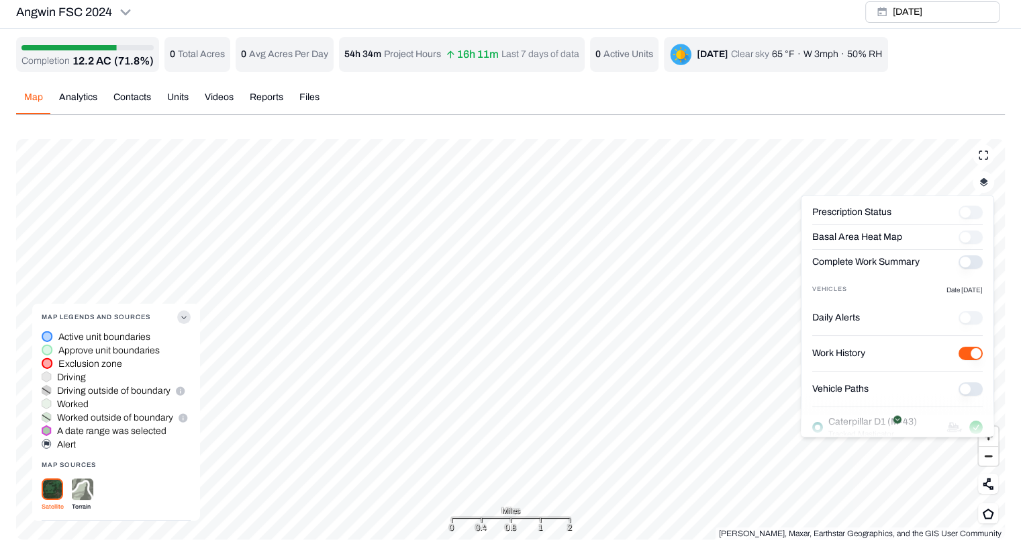
click at [959, 388] on Paths "Vehicle Paths" at bounding box center [971, 388] width 24 height 13
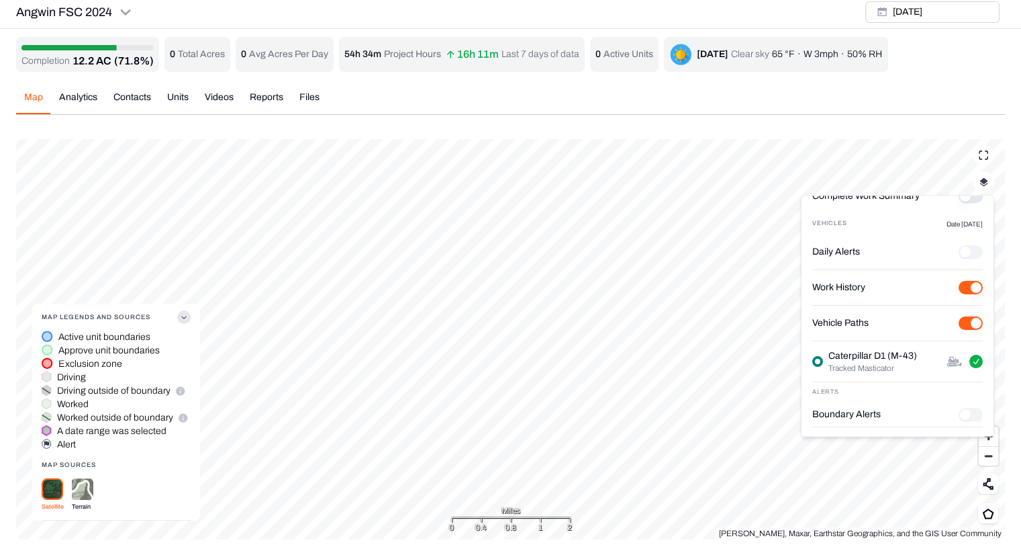
click at [970, 359] on button "Caterpillar D1 (M-43) Tracked Masticator" at bounding box center [976, 361] width 13 height 13
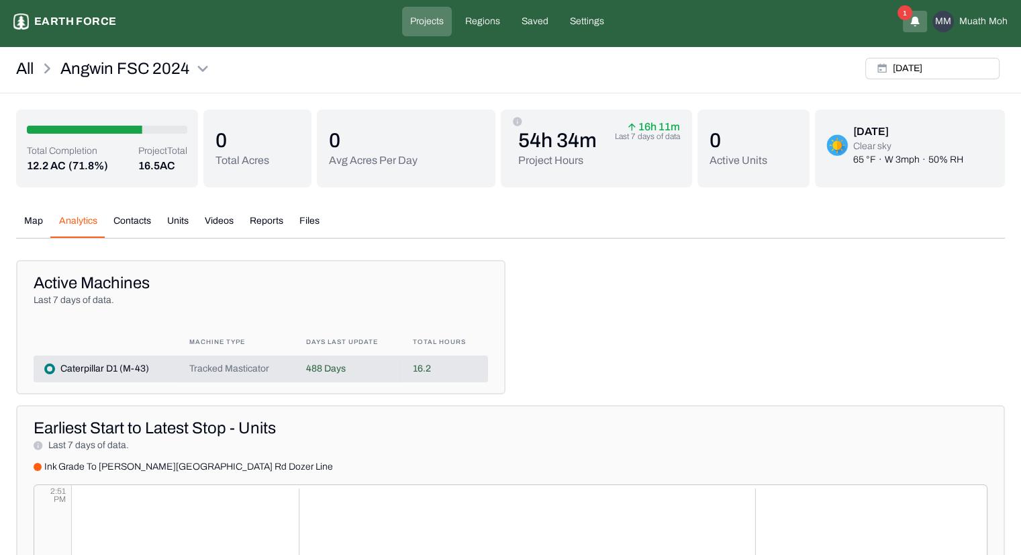
click at [74, 97] on div "All Angwin FSC 2024 [DATE] Total Completion 12.2 AC (71.8%) Project Total 16.5 …" at bounding box center [510, 380] width 1021 height 657
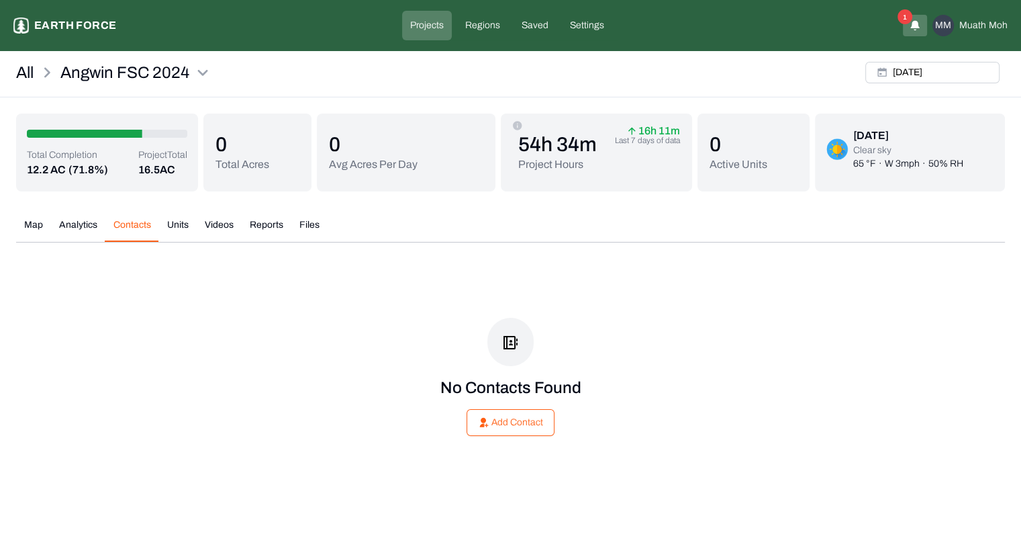
click at [138, 221] on button "Contacts" at bounding box center [132, 230] width 54 height 24
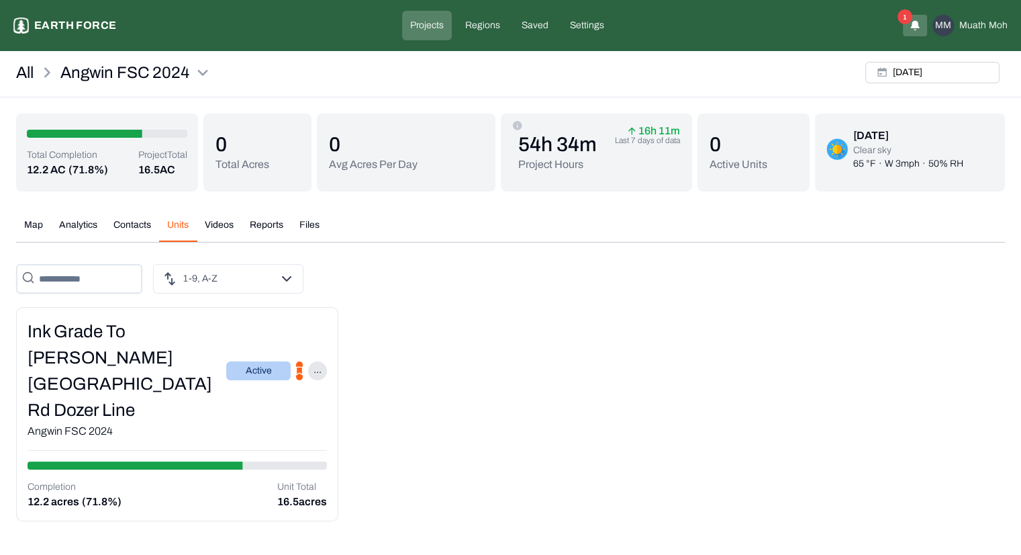
click at [181, 224] on button "Units" at bounding box center [178, 230] width 38 height 24
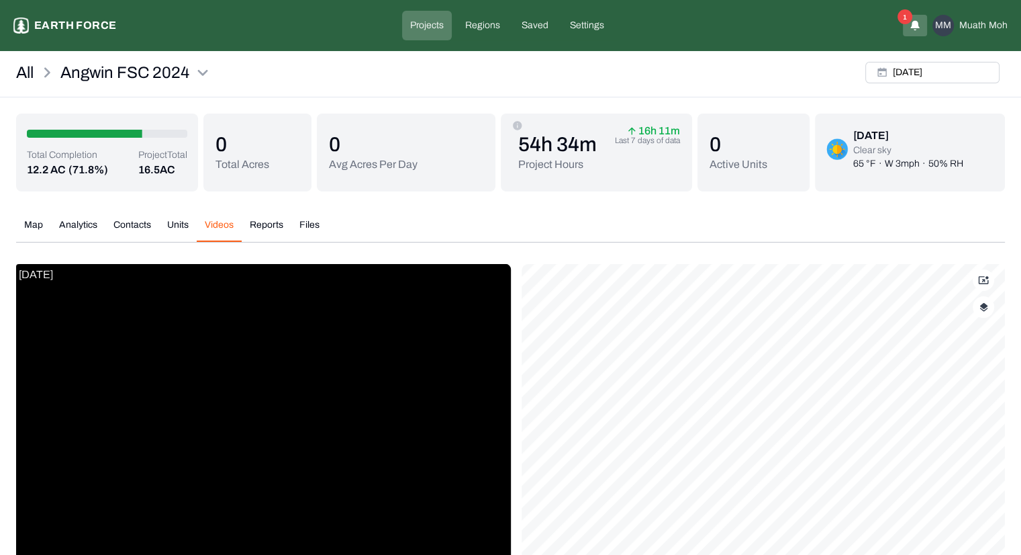
click at [214, 228] on button "Videos" at bounding box center [219, 230] width 45 height 24
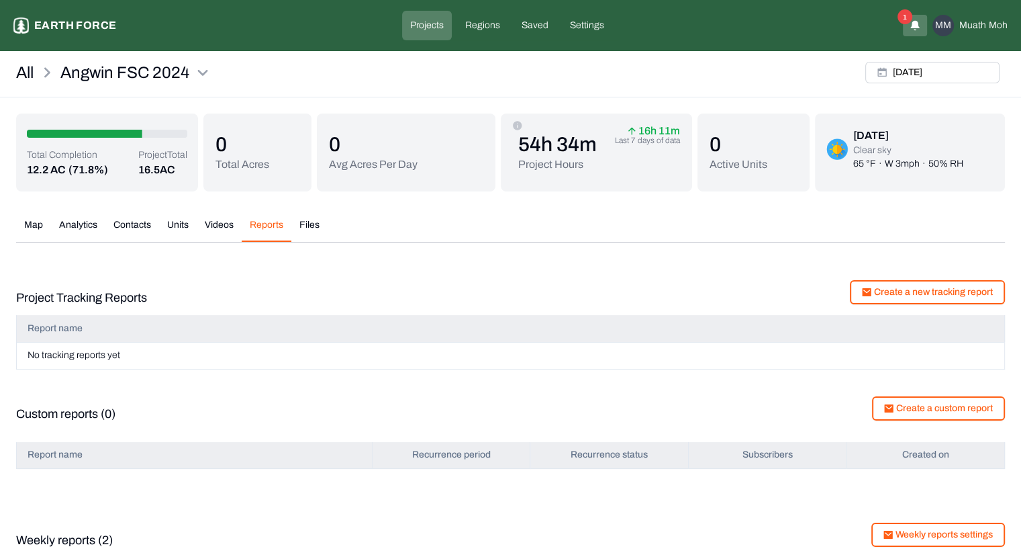
click at [273, 220] on button "Reports" at bounding box center [267, 230] width 50 height 24
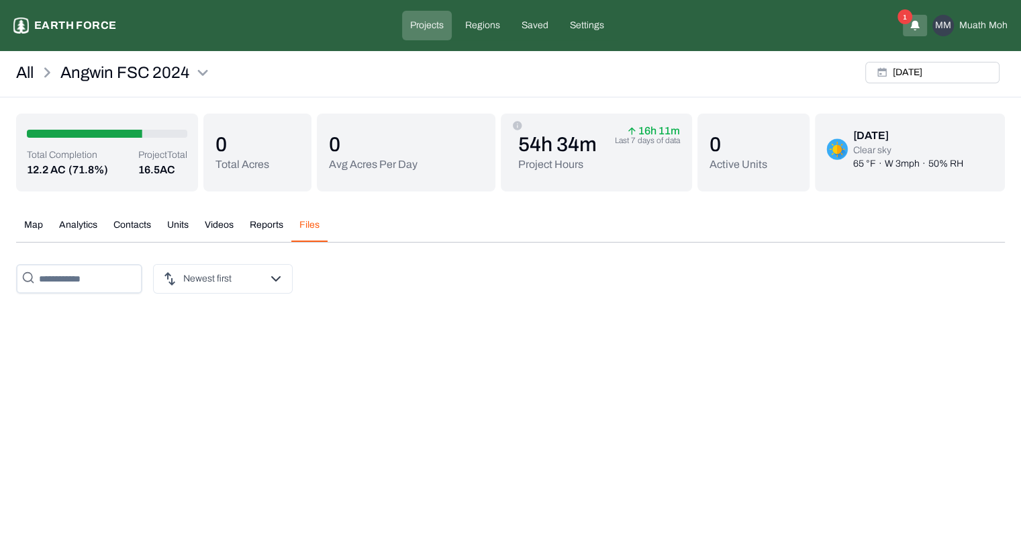
click at [317, 132] on div "Total Completion 12.2 AC (71.8%) Project Total 16.5 AC 0 Total Acres 0 Avg Acre…" at bounding box center [510, 208] width 989 height 191
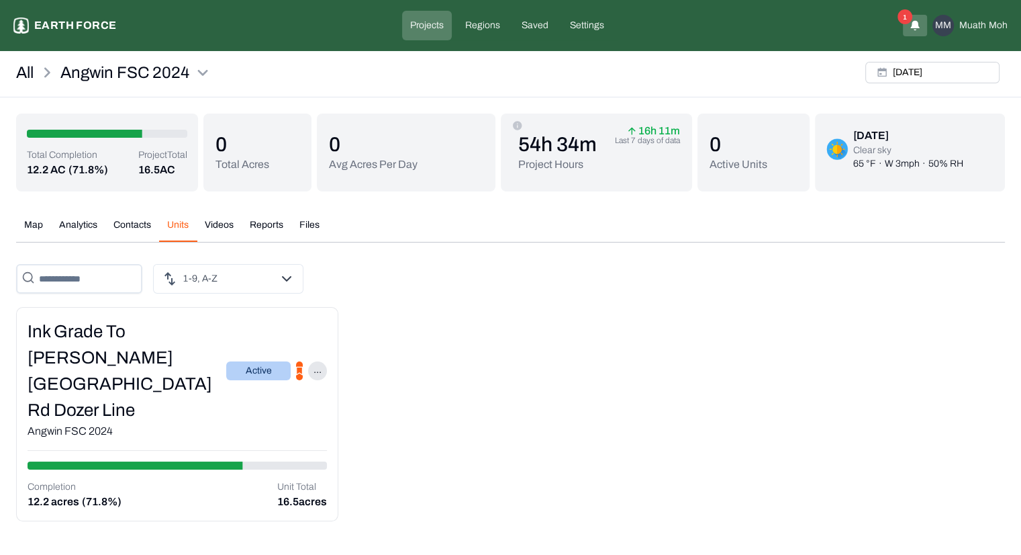
click at [168, 221] on button "Units" at bounding box center [178, 230] width 38 height 24
click at [145, 324] on div "Ink Grade to [PERSON_NAME][GEOGRAPHIC_DATA] Rd Dozer Line" at bounding box center [127, 370] width 199 height 105
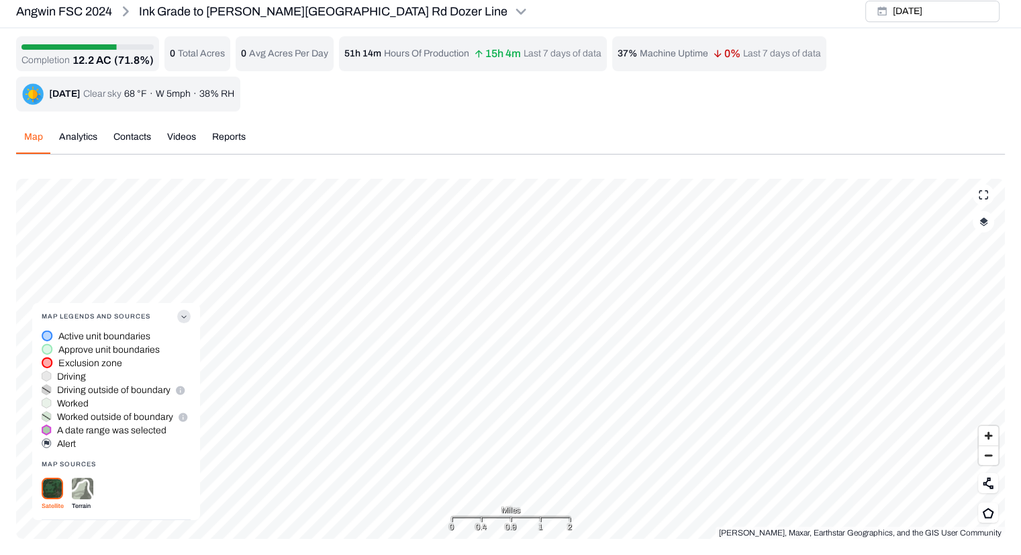
scroll to position [4, 0]
click at [81, 127] on div "Map Analytics Contacts Videos Reports [DATE] Map Legends And Sources Active uni…" at bounding box center [510, 329] width 989 height 419
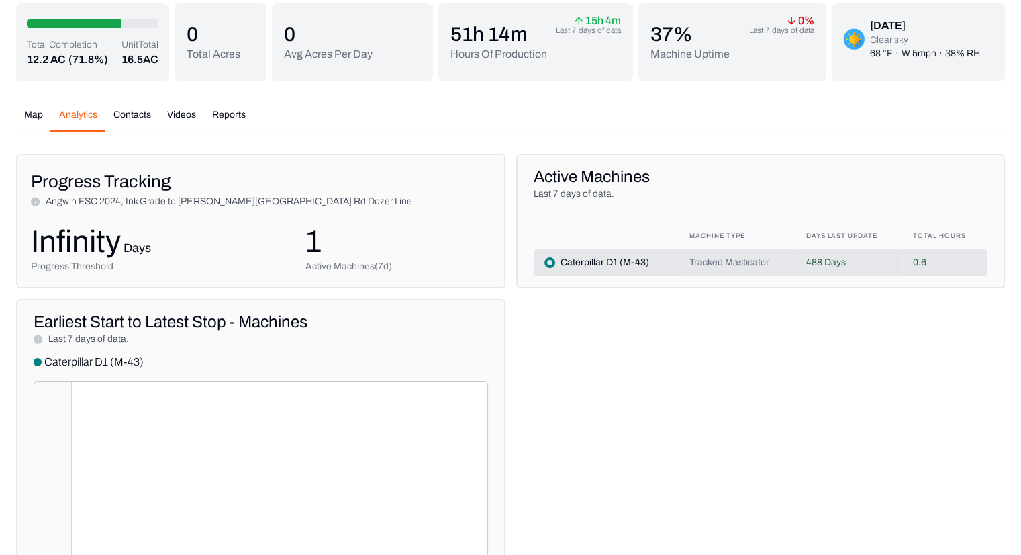
click at [79, 132] on button "Analytics" at bounding box center [78, 120] width 54 height 24
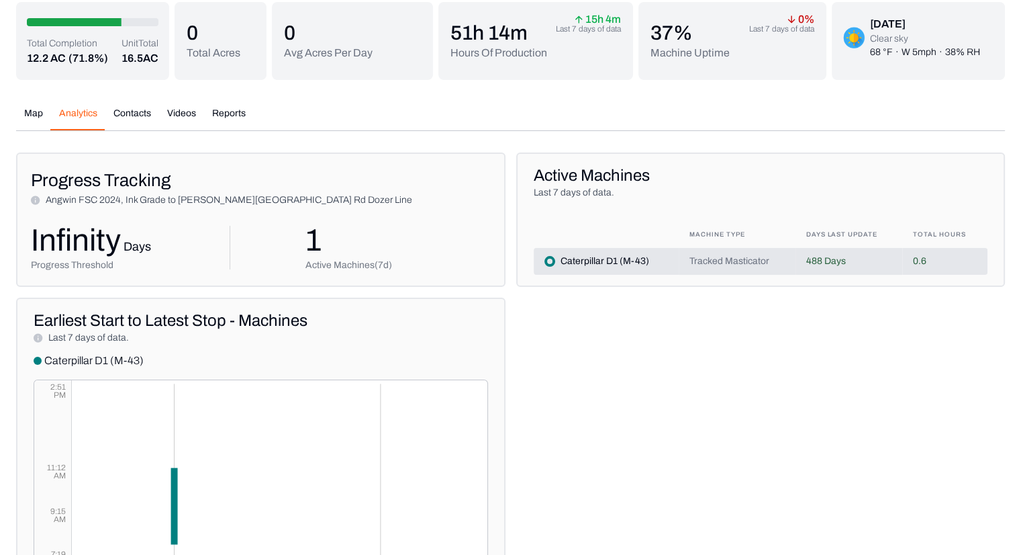
scroll to position [113, 0]
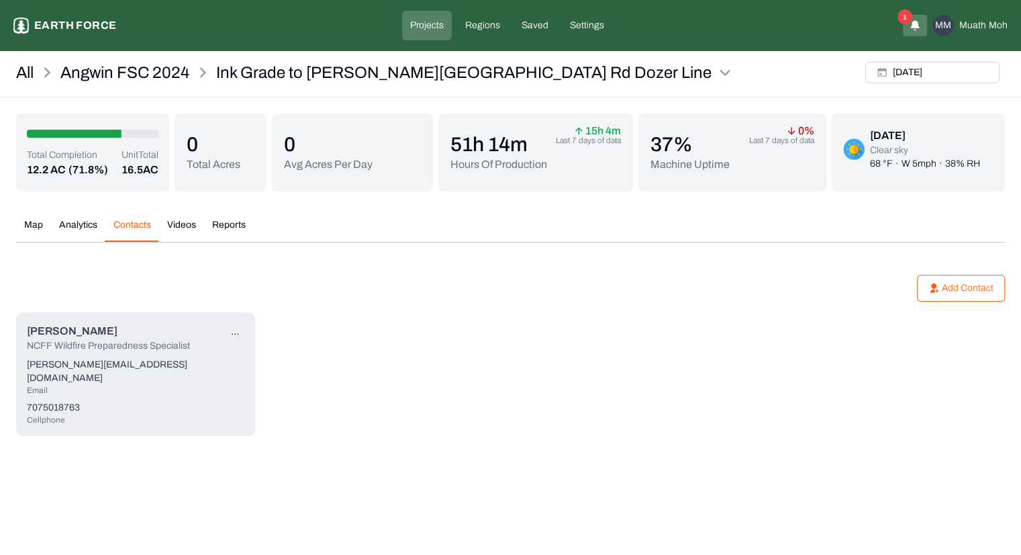
click at [140, 107] on div "All Angwin FSC 2024 Ink Grade to [PERSON_NAME][GEOGRAPHIC_DATA] Rd Dozer Line […" at bounding box center [510, 254] width 1021 height 396
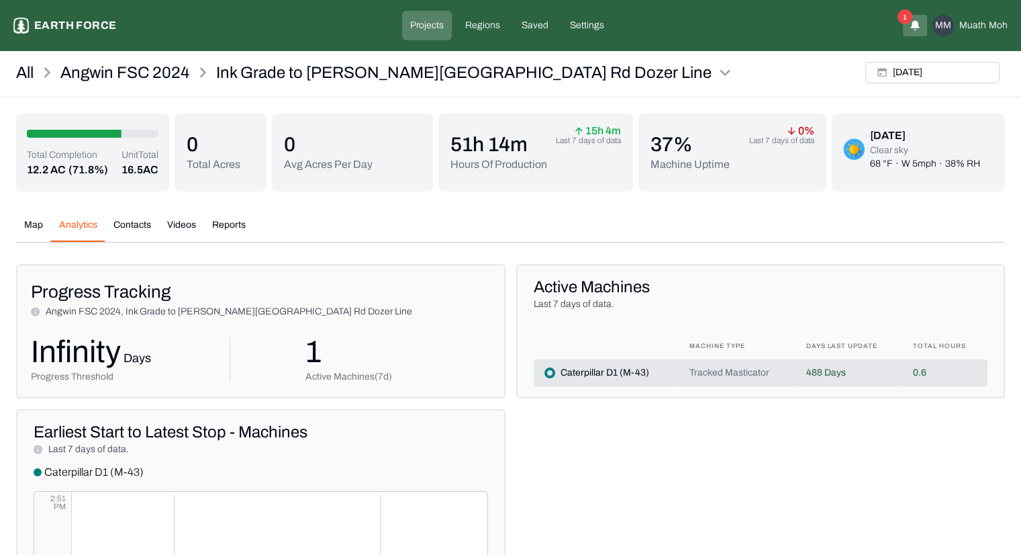
click at [83, 226] on button "Analytics" at bounding box center [78, 230] width 54 height 24
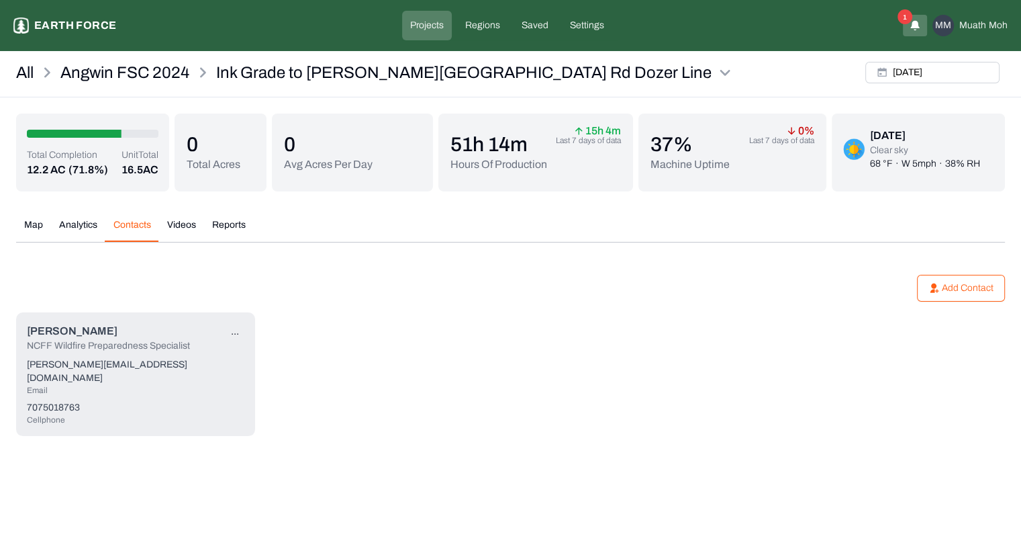
click at [142, 226] on button "Contacts" at bounding box center [132, 230] width 54 height 24
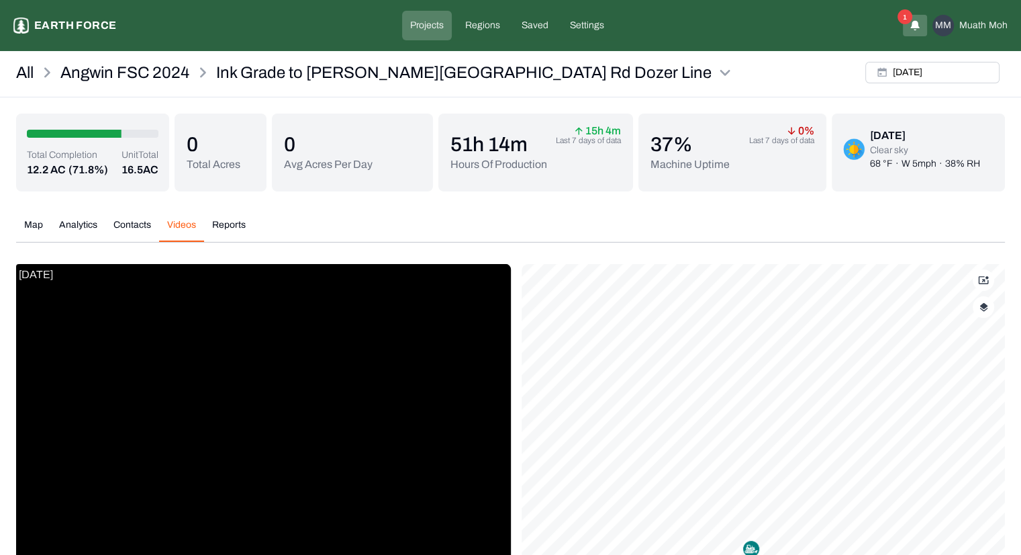
click at [177, 224] on button "Videos" at bounding box center [181, 230] width 45 height 24
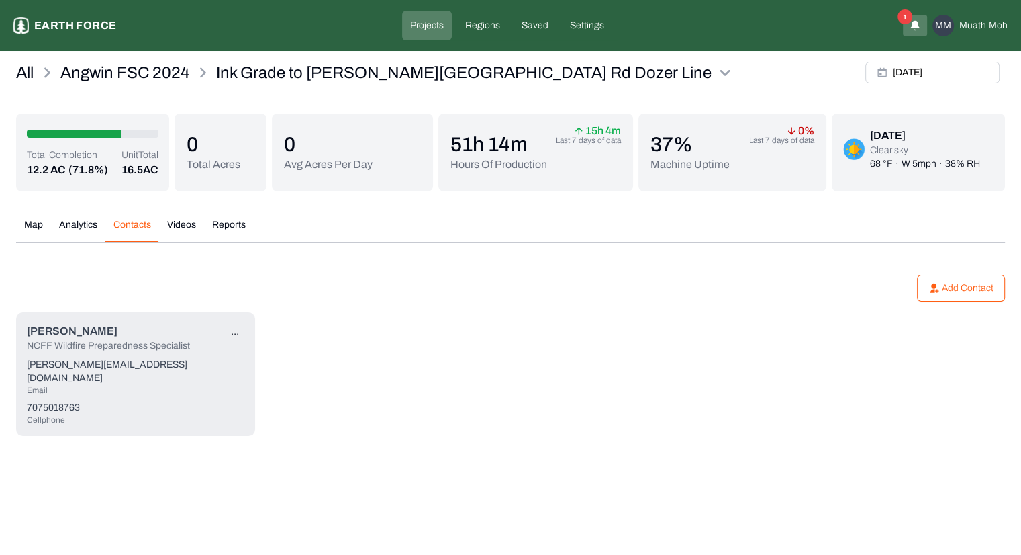
click at [124, 226] on button "Contacts" at bounding box center [132, 230] width 54 height 24
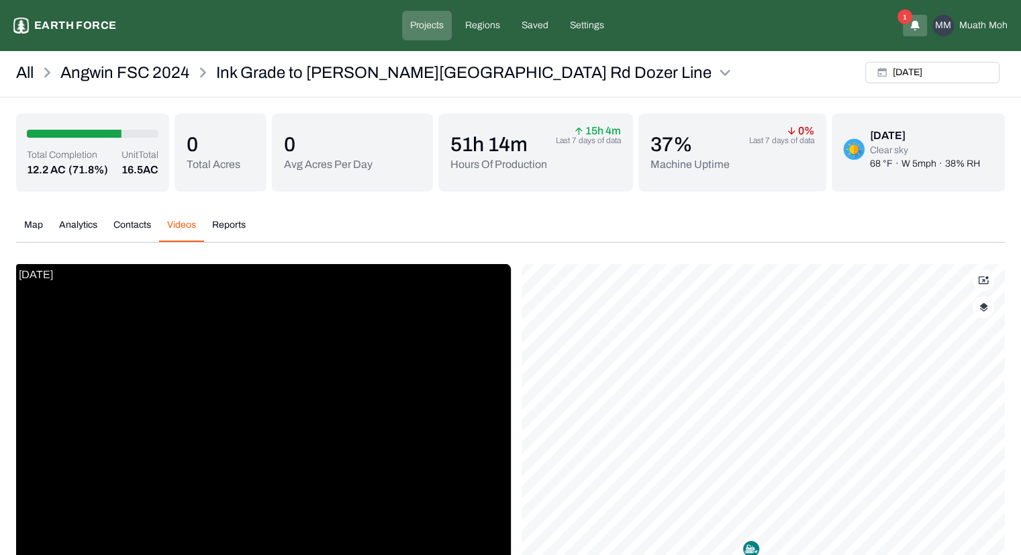
click at [176, 226] on button "Videos" at bounding box center [181, 230] width 45 height 24
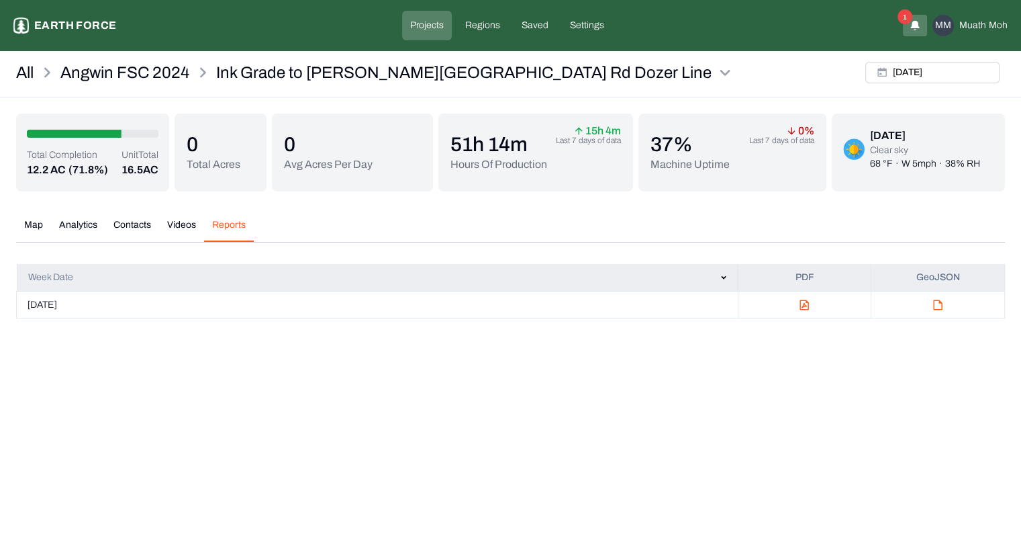
click at [228, 226] on button "Reports" at bounding box center [229, 230] width 50 height 24
click at [919, 71] on button "[DATE]" at bounding box center [933, 72] width 134 height 21
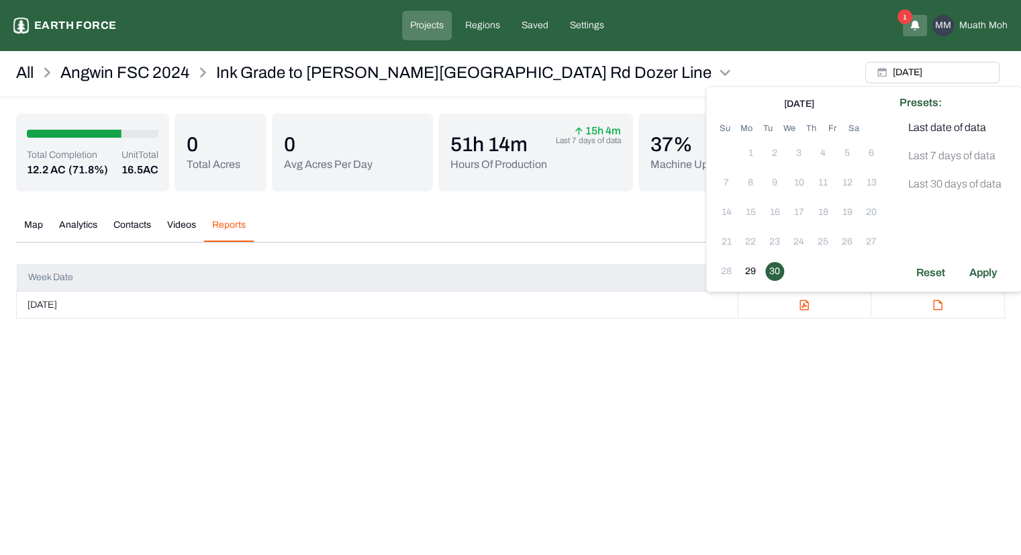
click at [602, 234] on div "Map Analytics Contacts Videos Reports" at bounding box center [510, 230] width 989 height 24
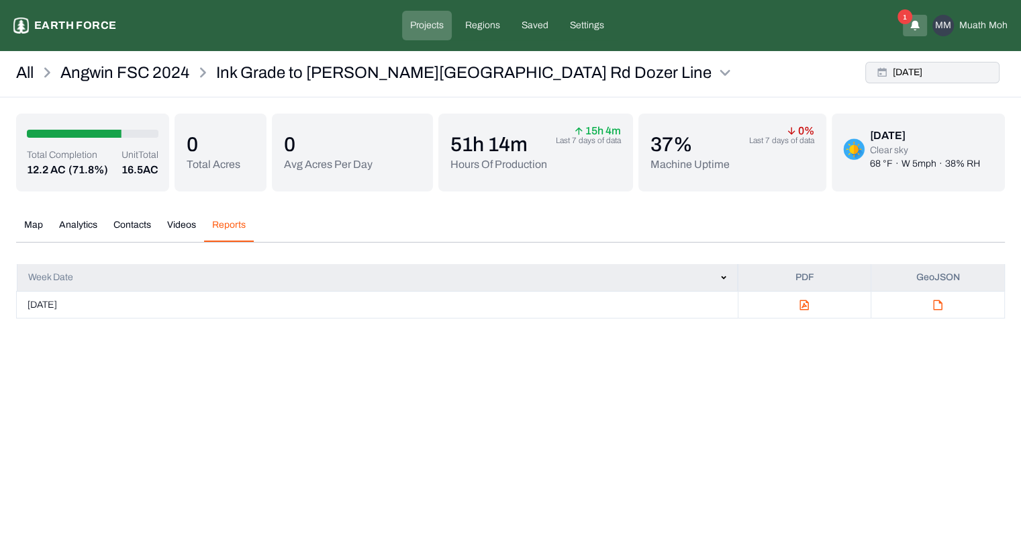
click at [894, 81] on button "[DATE]" at bounding box center [933, 72] width 134 height 21
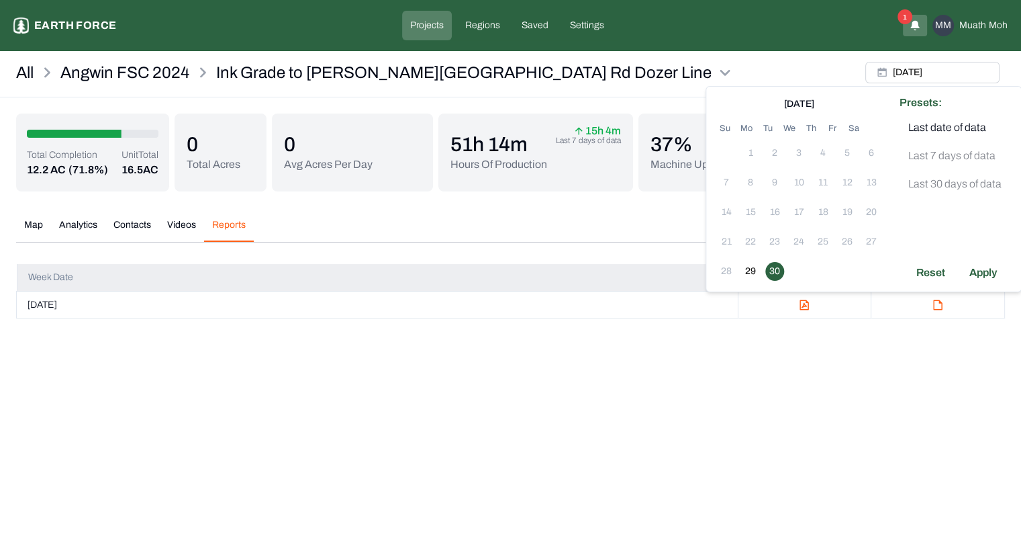
click at [745, 281] on td "29" at bounding box center [751, 271] width 24 height 24
click at [745, 272] on button "29" at bounding box center [750, 271] width 19 height 19
click at [970, 271] on div "Apply" at bounding box center [984, 272] width 44 height 21
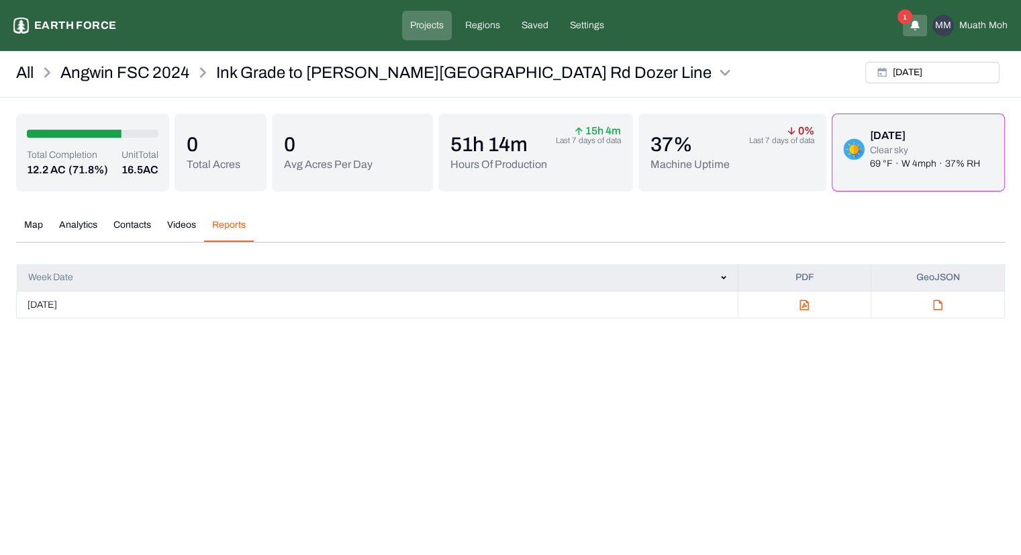
click at [35, 230] on button "Map" at bounding box center [33, 230] width 35 height 24
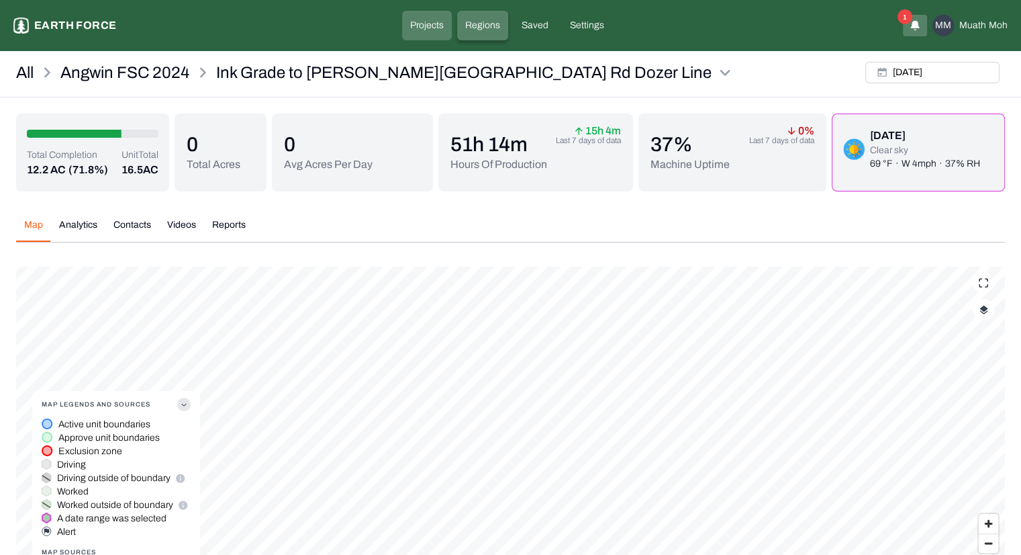
click at [481, 25] on p "Regions" at bounding box center [482, 25] width 35 height 13
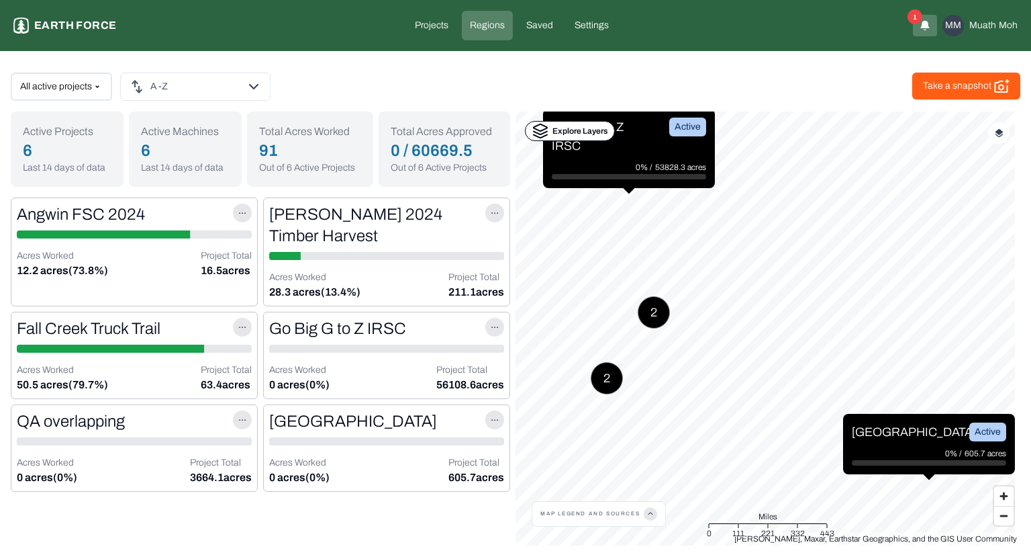
click at [207, 84] on html "Ink Grade to [PERSON_NAME][GEOGRAPHIC_DATA] Rd Dozer Line Earth force Projects …" at bounding box center [515, 278] width 1031 height 556
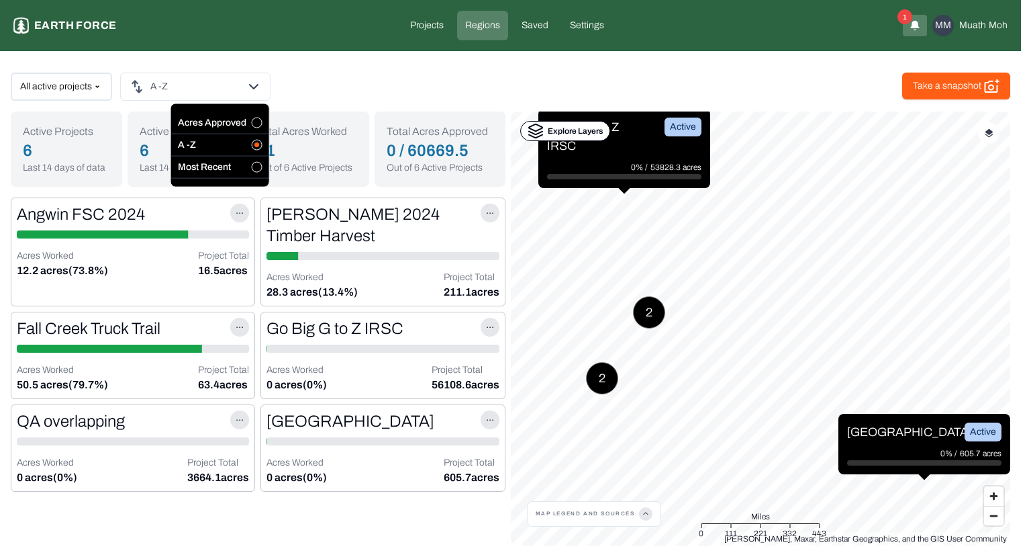
click at [258, 118] on button "button" at bounding box center [257, 123] width 11 height 11
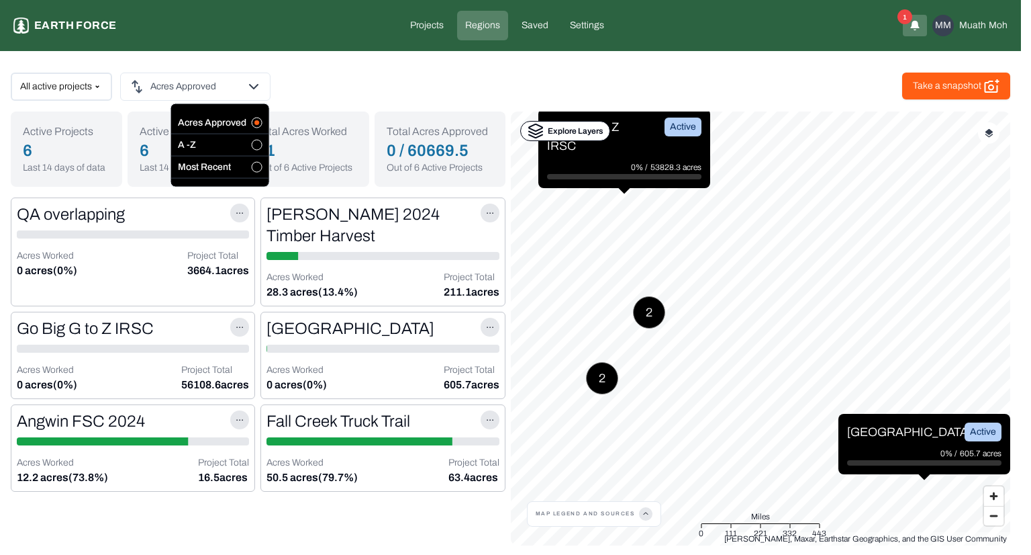
click at [258, 144] on button "button" at bounding box center [257, 145] width 11 height 11
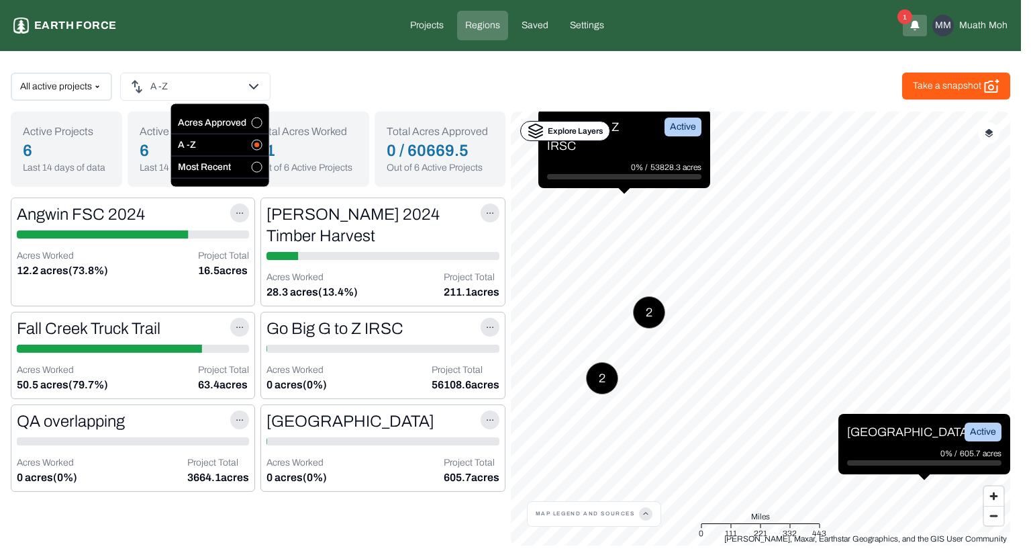
click at [258, 167] on button "button" at bounding box center [257, 167] width 11 height 11
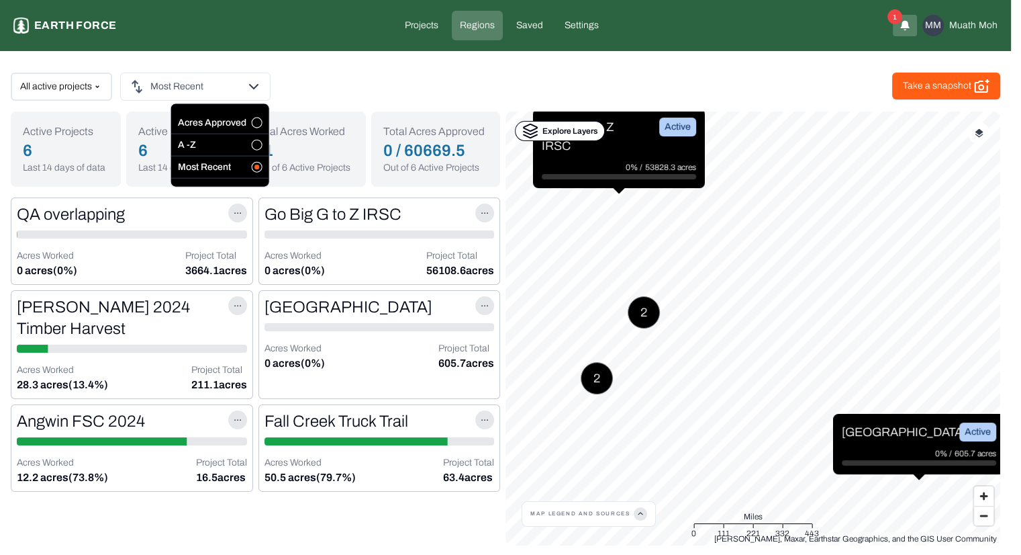
click at [92, 89] on html "Ink Grade to [PERSON_NAME][GEOGRAPHIC_DATA] Rd Dozer Line Earth force Projects …" at bounding box center [510, 278] width 1021 height 556
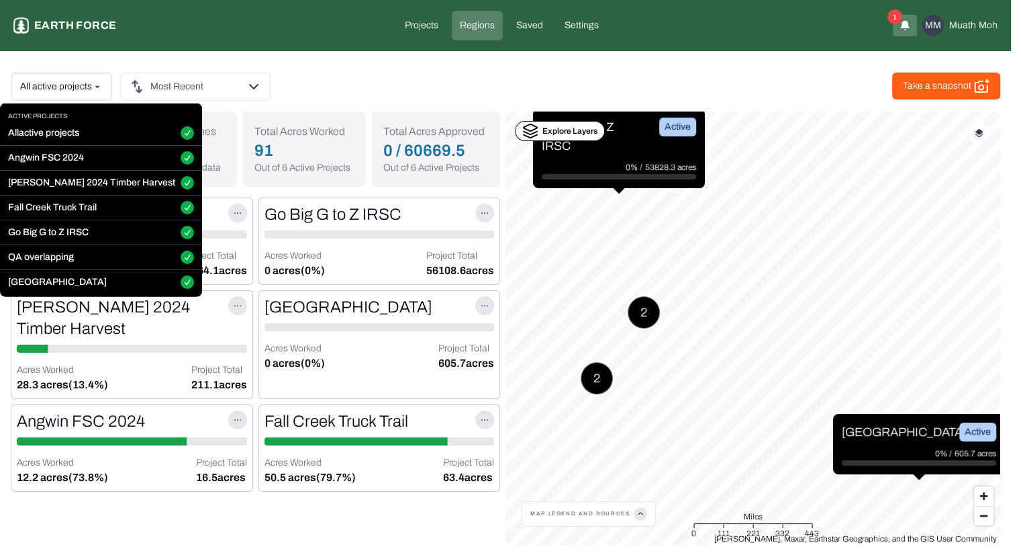
click at [92, 89] on html "Ink Grade to [PERSON_NAME][GEOGRAPHIC_DATA] Rd Dozer Line Earth force Projects …" at bounding box center [510, 278] width 1021 height 556
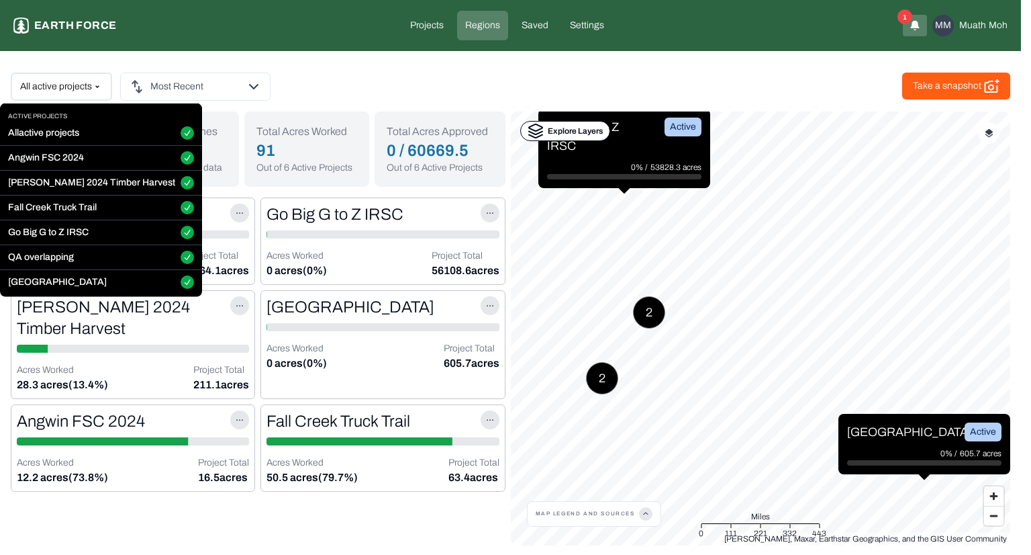
click at [181, 134] on projects "All active projects" at bounding box center [187, 132] width 13 height 13
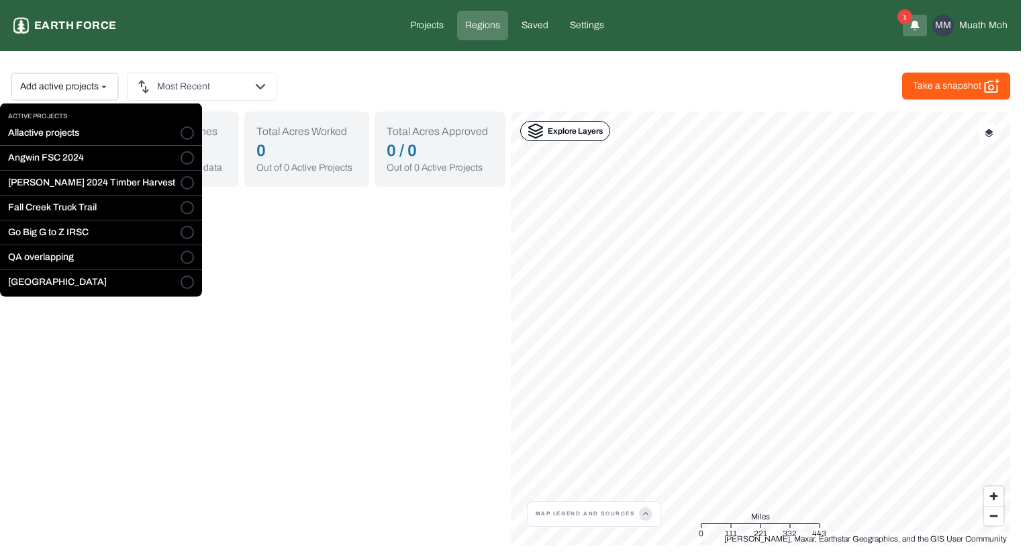
click at [181, 154] on button "Angwin FSC 2024" at bounding box center [187, 157] width 13 height 13
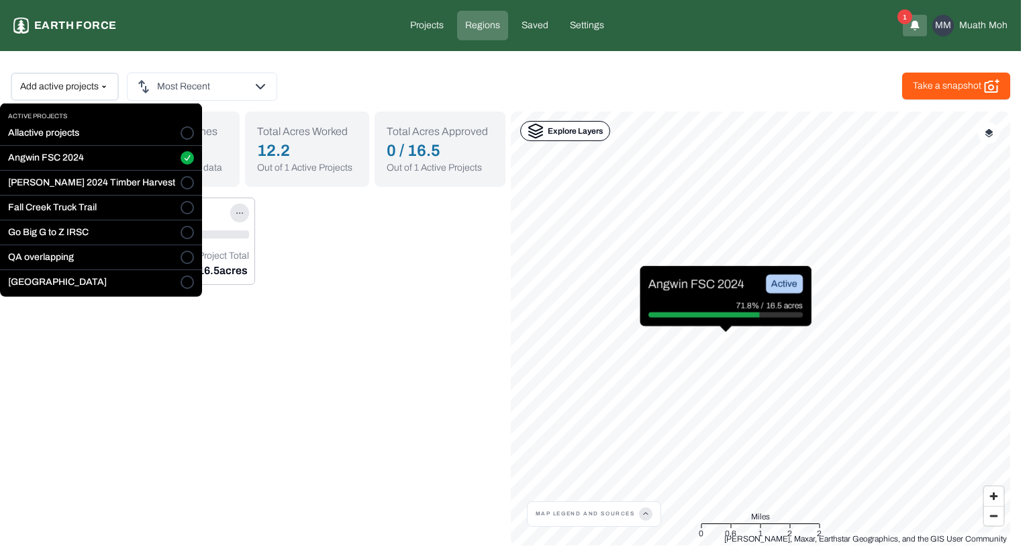
click at [181, 180] on button "[PERSON_NAME] 2024 Timber Harvest" at bounding box center [187, 182] width 13 height 13
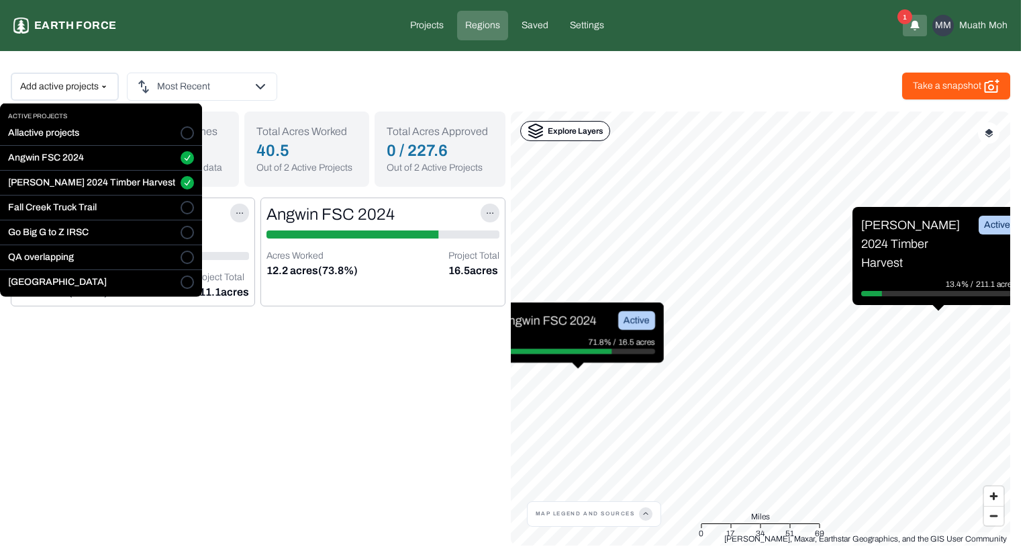
click at [181, 211] on button "Fall Creek Truck Trail" at bounding box center [187, 207] width 13 height 13
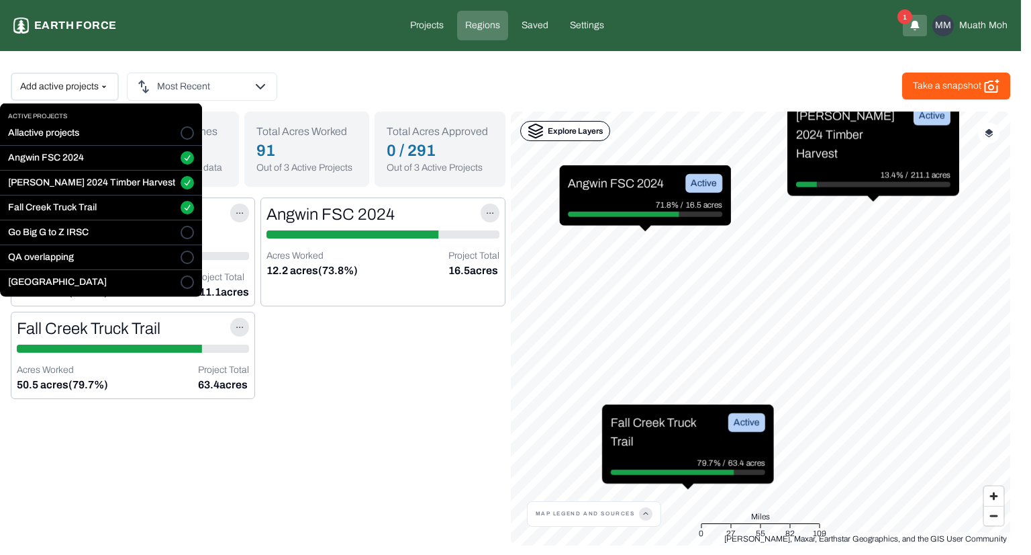
click at [181, 236] on button "Go Big G to Z IRSC" at bounding box center [187, 232] width 13 height 13
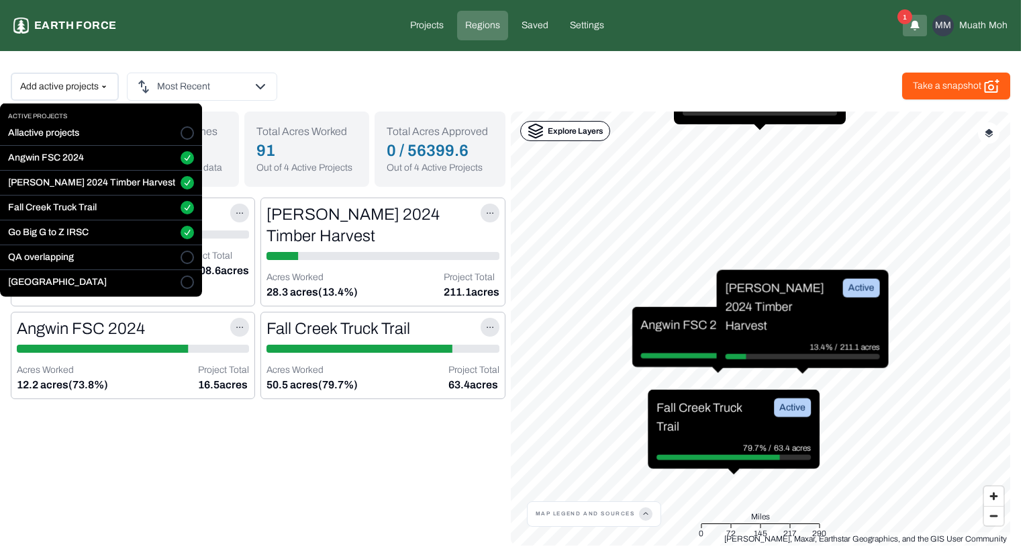
click at [181, 252] on button "QA overlapping" at bounding box center [187, 256] width 13 height 13
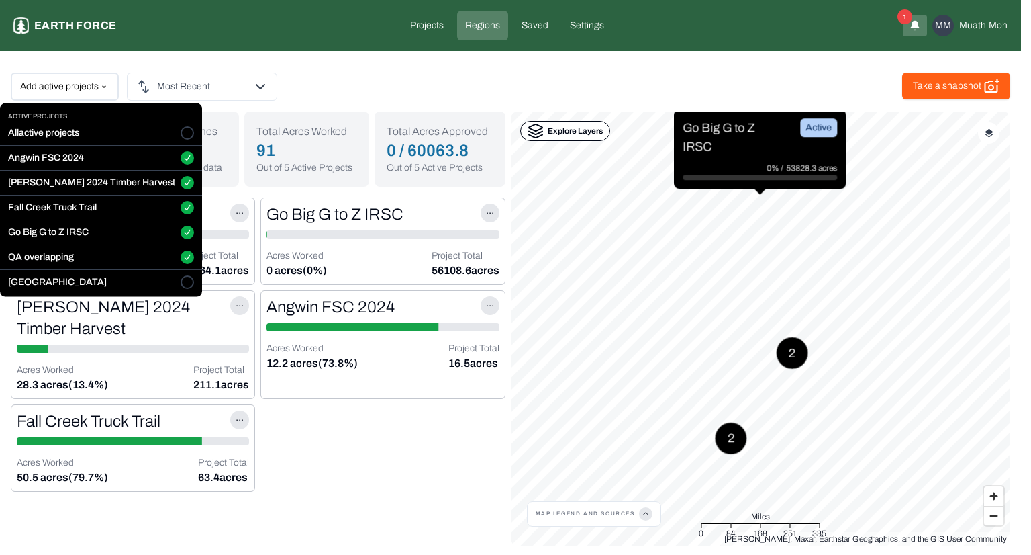
click at [181, 280] on button "[GEOGRAPHIC_DATA]" at bounding box center [187, 281] width 13 height 13
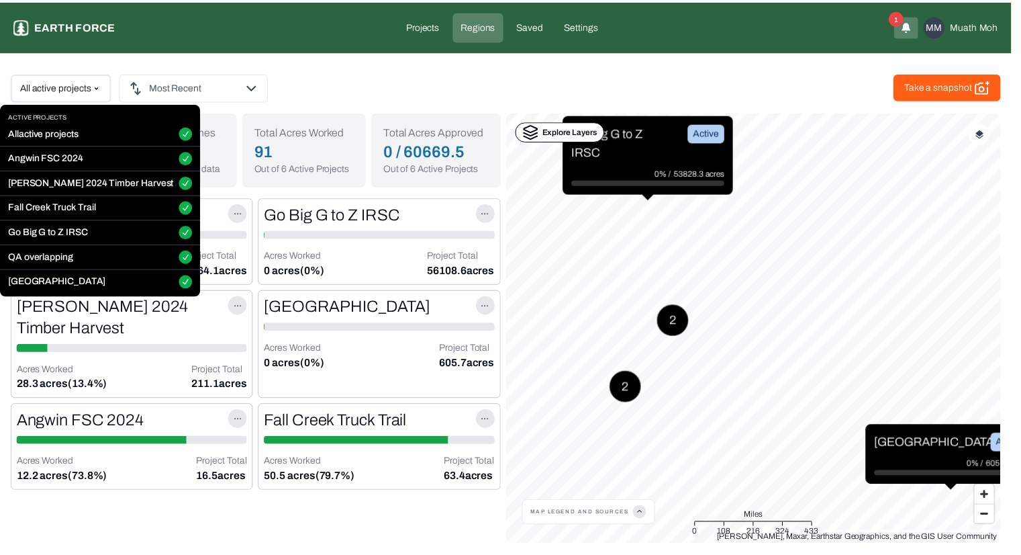
scroll to position [10, 0]
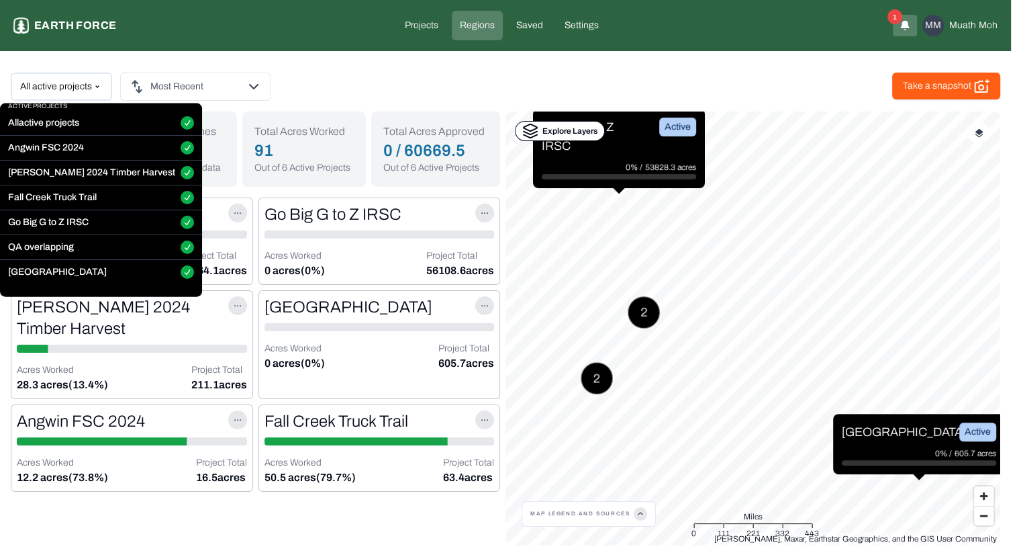
click at [314, 81] on html "Ink Grade to [PERSON_NAME][GEOGRAPHIC_DATA] Rd Dozer Line Earth force Projects …" at bounding box center [510, 278] width 1021 height 556
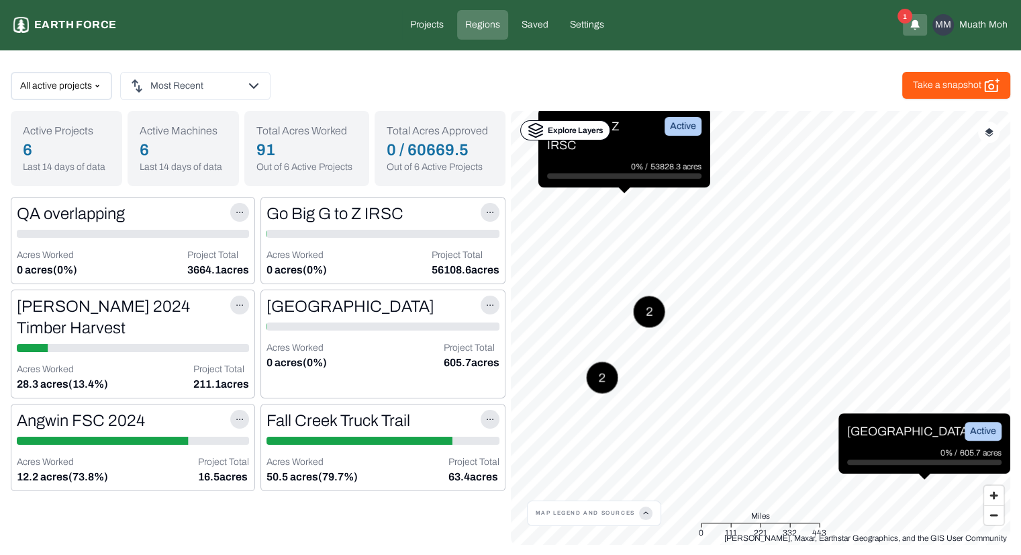
scroll to position [0, 0]
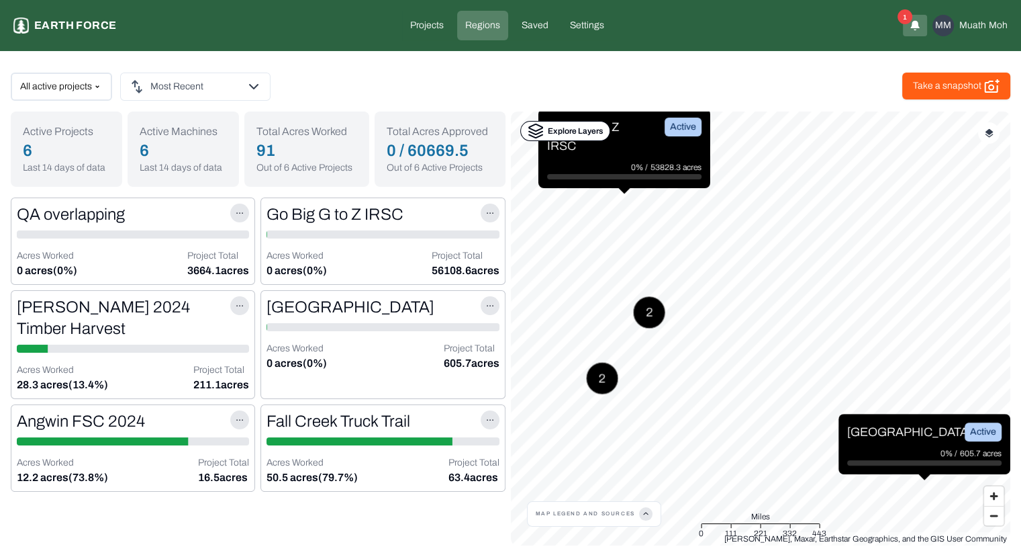
click at [559, 132] on p "Explore Layers" at bounding box center [575, 130] width 55 height 13
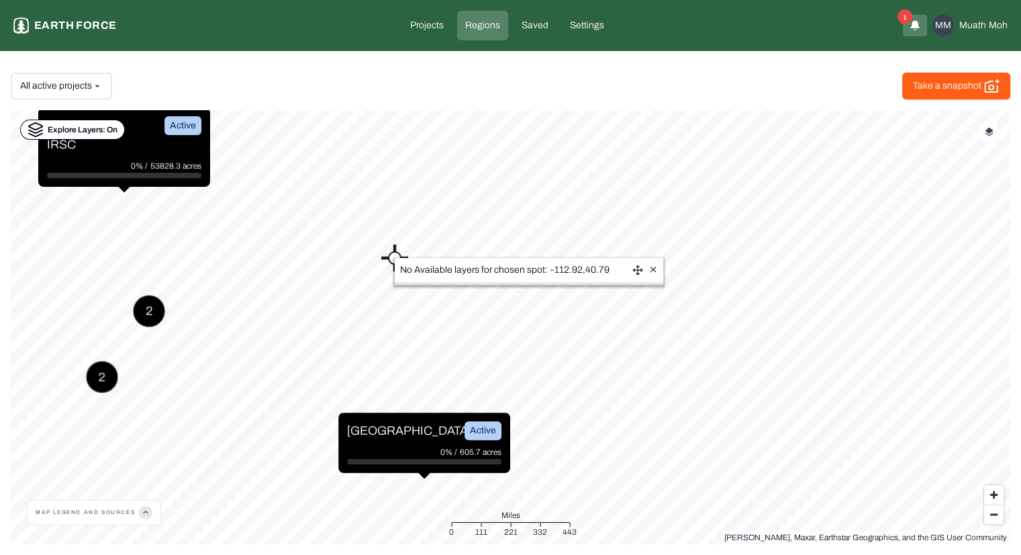
click at [93, 124] on p "Explore Layers: On" at bounding box center [83, 129] width 70 height 13
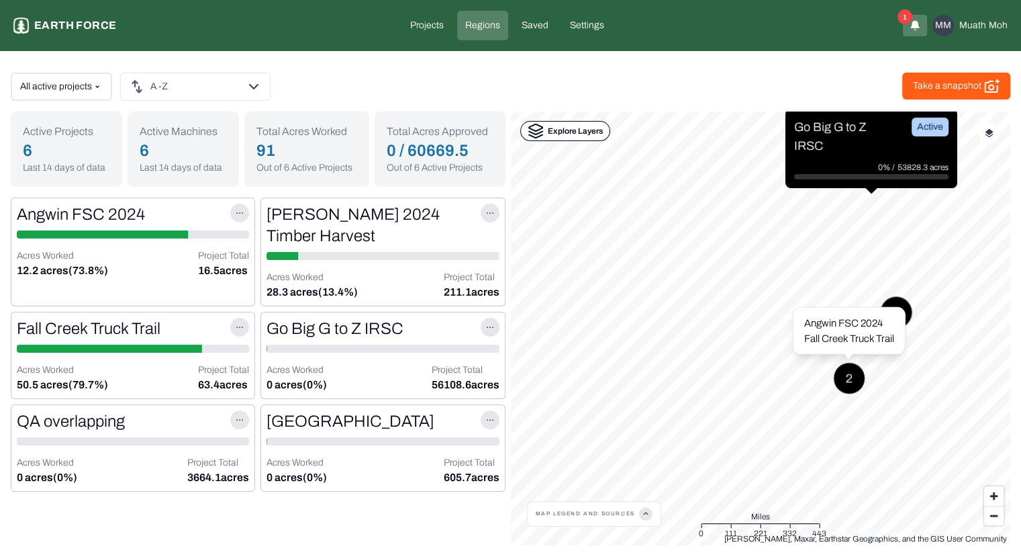
click at [852, 377] on div "2" at bounding box center [849, 378] width 32 height 32
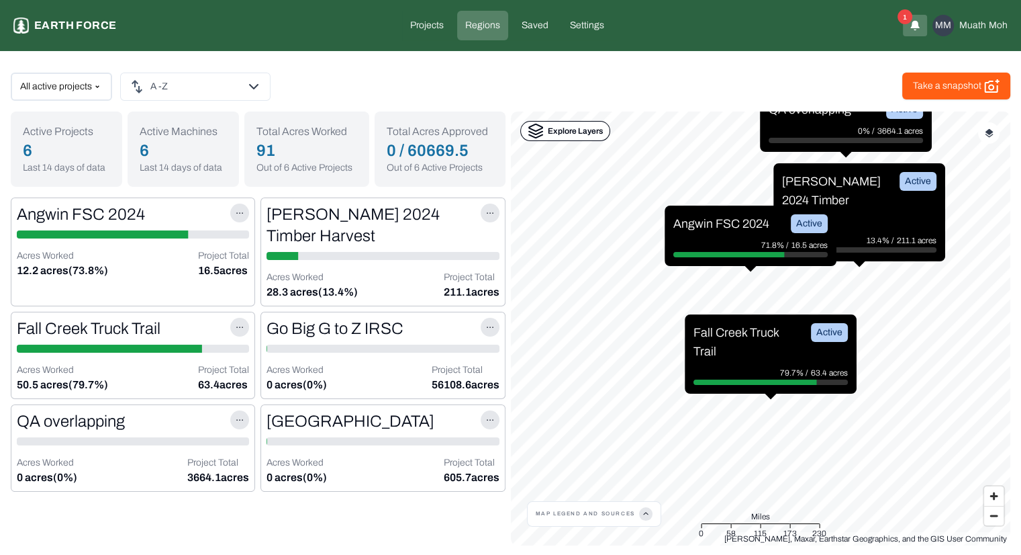
click at [629, 512] on button "Map Legend and sources" at bounding box center [594, 514] width 117 height 24
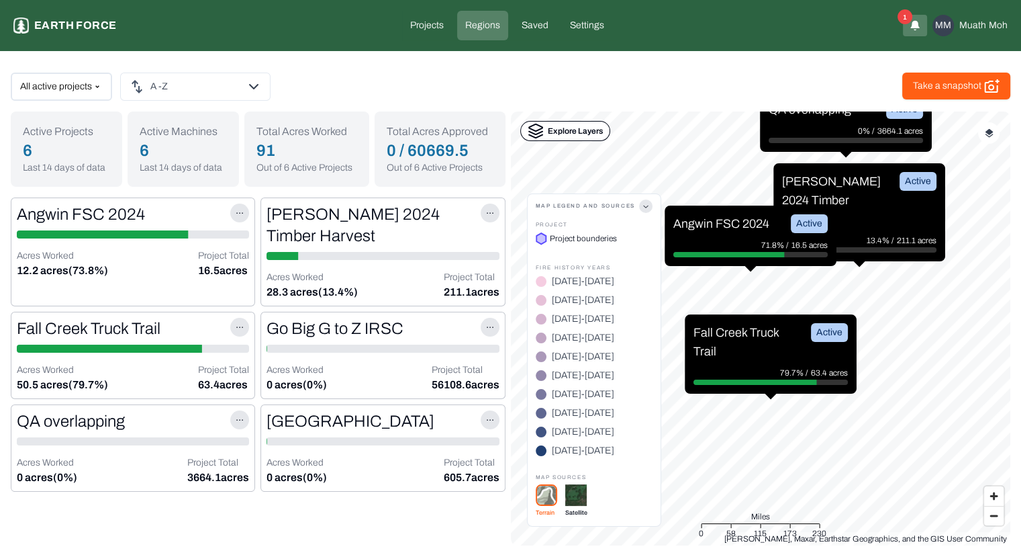
click at [579, 496] on img at bounding box center [575, 494] width 21 height 21
click at [989, 489] on span "Zoom in" at bounding box center [993, 495] width 19 height 19
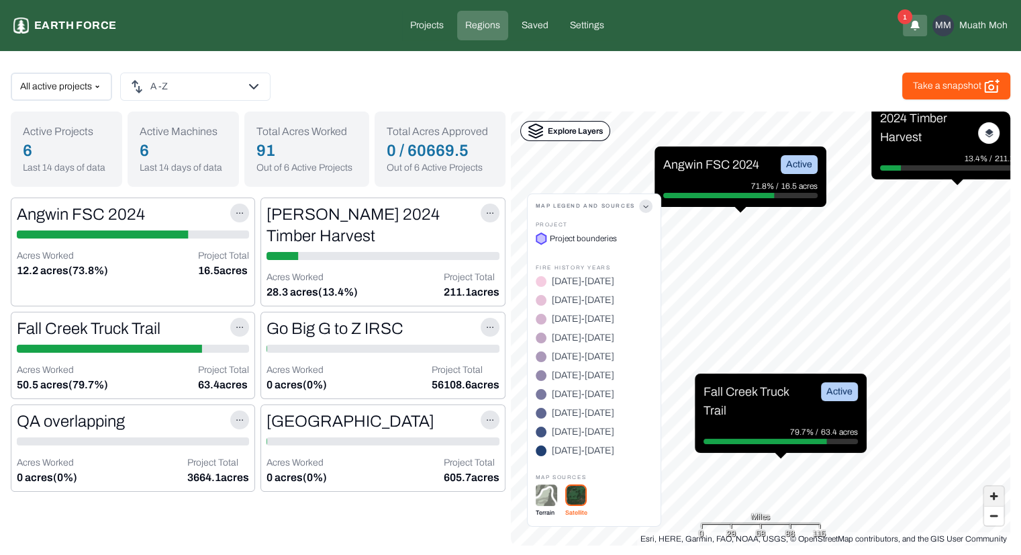
click at [989, 489] on span "Zoom in" at bounding box center [993, 495] width 19 height 19
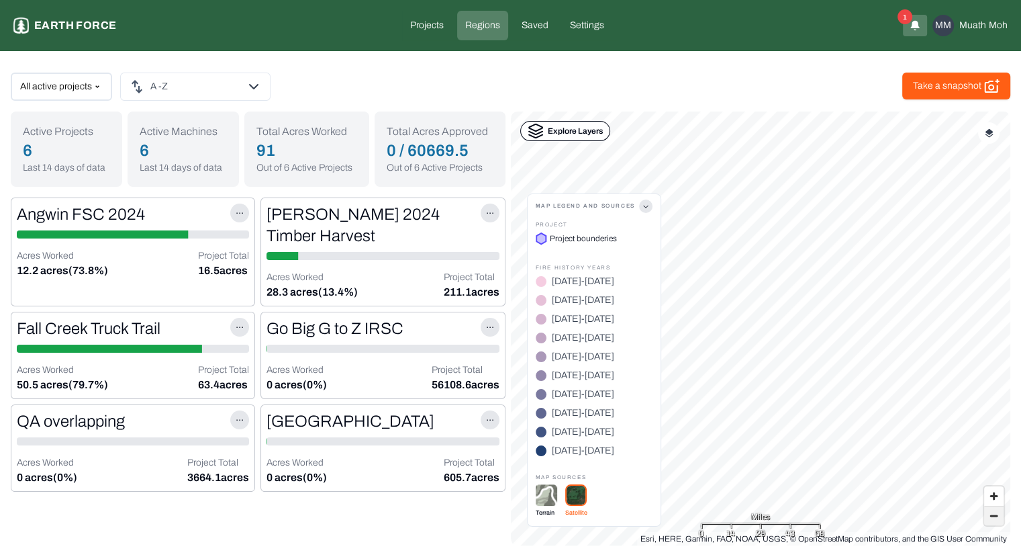
click at [990, 516] on span "Zoom out" at bounding box center [993, 515] width 19 height 19
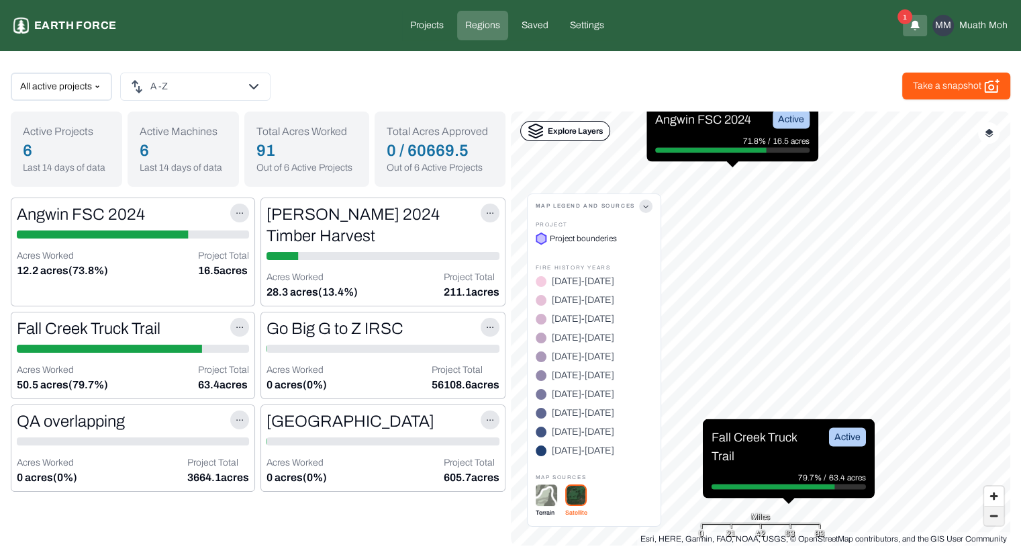
click at [990, 516] on span "Zoom out" at bounding box center [993, 515] width 19 height 19
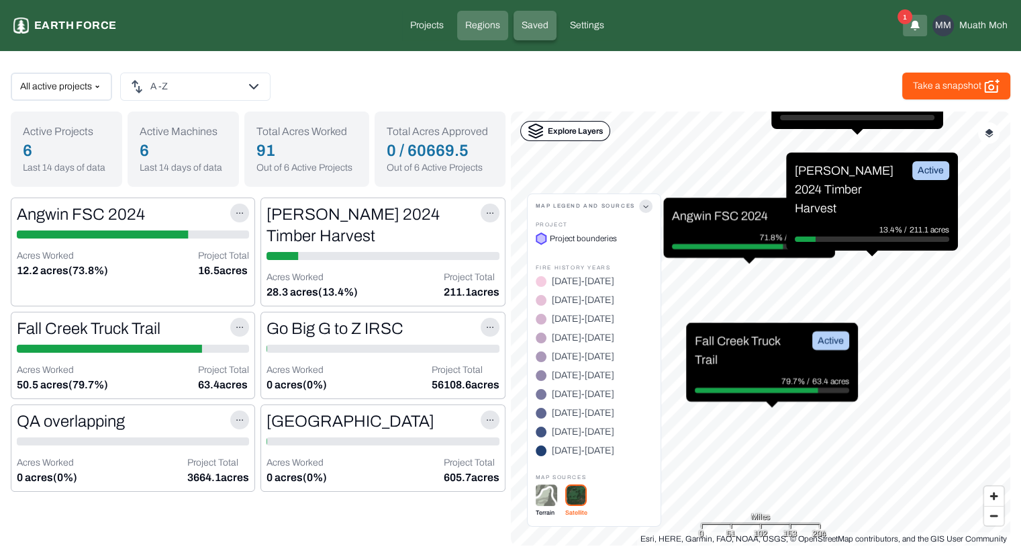
click at [545, 24] on p "Saved" at bounding box center [535, 25] width 27 height 13
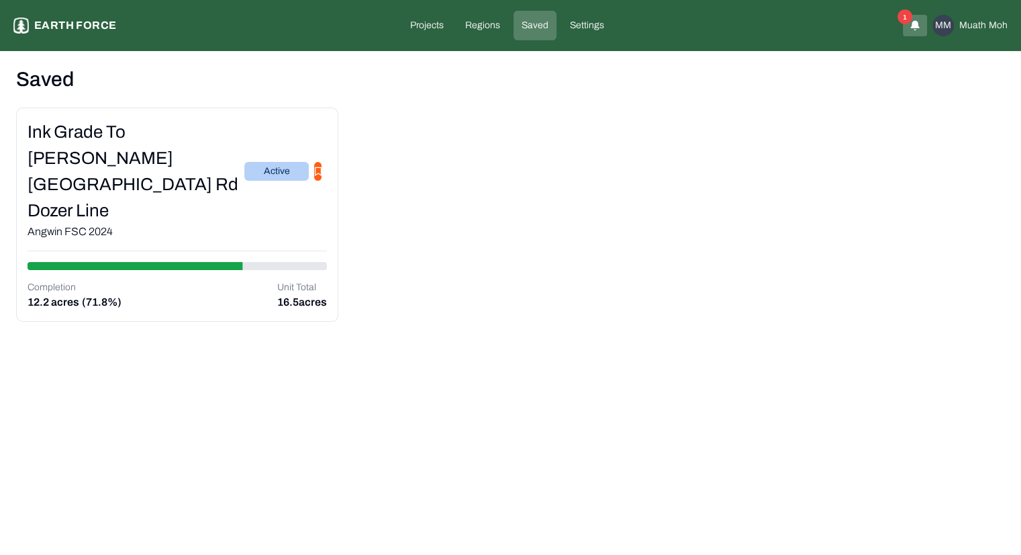
click at [153, 163] on div "Ink Grade to [PERSON_NAME][GEOGRAPHIC_DATA] Rd Dozer Line" at bounding box center [136, 171] width 217 height 105
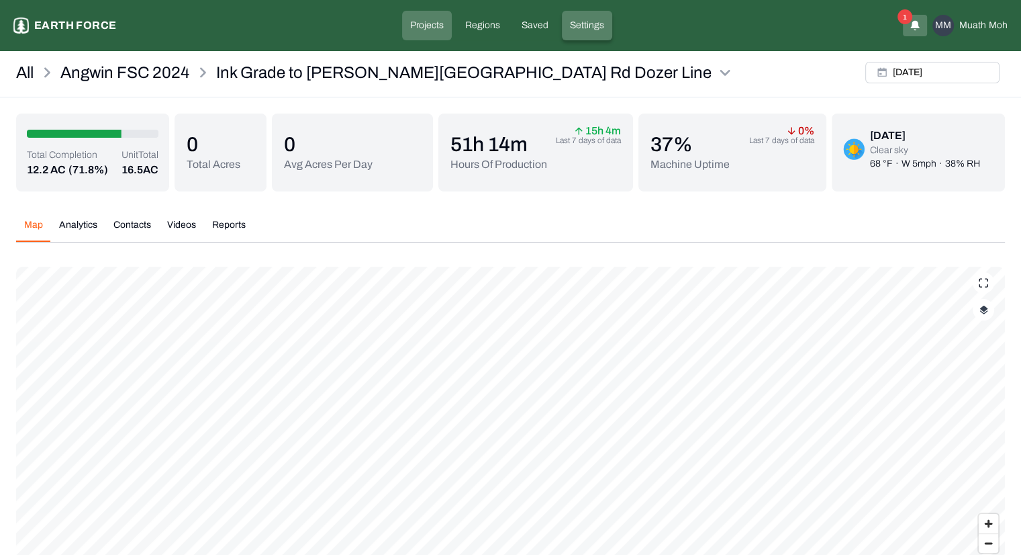
click at [585, 26] on p "Settings" at bounding box center [587, 25] width 34 height 13
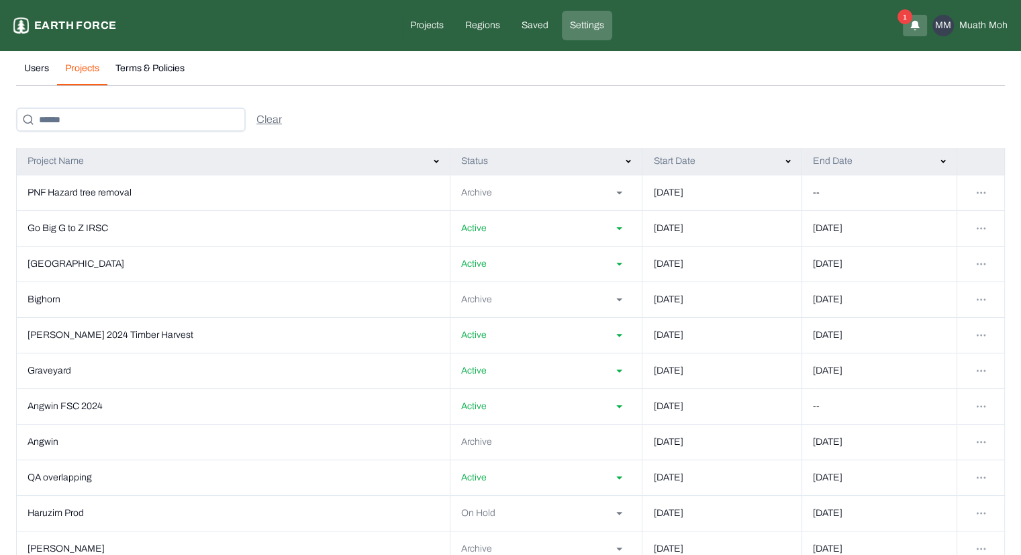
click at [81, 73] on button "Projects" at bounding box center [82, 74] width 50 height 24
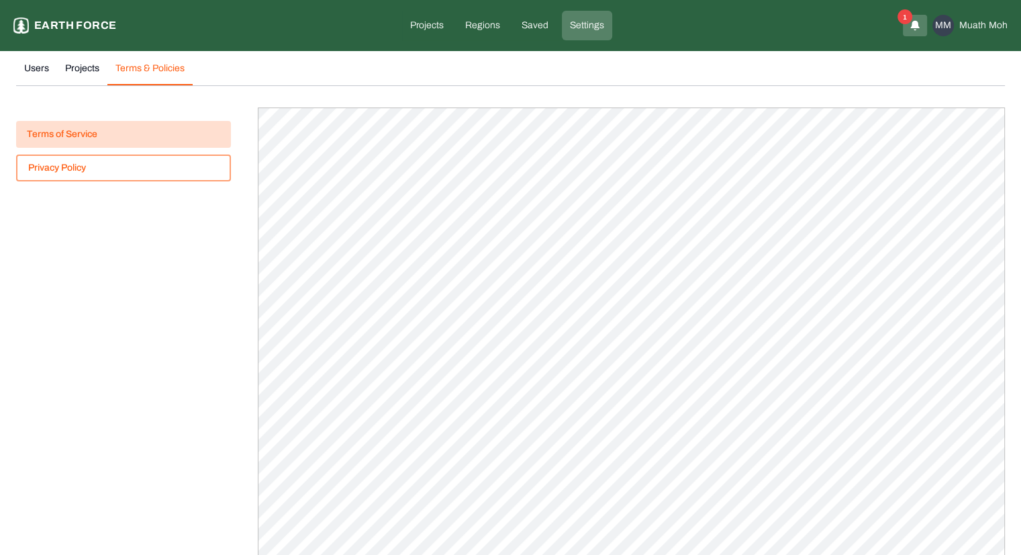
click at [134, 72] on policies "Terms & Policies" at bounding box center [149, 74] width 85 height 24
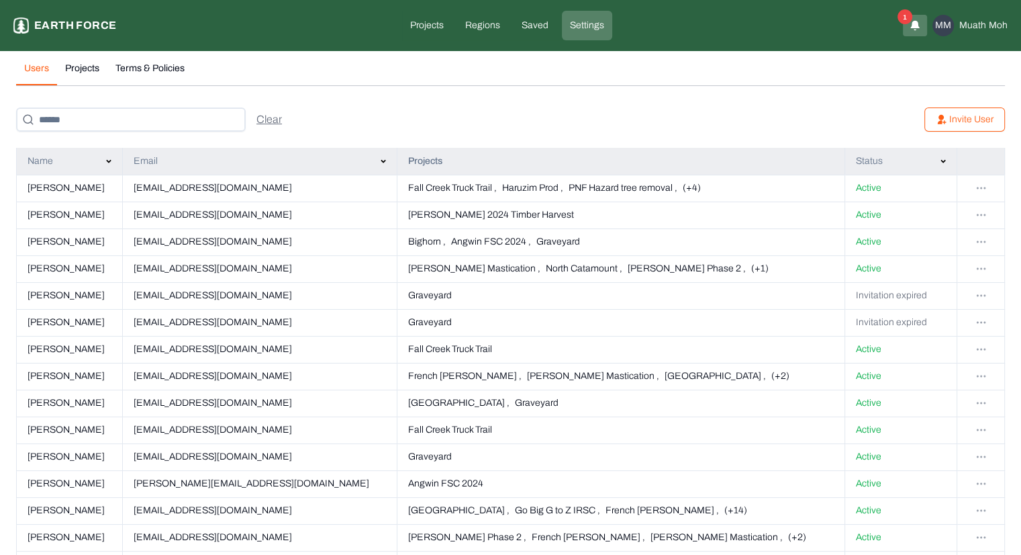
click at [51, 73] on button "Users" at bounding box center [36, 74] width 41 height 24
